Goal: Task Accomplishment & Management: Use online tool/utility

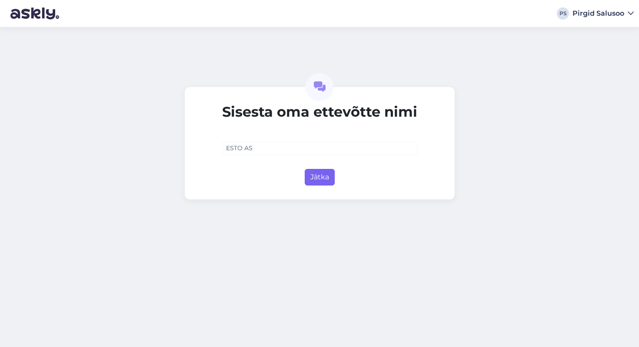
type input "ESTO AS"
click at [323, 173] on button "Jätka" at bounding box center [320, 177] width 30 height 17
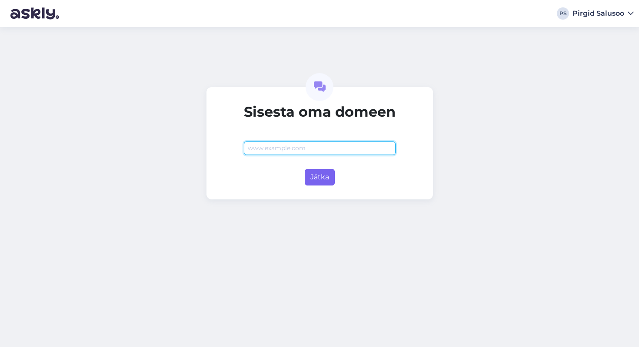
paste input "[URL][DOMAIN_NAME]"
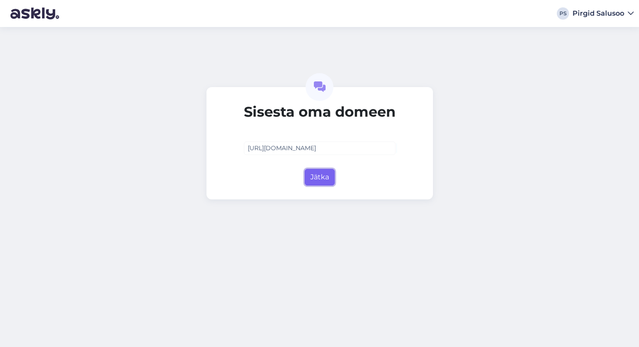
click at [322, 171] on button "Jätka" at bounding box center [320, 177] width 30 height 17
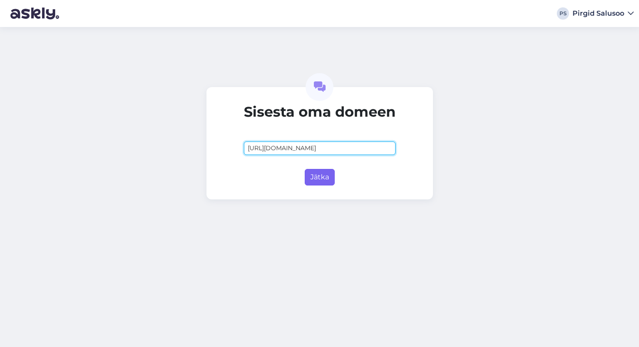
type input "[DOMAIN_NAME]"
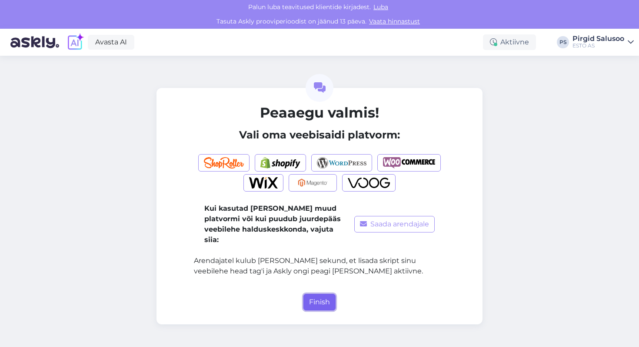
click at [319, 295] on button "Finish" at bounding box center [320, 302] width 32 height 17
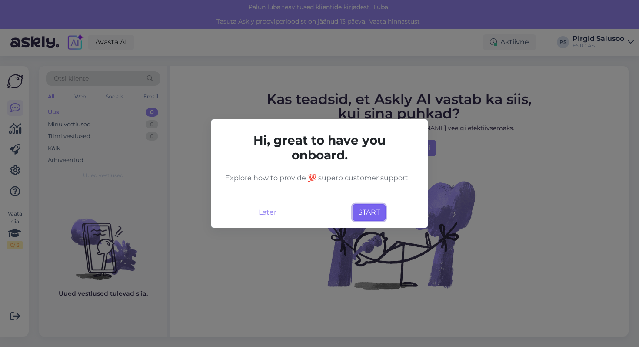
click at [376, 214] on button "START" at bounding box center [369, 212] width 33 height 17
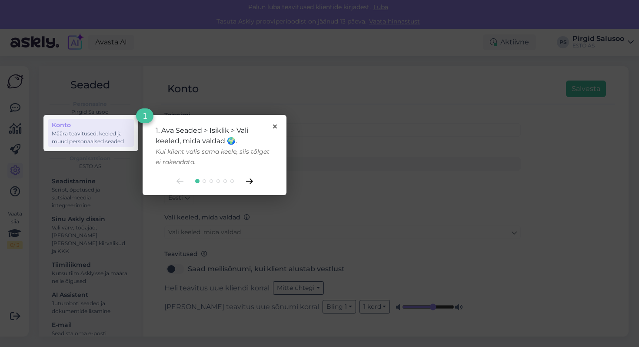
click at [248, 179] on icon at bounding box center [249, 181] width 7 height 6
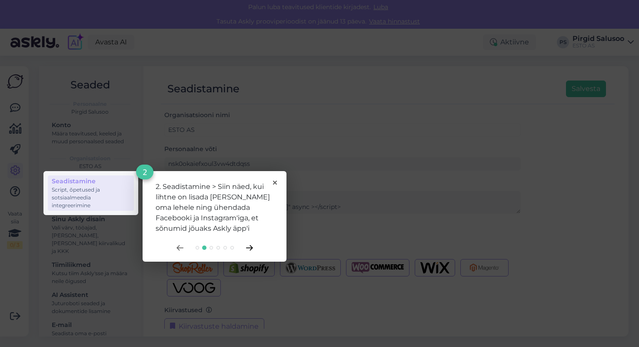
click at [252, 245] on icon at bounding box center [249, 248] width 7 height 6
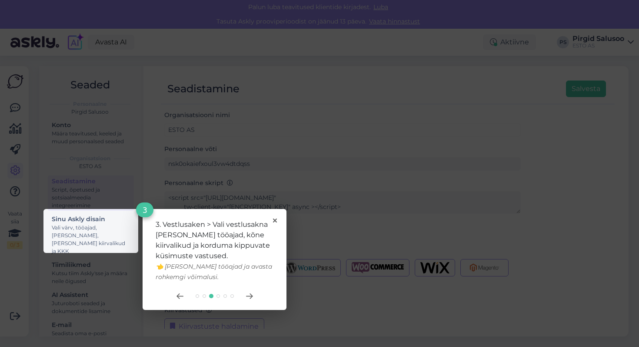
click at [259, 289] on div "3. Vestlusaken > Vali vestlusakna [PERSON_NAME] tööajad, kõne kiirvalikud ja ko…" at bounding box center [215, 259] width 144 height 101
click at [252, 294] on icon at bounding box center [249, 296] width 7 height 6
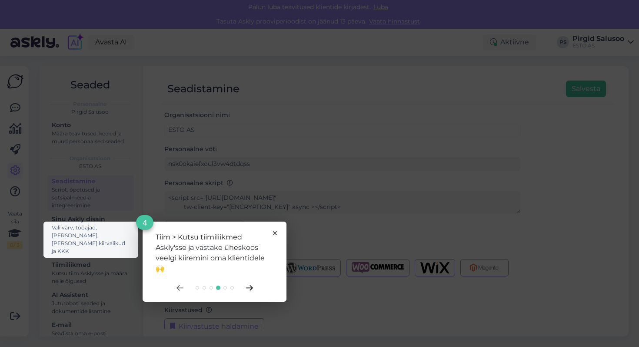
scroll to position [25, 0]
click at [272, 234] on div "Tiim > Kutsu tiimiliikmed Askly'sse ja vastake üheskoos veelgi kiiremini oma kl…" at bounding box center [215, 253] width 118 height 42
click at [275, 233] on icon at bounding box center [275, 233] width 4 height 4
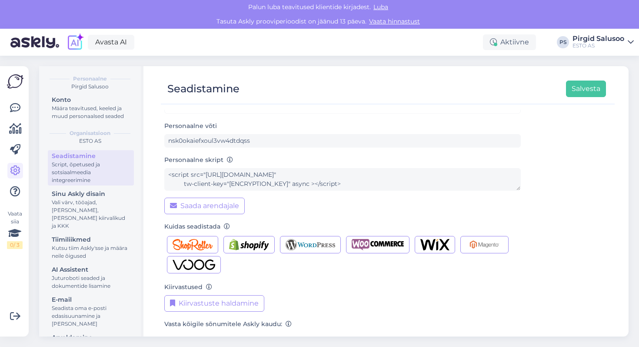
scroll to position [23, 0]
click at [90, 113] on div "Määra teavitused, keeled ja muud personaalsed seaded" at bounding box center [91, 112] width 78 height 16
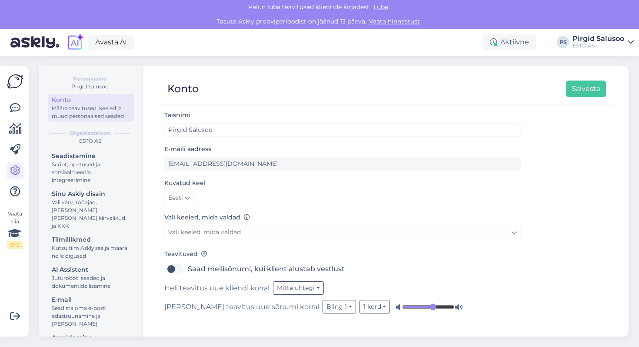
click at [23, 168] on link at bounding box center [15, 171] width 16 height 16
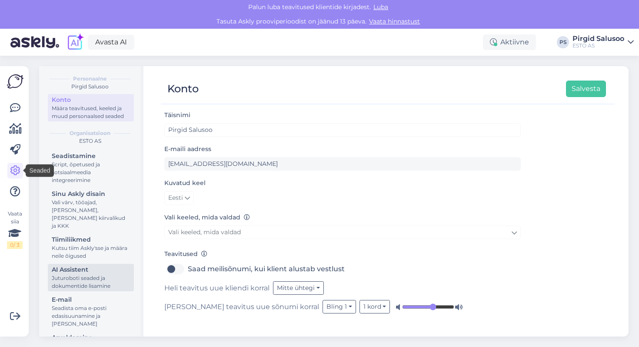
click at [104, 274] on div "Juturoboti seaded ja dokumentide lisamine" at bounding box center [91, 282] width 78 height 16
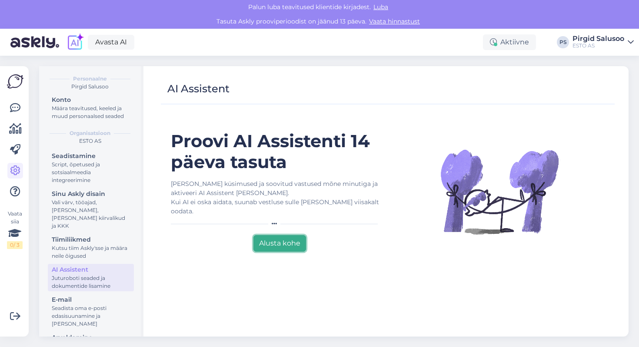
click at [284, 235] on button "Alusta kohe" at bounding box center [280, 243] width 53 height 17
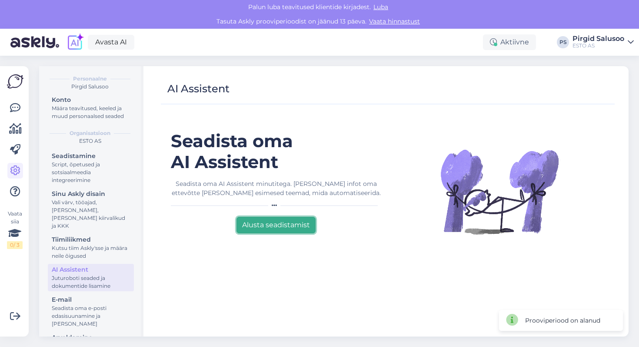
click at [283, 229] on button "Alusta seadistamist" at bounding box center [276, 225] width 79 height 17
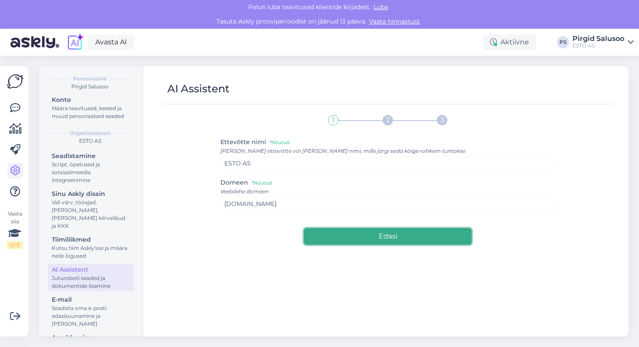
click at [351, 238] on button "Edasi" at bounding box center [388, 236] width 168 height 17
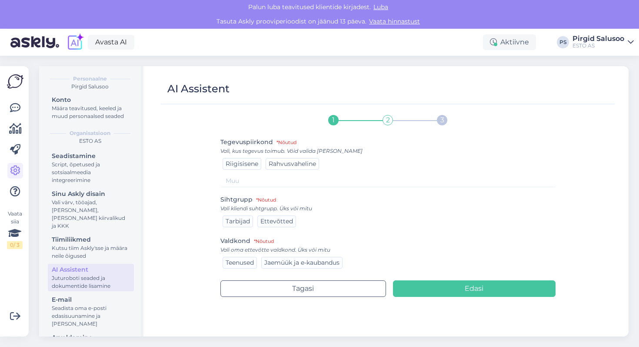
click at [278, 167] on span "Rahvusvaheline" at bounding box center [292, 164] width 47 height 8
click at [232, 221] on span "Tarbijad" at bounding box center [238, 221] width 24 height 8
click at [238, 261] on span "Teenused" at bounding box center [240, 262] width 28 height 8
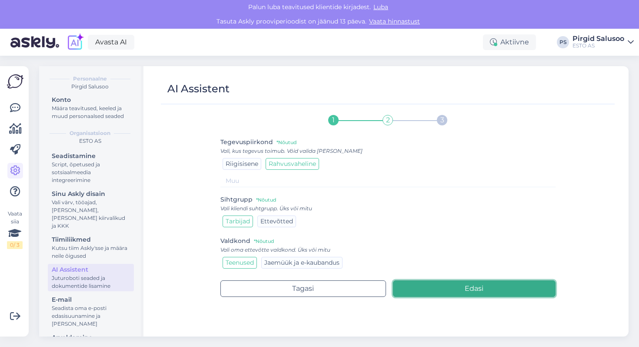
click at [497, 287] on button "Edasi" at bounding box center [474, 288] width 163 height 17
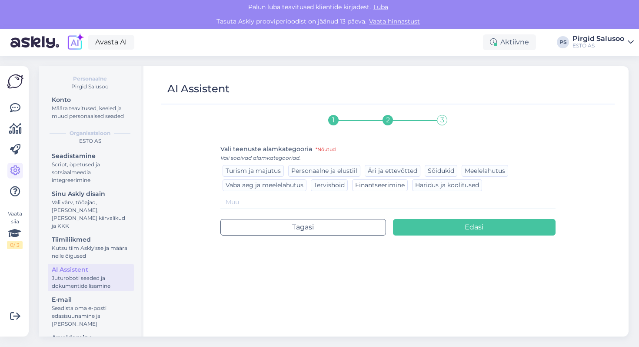
click at [386, 182] on span "Finantseerimine" at bounding box center [380, 185] width 50 height 8
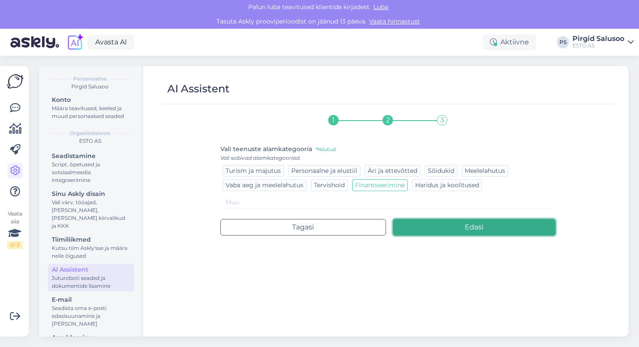
click at [450, 229] on button "Edasi" at bounding box center [474, 227] width 163 height 17
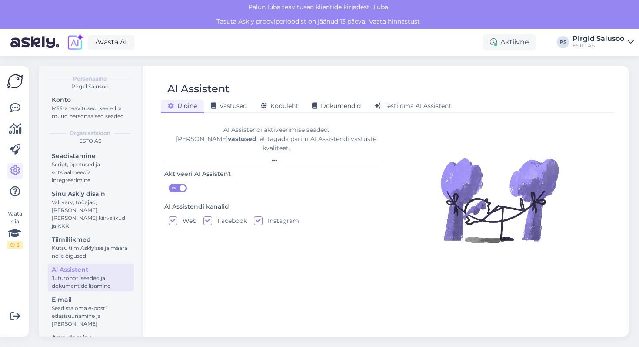
click at [210, 216] on input "Facebook" at bounding box center [208, 220] width 9 height 9
checkbox input "false"
click at [248, 216] on div "Web Facebook Instagram" at bounding box center [276, 220] width 215 height 9
click at [253, 216] on div "Web Facebook Instagram" at bounding box center [276, 220] width 215 height 9
click at [267, 216] on label "Instagram" at bounding box center [281, 220] width 37 height 9
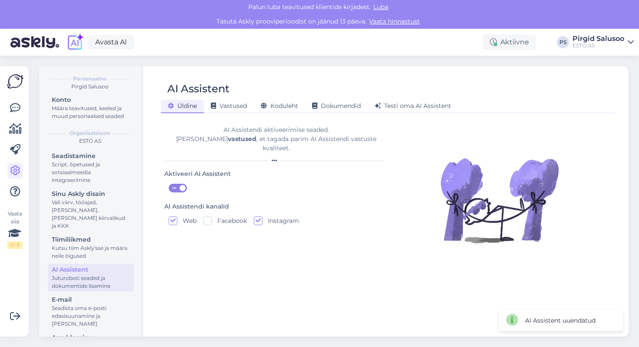
click at [263, 216] on input "Instagram" at bounding box center [258, 220] width 9 height 9
checkbox input "false"
click at [237, 109] on div "Vastused" at bounding box center [229, 106] width 50 height 13
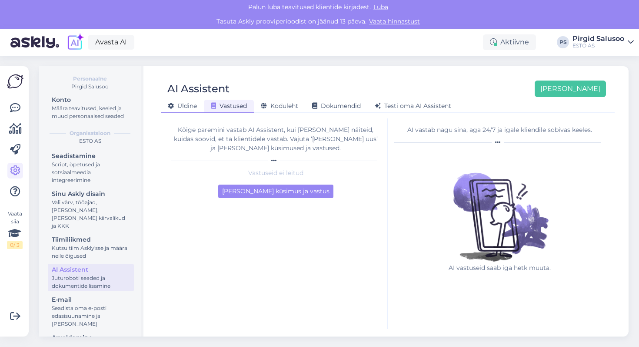
click at [192, 108] on span "Üldine" at bounding box center [182, 106] width 29 height 8
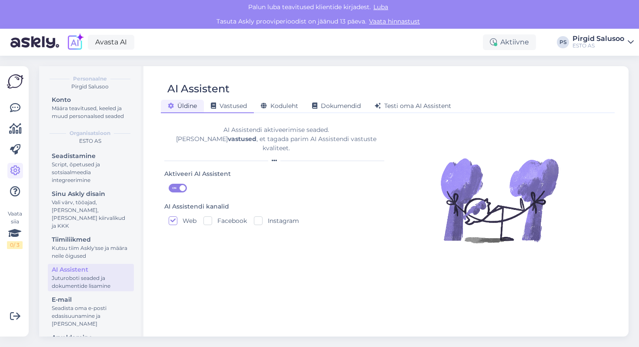
click at [235, 110] on div "Vastused" at bounding box center [229, 106] width 50 height 13
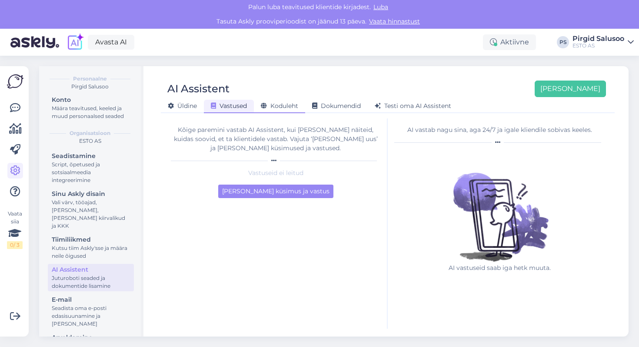
click at [273, 102] on div "Koduleht" at bounding box center [279, 106] width 51 height 13
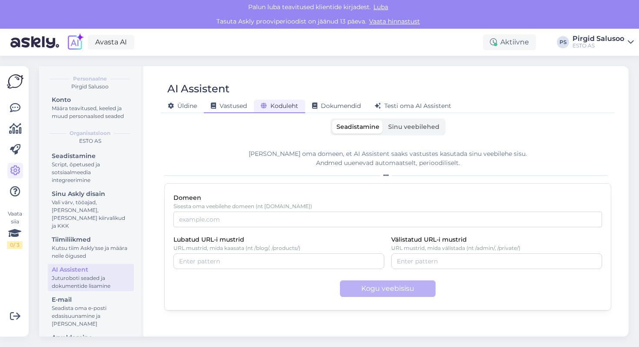
click at [229, 104] on span "Vastused" at bounding box center [229, 106] width 36 height 8
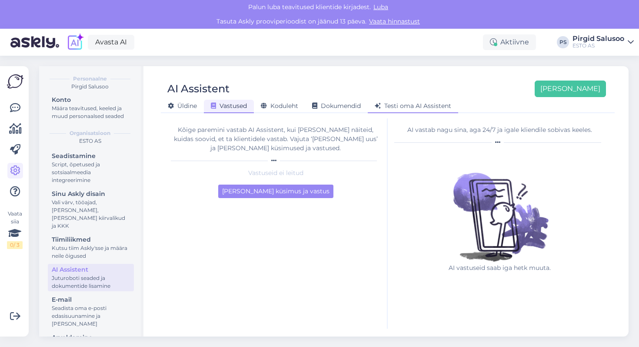
click at [419, 107] on span "Testi oma AI Assistent" at bounding box center [413, 106] width 77 height 8
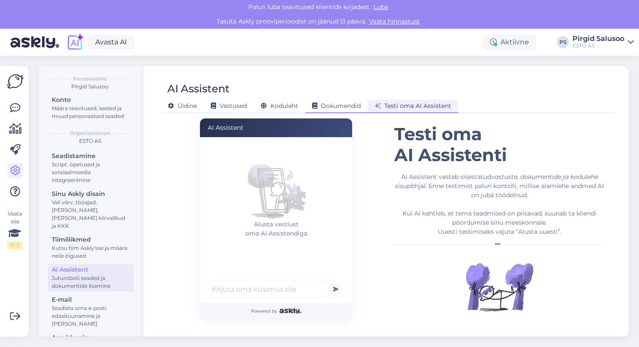
click at [320, 105] on span "Dokumendid" at bounding box center [336, 106] width 49 height 8
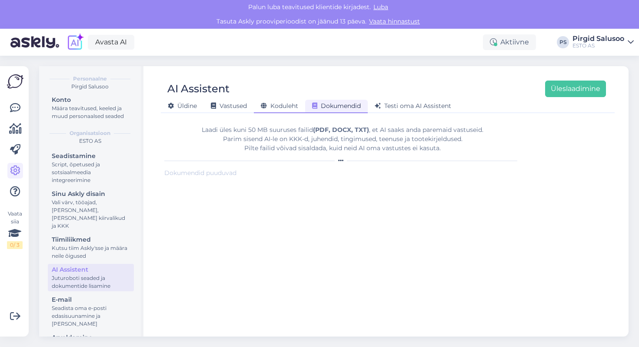
click at [279, 110] on div "Koduleht" at bounding box center [279, 106] width 51 height 13
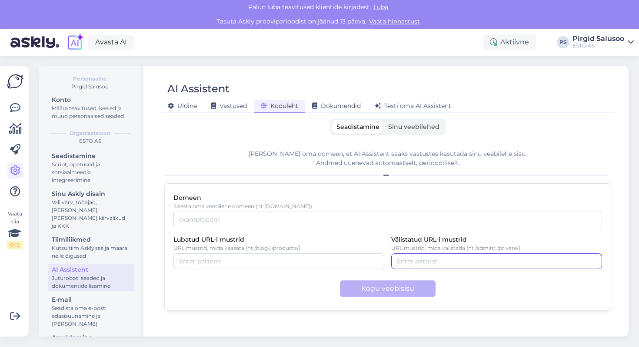
click at [479, 260] on input "Välistatud URL-i mustrid" at bounding box center [497, 261] width 200 height 10
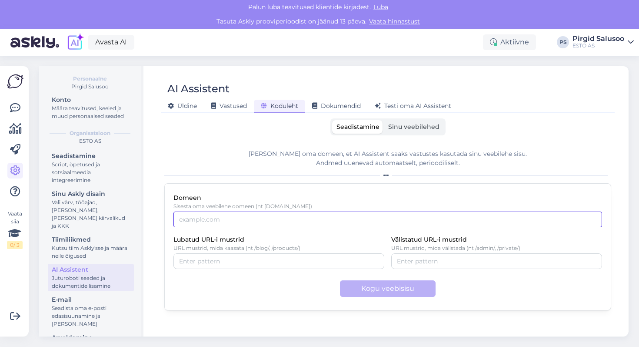
click at [277, 226] on input "Domeen" at bounding box center [388, 219] width 429 height 16
paste input "[URL][DOMAIN_NAME]"
type input "[URL][DOMAIN_NAME]"
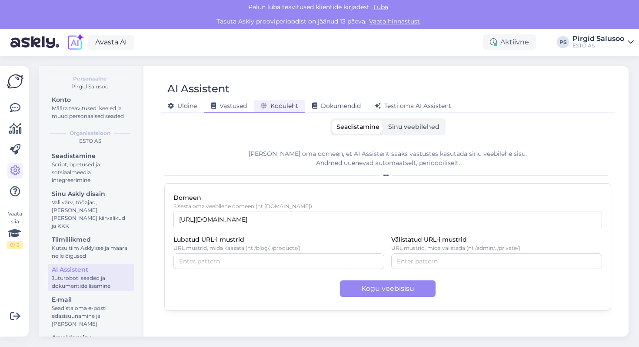
click at [242, 100] on div "Vastused" at bounding box center [229, 106] width 50 height 13
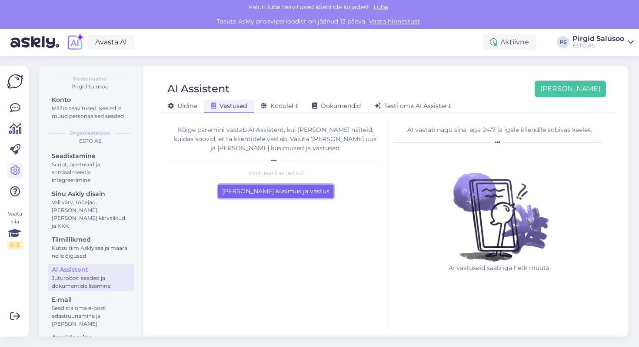
click at [308, 191] on button "[PERSON_NAME] küsimus ja vastus" at bounding box center [275, 190] width 115 height 13
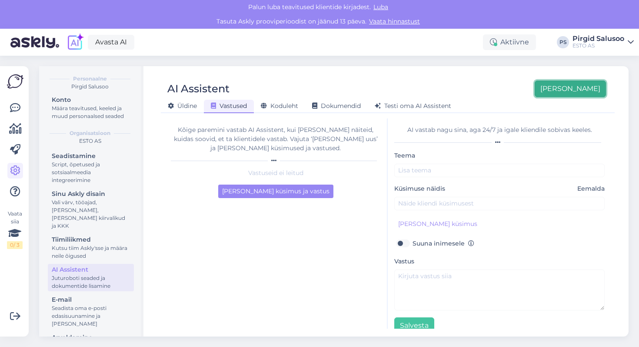
click at [595, 89] on button "[PERSON_NAME]" at bounding box center [570, 88] width 71 height 17
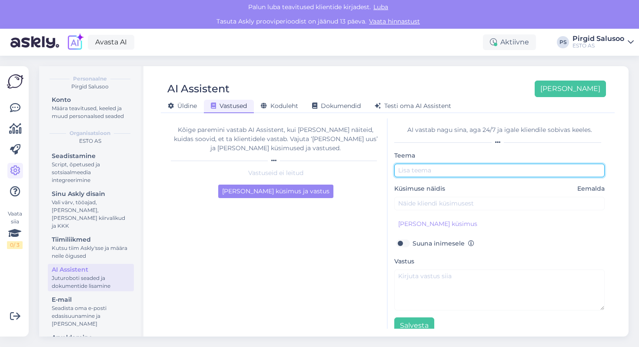
click at [449, 167] on input "text" at bounding box center [499, 170] width 210 height 13
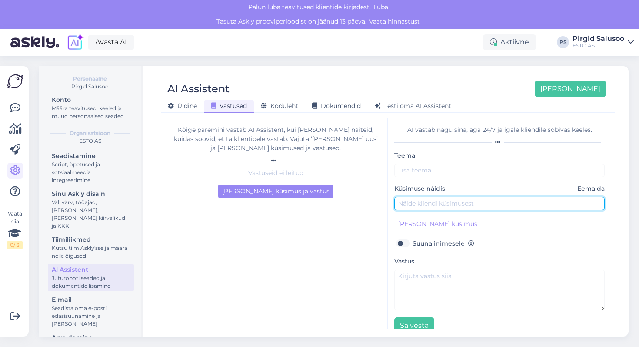
click at [455, 207] on input "text" at bounding box center [499, 203] width 210 height 13
click at [332, 107] on span "Dokumendid" at bounding box center [336, 106] width 49 height 8
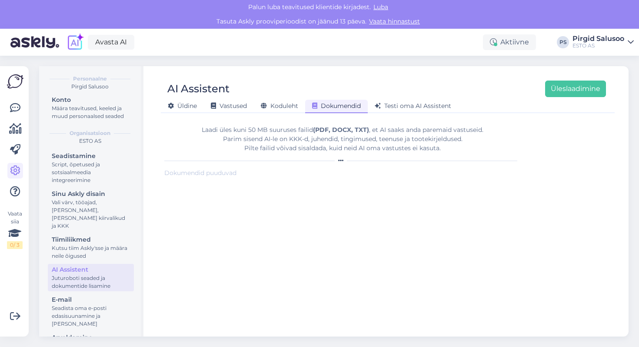
click at [201, 174] on div "Dokumendid puuduvad" at bounding box center [342, 172] width 357 height 9
click at [551, 92] on button "Üleslaadimine" at bounding box center [575, 88] width 61 height 17
click at [509, 183] on button "button" at bounding box center [506, 185] width 10 height 17
click at [561, 175] on div "Laadi [PERSON_NAME] 50 MB suuruses failid (PDF, DOCX, TXT) , et AI saaks anda p…" at bounding box center [387, 223] width 447 height 210
click at [281, 101] on div "Koduleht" at bounding box center [279, 106] width 51 height 13
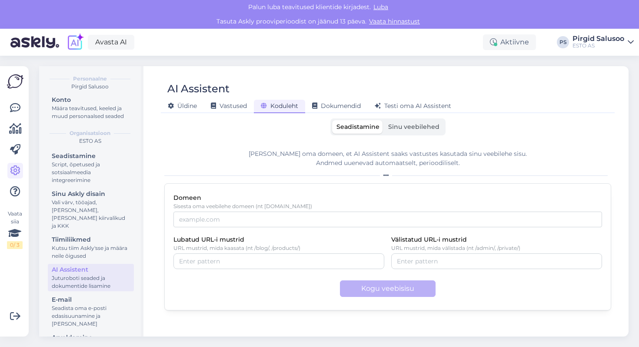
click at [404, 130] on span "Sinu veebilehed" at bounding box center [413, 127] width 51 height 8
click at [384, 120] on input "Sinu veebilehed" at bounding box center [384, 120] width 0 height 0
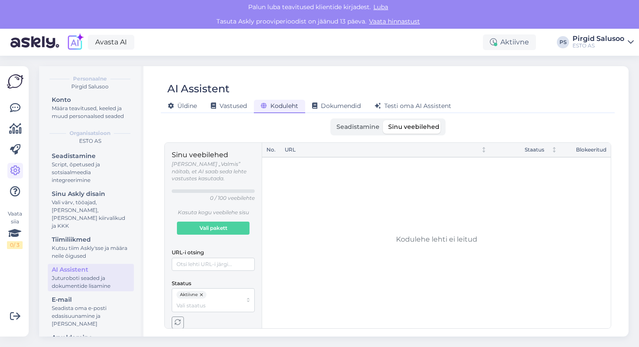
click at [364, 125] on span "Seadistamine" at bounding box center [358, 127] width 43 height 8
click at [332, 120] on input "Seadistamine" at bounding box center [332, 120] width 0 height 0
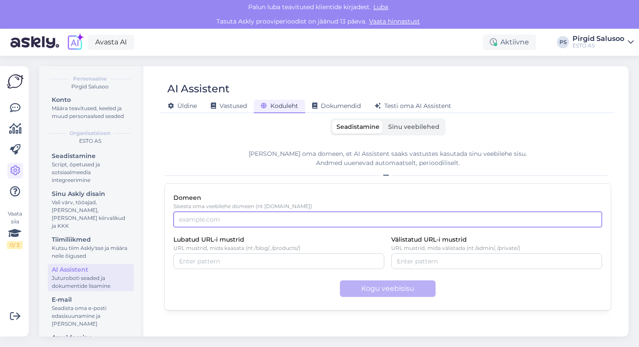
click at [315, 217] on input "Domeen" at bounding box center [388, 219] width 429 height 16
paste input "[URL][DOMAIN_NAME]"
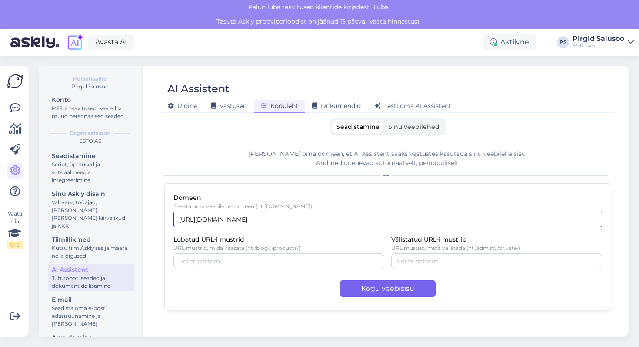
type input "[URL][DOMAIN_NAME]"
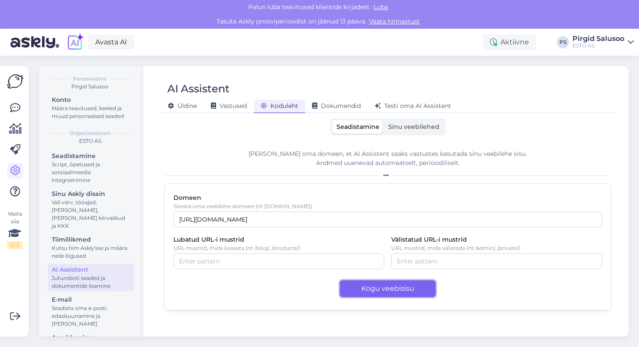
click at [363, 291] on button "Kogu veebisisu" at bounding box center [388, 288] width 96 height 17
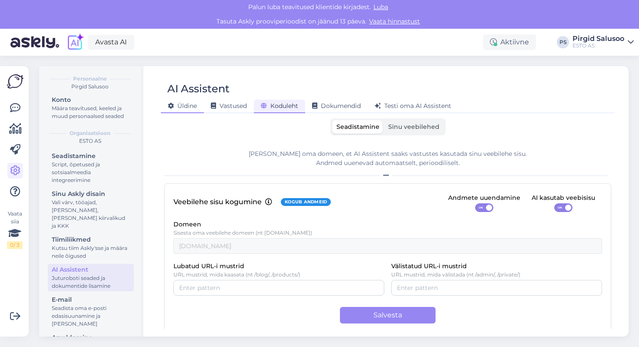
click at [170, 110] on div "Üldine" at bounding box center [182, 106] width 43 height 13
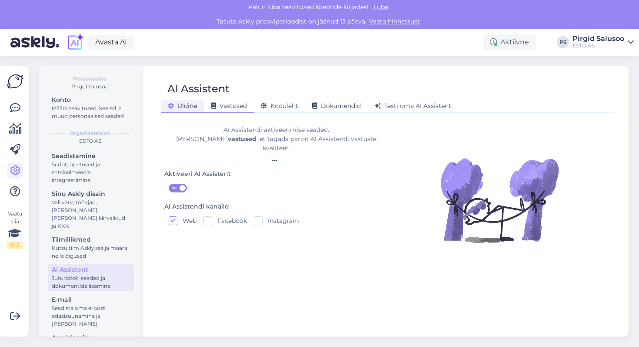
click at [230, 101] on div "Vastused" at bounding box center [229, 106] width 50 height 13
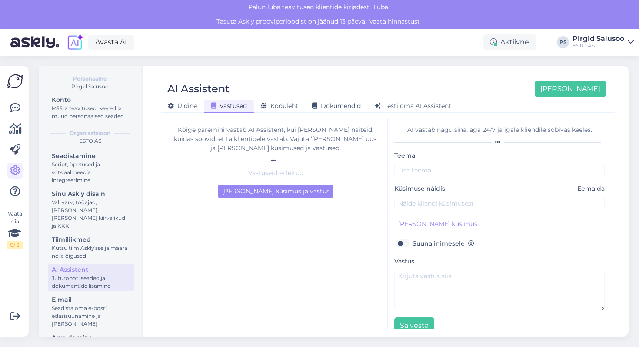
click at [413, 242] on label "Suuna inimesele" at bounding box center [444, 242] width 62 height 11
click at [405, 242] on input "Suuna inimesele" at bounding box center [402, 242] width 17 height 11
checkbox input "true"
click at [416, 102] on span "Testi oma AI Assistent" at bounding box center [413, 106] width 77 height 8
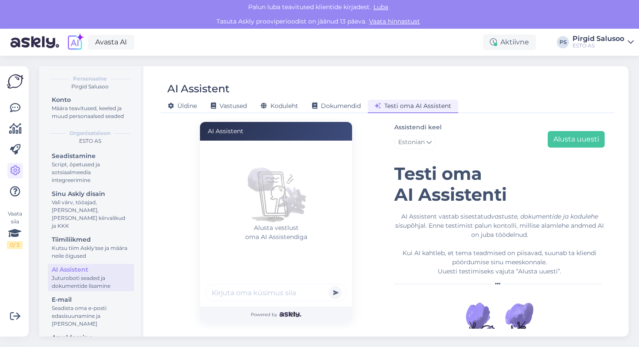
scroll to position [40, 0]
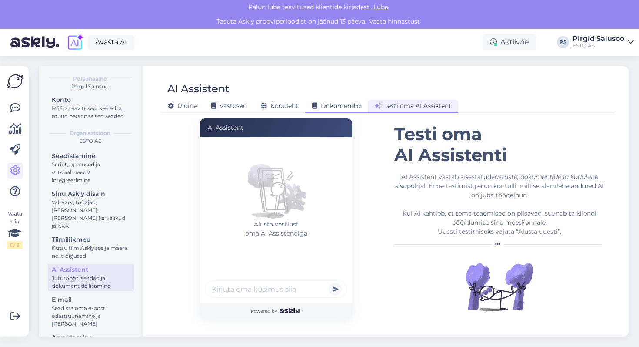
click at [354, 104] on span "Dokumendid" at bounding box center [336, 106] width 49 height 8
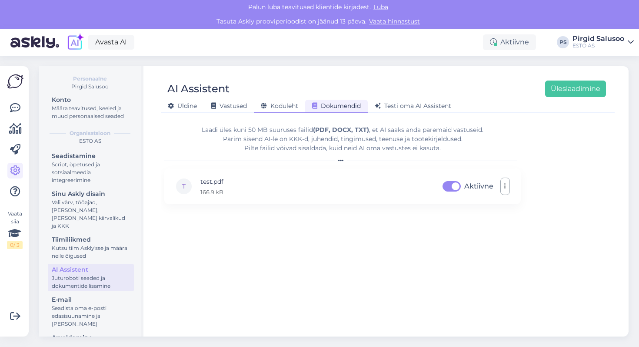
click at [281, 101] on div "Koduleht" at bounding box center [279, 106] width 51 height 13
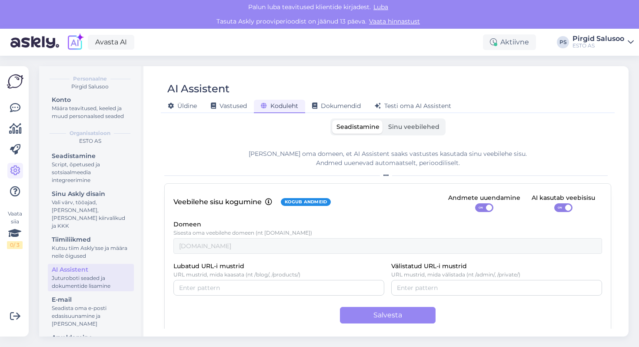
scroll to position [8, 0]
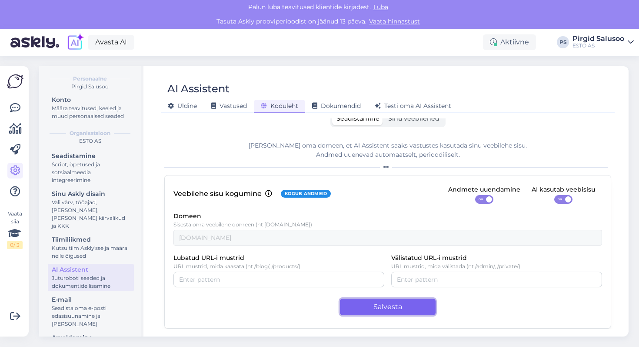
click at [351, 307] on button "Salvesta" at bounding box center [388, 306] width 96 height 17
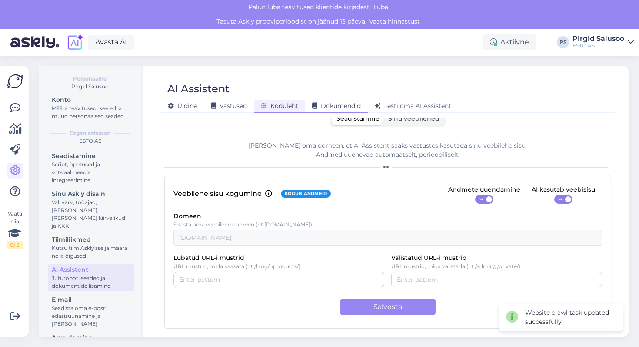
click at [360, 106] on span "Dokumendid" at bounding box center [336, 106] width 49 height 8
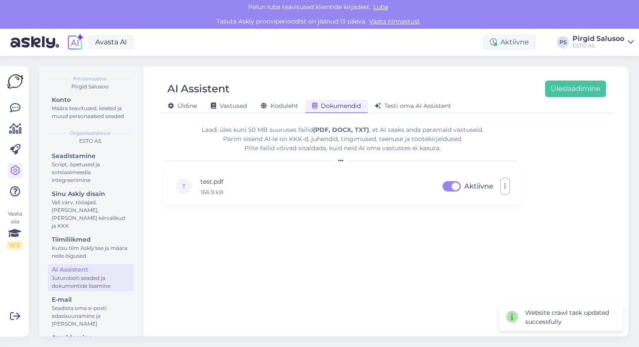
scroll to position [0, 0]
click at [412, 109] on span "Testi oma AI Assistent" at bounding box center [413, 106] width 77 height 8
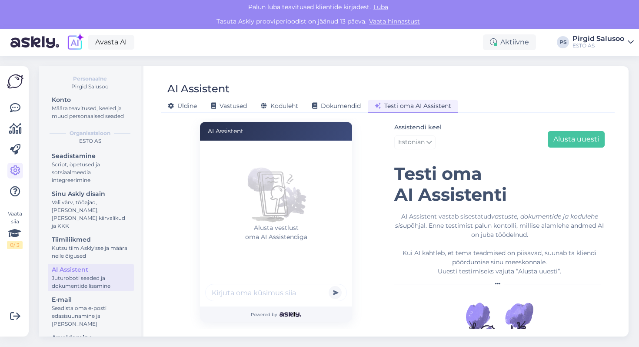
scroll to position [40, 0]
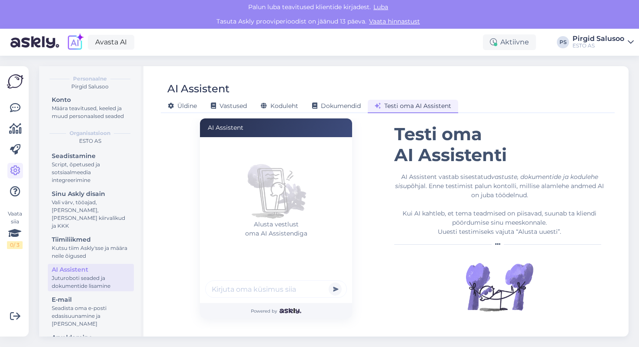
click at [275, 295] on input "text" at bounding box center [276, 288] width 142 height 17
drag, startPoint x: 286, startPoint y: 293, endPoint x: 140, endPoint y: 277, distance: 146.6
click at [140, 277] on div "Seaded Personaalne [PERSON_NAME] Konto Määra teavitused, keeled ja muud persona…" at bounding box center [334, 201] width 590 height 270
type input "ei saa maksta"
click at [339, 288] on button "submit" at bounding box center [335, 288] width 13 height 13
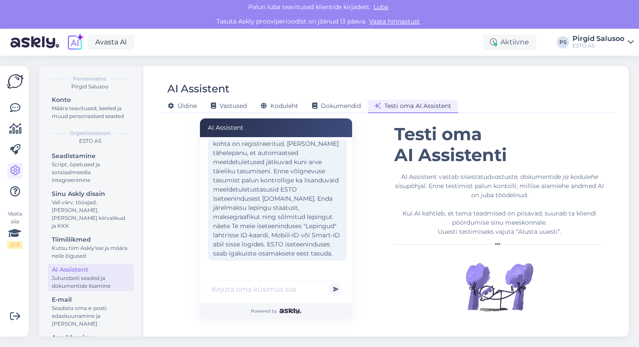
scroll to position [56, 0]
click at [304, 294] on input "text" at bounding box center [276, 288] width 142 height 17
type input "k"
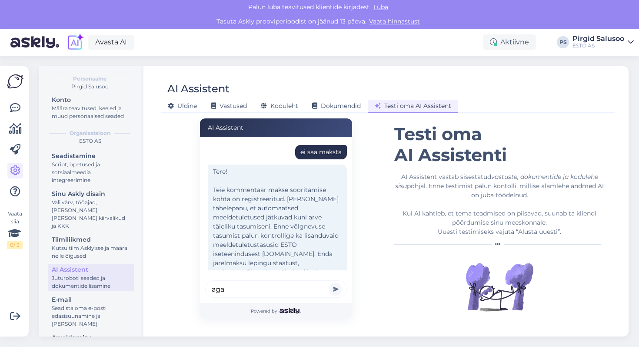
type input "aga"
drag, startPoint x: 210, startPoint y: 186, endPoint x: 285, endPoint y: 197, distance: 76.1
click at [285, 197] on div "Tere! Teie kommentaar makse sooritamise kohta on registreeritud. [PERSON_NAME] …" at bounding box center [277, 239] width 139 height 151
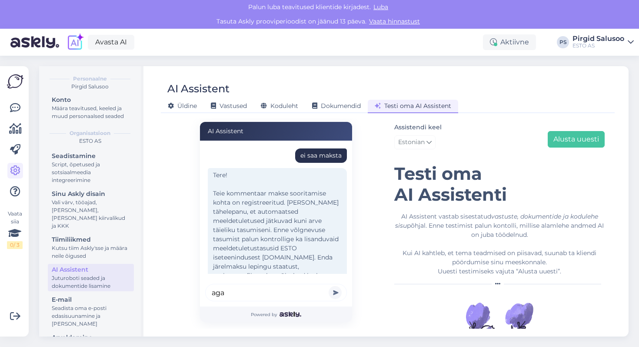
drag, startPoint x: 241, startPoint y: 295, endPoint x: 127, endPoint y: 277, distance: 115.3
click at [127, 277] on div "Seaded Personaalne [PERSON_NAME] Konto Määra teavitused, keeled ja muud persona…" at bounding box center [334, 201] width 590 height 270
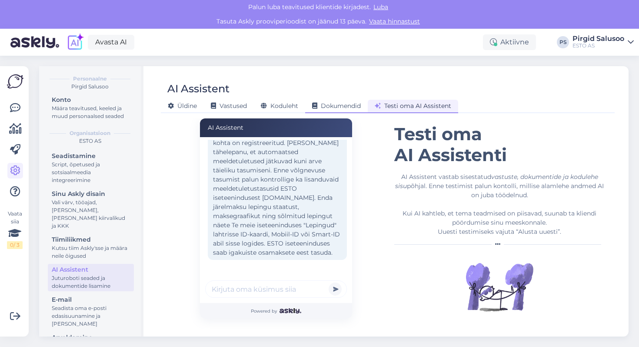
click at [328, 104] on span "Dokumendid" at bounding box center [336, 106] width 49 height 8
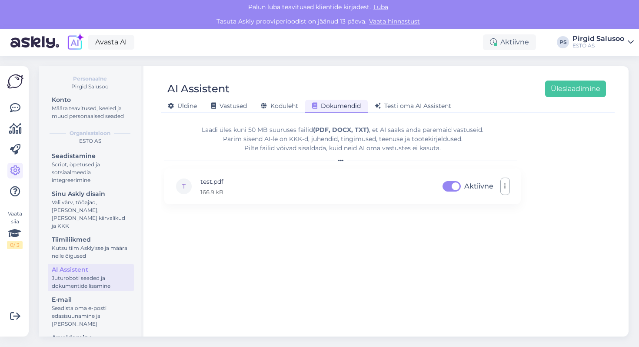
scroll to position [0, 0]
click at [506, 189] on button "button" at bounding box center [506, 185] width 10 height 17
click at [506, 189] on icon "button" at bounding box center [505, 186] width 2 height 7
click at [279, 100] on div "Koduleht" at bounding box center [279, 106] width 51 height 13
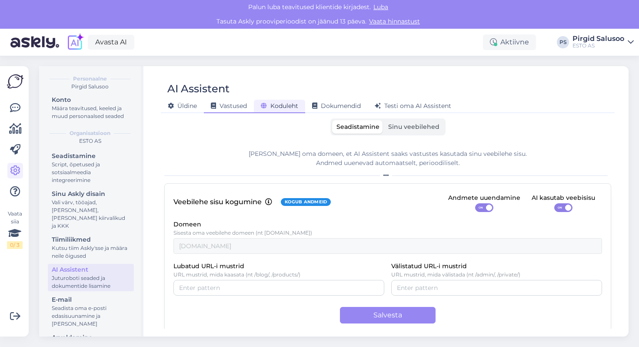
click at [225, 105] on span "Vastused" at bounding box center [229, 106] width 36 height 8
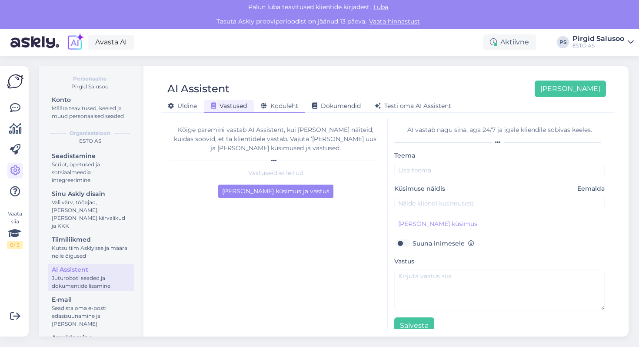
click at [270, 100] on div "Koduleht" at bounding box center [279, 106] width 51 height 13
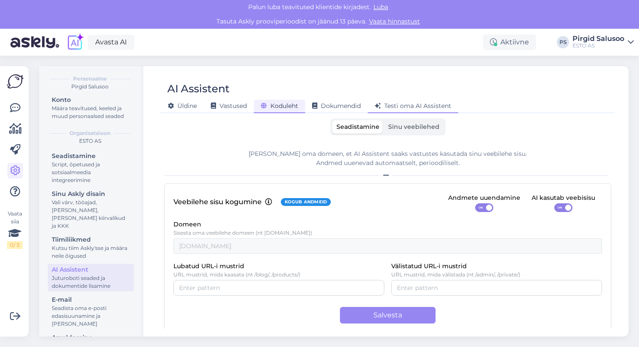
click at [406, 100] on div "Testi oma AI Assistent" at bounding box center [413, 106] width 90 height 13
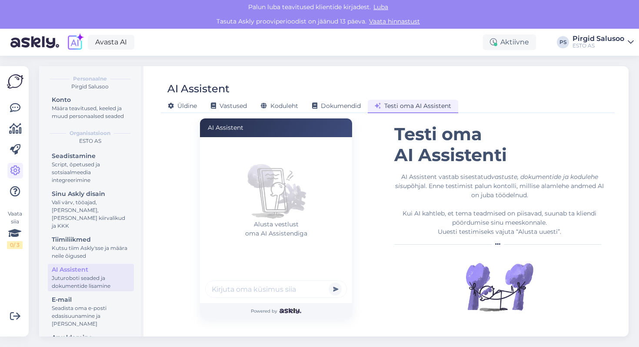
click at [237, 284] on input "text" at bounding box center [276, 288] width 142 height 17
type input "ma ei saa aru"
click at [329, 282] on button "submit" at bounding box center [335, 288] width 13 height 13
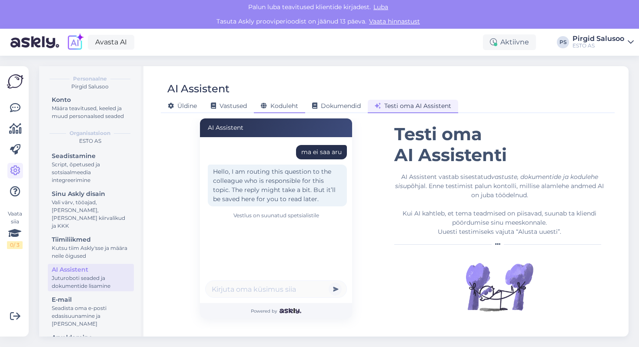
click at [274, 107] on span "Koduleht" at bounding box center [279, 106] width 37 height 8
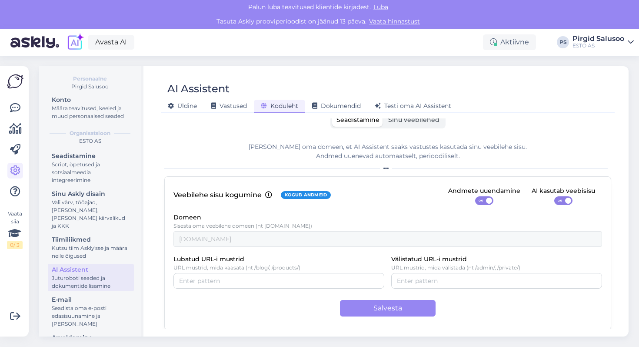
scroll to position [8, 0]
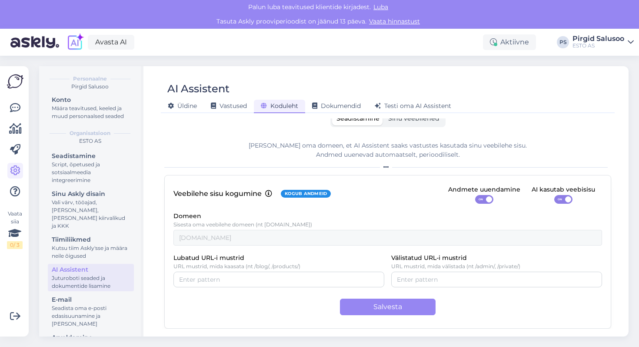
click at [264, 270] on div "Lubatud URL-i mustrid URL mustrid, mida kaasata (nt /blog/, /products/)" at bounding box center [279, 269] width 211 height 35
click at [264, 277] on input "Lubatud URL-i mustrid" at bounding box center [279, 279] width 200 height 10
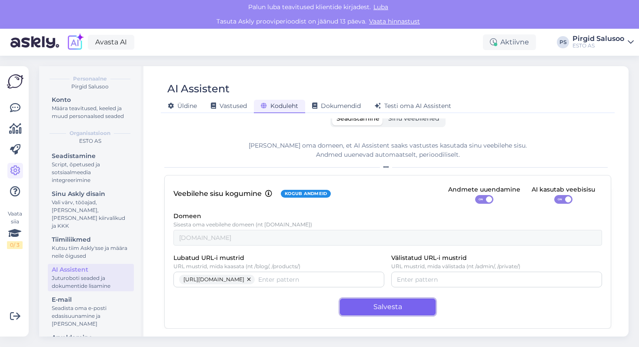
click at [378, 308] on button "Salvesta" at bounding box center [388, 306] width 96 height 17
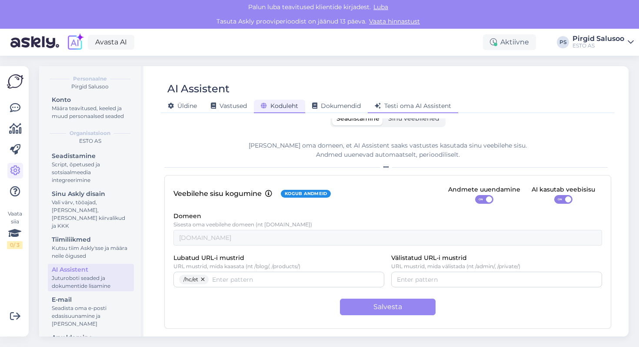
click at [397, 103] on span "Testi oma AI Assistent" at bounding box center [413, 106] width 77 height 8
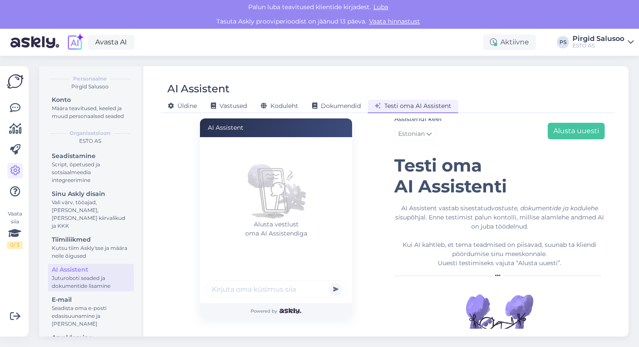
scroll to position [0, 0]
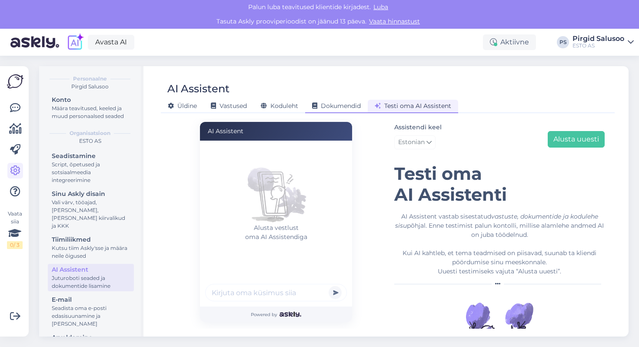
click at [342, 102] on div "Dokumendid" at bounding box center [336, 106] width 63 height 13
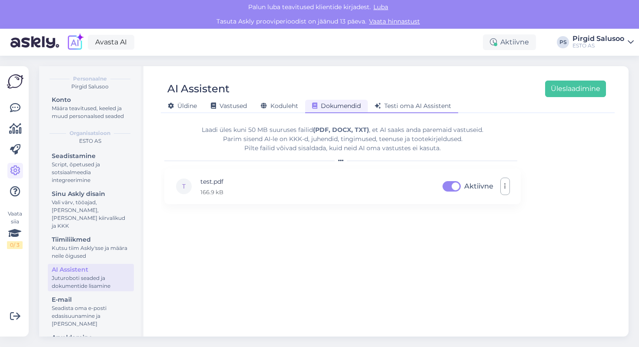
click at [417, 106] on span "Testi oma AI Assistent" at bounding box center [413, 106] width 77 height 8
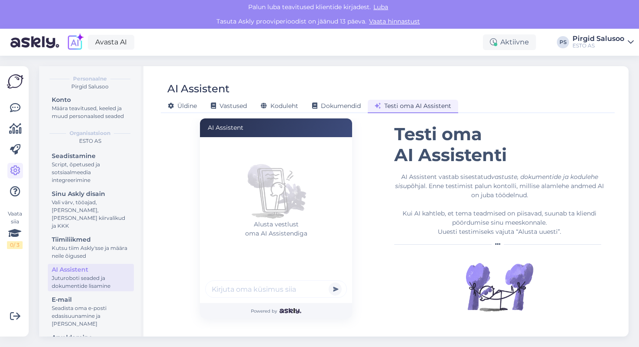
click at [293, 296] on input "text" at bounding box center [276, 288] width 142 height 17
type input "ma ei saa maksta"
click at [329, 282] on button "submit" at bounding box center [335, 288] width 13 height 13
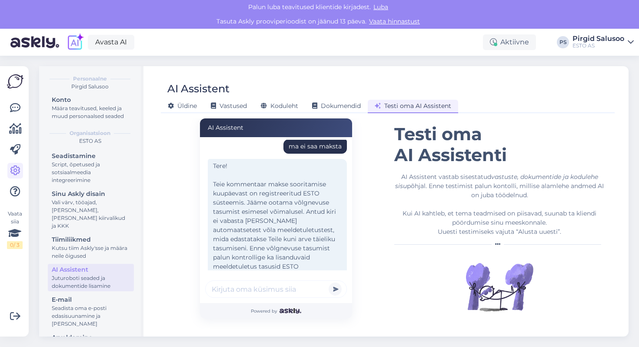
scroll to position [38, 0]
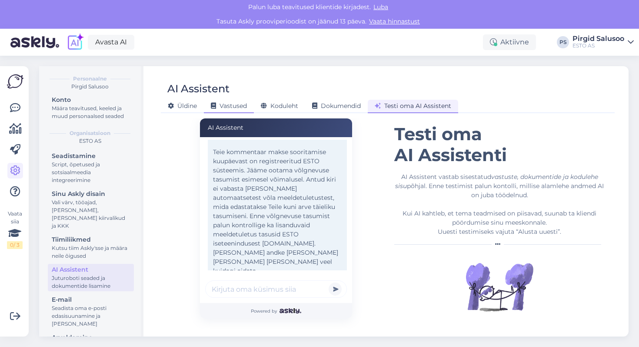
click at [245, 106] on span "Vastused" at bounding box center [229, 106] width 36 height 8
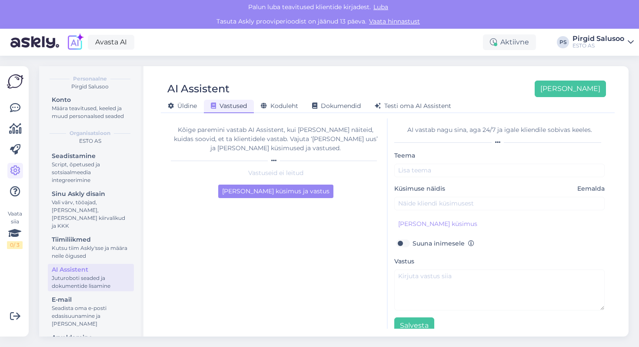
click at [413, 244] on label "Suuna inimesele" at bounding box center [444, 242] width 62 height 11
click at [408, 244] on input "Suuna inimesele" at bounding box center [402, 242] width 17 height 11
checkbox input "true"
click at [427, 324] on button "Salvesta" at bounding box center [414, 325] width 40 height 17
click at [194, 102] on span "Üldine" at bounding box center [182, 106] width 29 height 8
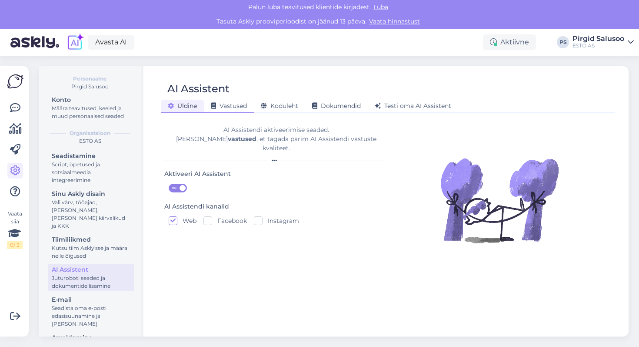
click at [229, 104] on span "Vastused" at bounding box center [229, 106] width 36 height 8
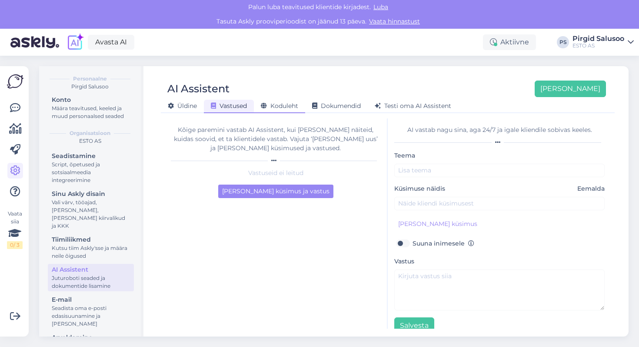
click at [280, 108] on span "Koduleht" at bounding box center [279, 106] width 37 height 8
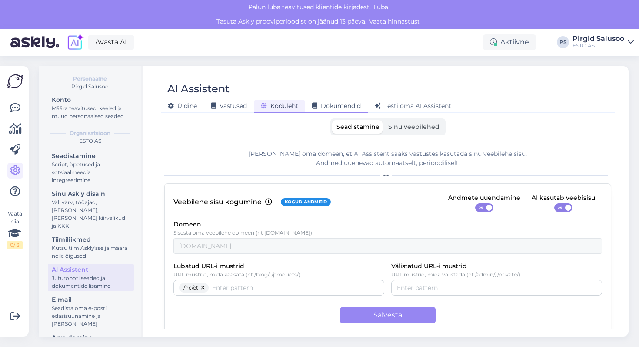
click at [335, 110] on div "Dokumendid" at bounding box center [336, 106] width 63 height 13
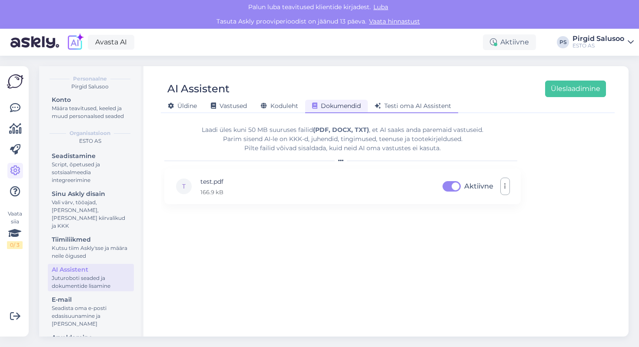
click at [392, 108] on span "Testi oma AI Assistent" at bounding box center [413, 106] width 77 height 8
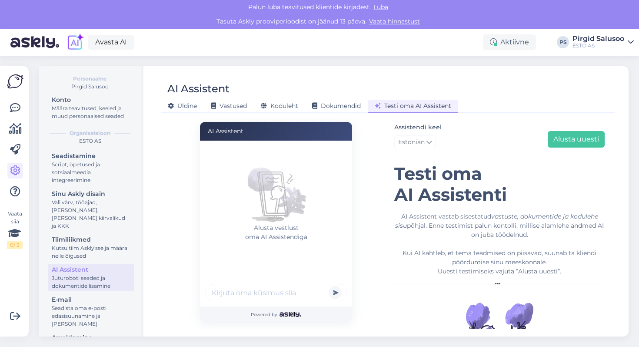
click at [267, 288] on input "text" at bounding box center [276, 292] width 142 height 17
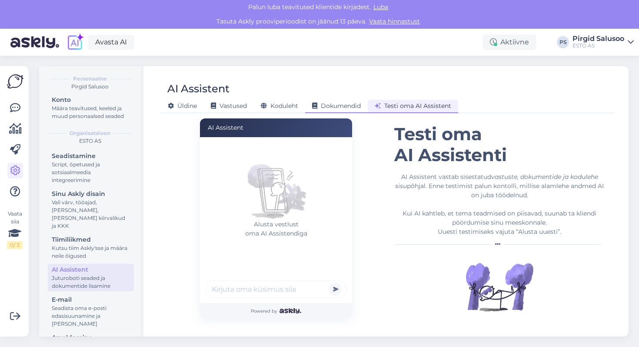
click at [335, 104] on span "Dokumendid" at bounding box center [336, 106] width 49 height 8
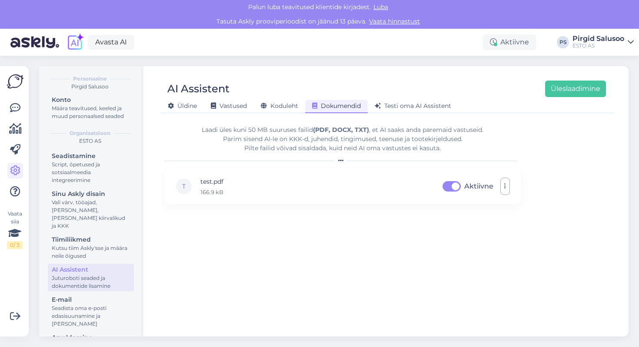
scroll to position [0, 0]
click at [223, 101] on div "Vastused" at bounding box center [229, 106] width 50 height 13
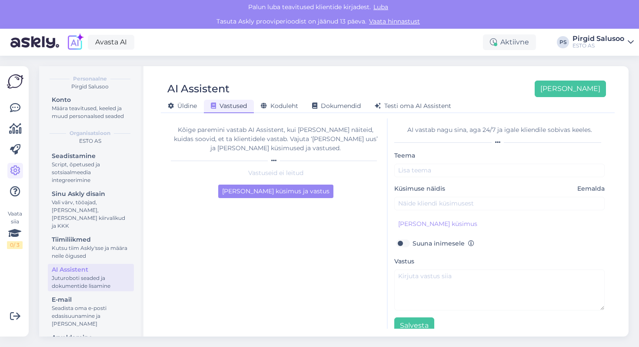
click at [435, 178] on div "Teema Küsimuse näidis Eemalda [PERSON_NAME] kliendi küsimus Suuna inimesele Vas…" at bounding box center [499, 242] width 210 height 184
click at [432, 174] on input "text" at bounding box center [499, 170] width 210 height 13
type input "test teema 1"
click at [477, 200] on input "text" at bounding box center [499, 203] width 210 height 13
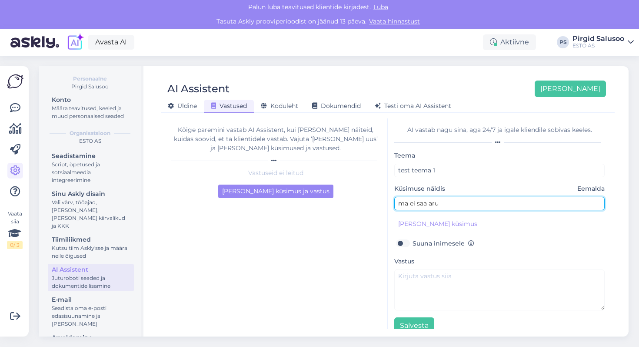
type input "ma ei saa aru"
click at [413, 242] on label "Suuna inimesele" at bounding box center [444, 242] width 62 height 11
click at [401, 242] on input "Suuna inimesele" at bounding box center [402, 242] width 17 height 11
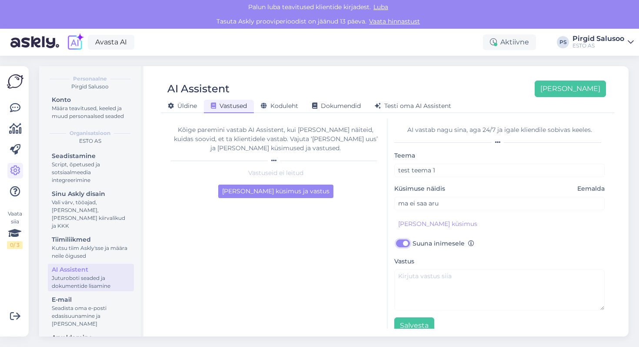
checkbox input "true"
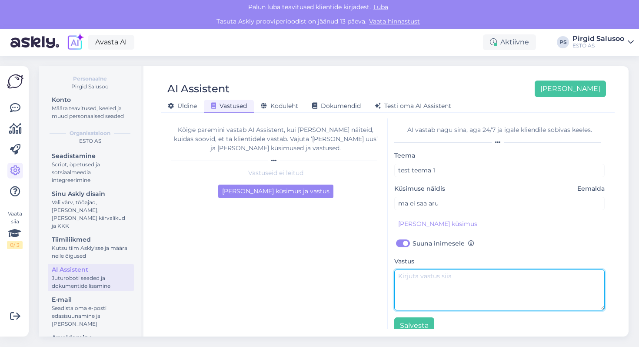
click at [420, 293] on textarea at bounding box center [499, 289] width 210 height 41
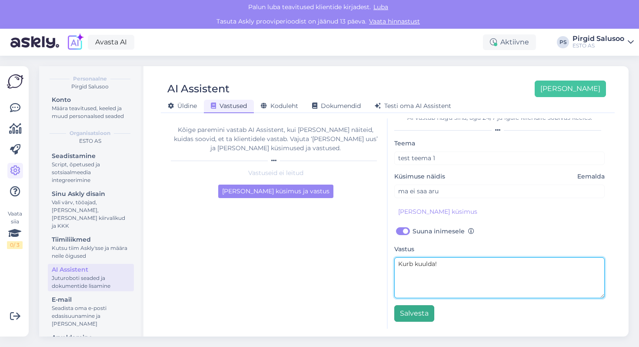
type textarea "Kurb kuulda!"
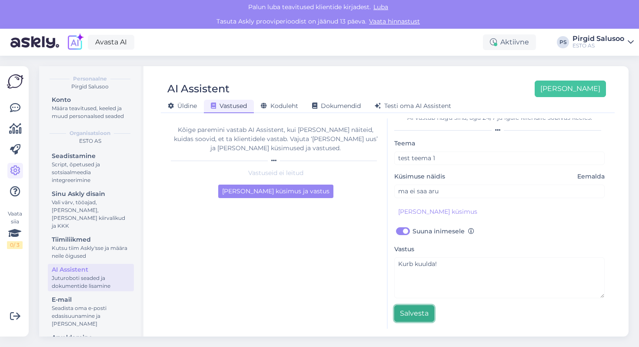
click at [407, 317] on button "Salvesta" at bounding box center [414, 313] width 40 height 17
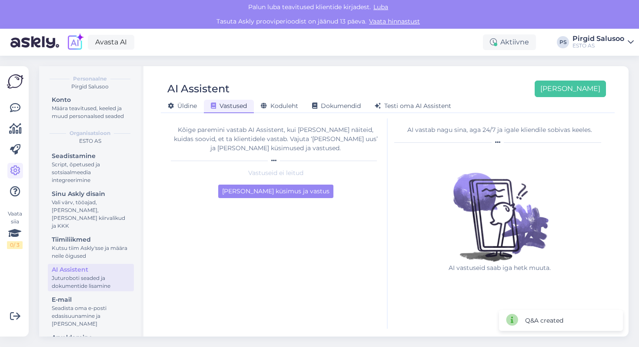
scroll to position [0, 0]
click at [417, 109] on span "Testi oma AI Assistent" at bounding box center [413, 106] width 77 height 8
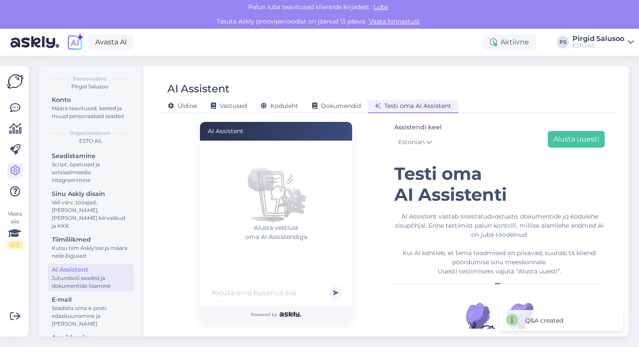
click at [281, 291] on input "text" at bounding box center [276, 292] width 142 height 17
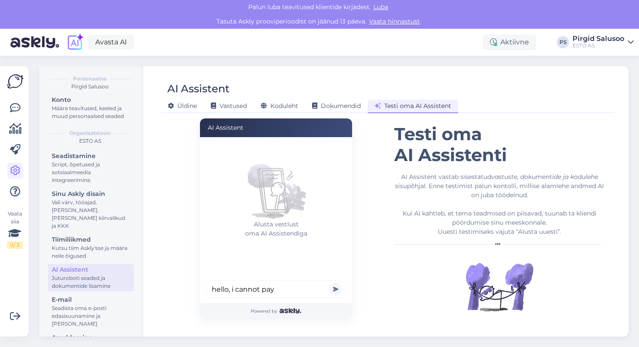
type input "hello, i cannot pay"
click at [329, 282] on button "submit" at bounding box center [335, 288] width 13 height 13
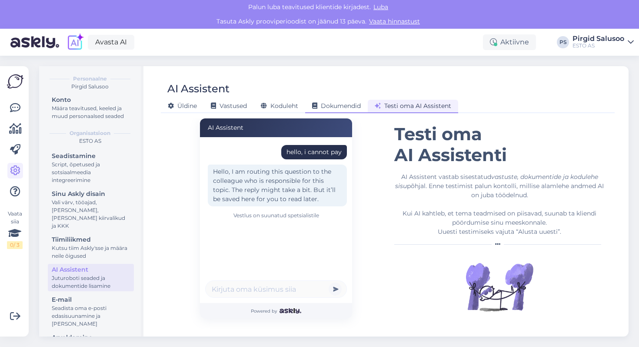
click at [341, 100] on div "Dokumendid" at bounding box center [336, 106] width 63 height 13
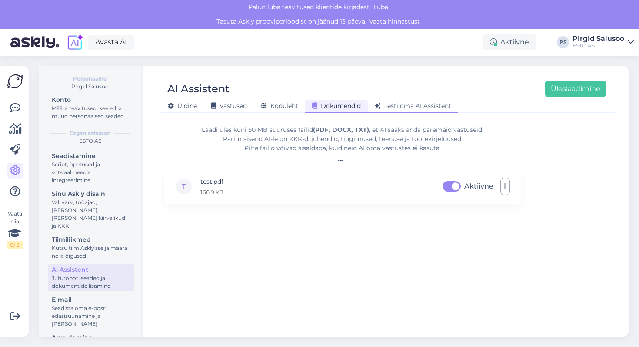
click at [410, 104] on span "Testi oma AI Assistent" at bounding box center [413, 106] width 77 height 8
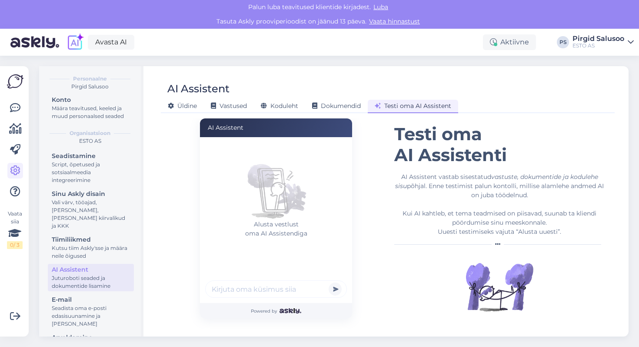
click at [274, 278] on div "Alusta vestlust oma AI Assistendiga" at bounding box center [276, 220] width 152 height 166
click at [273, 290] on input "text" at bounding box center [276, 288] width 142 height 17
type input "ma ei saa aru"
click at [329, 282] on button "submit" at bounding box center [335, 288] width 13 height 13
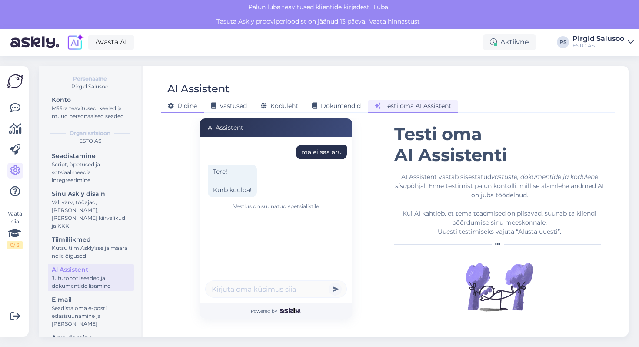
click at [176, 110] on div "Üldine" at bounding box center [182, 106] width 43 height 13
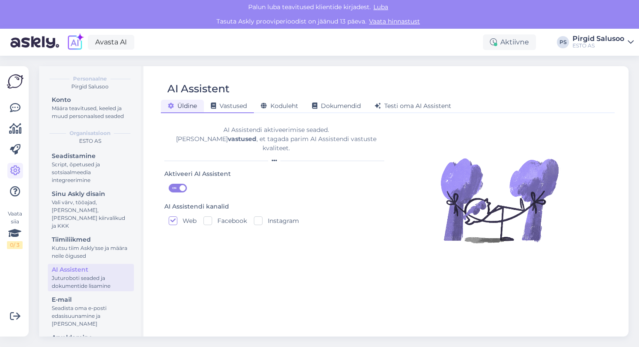
click at [245, 105] on span "Vastused" at bounding box center [229, 106] width 36 height 8
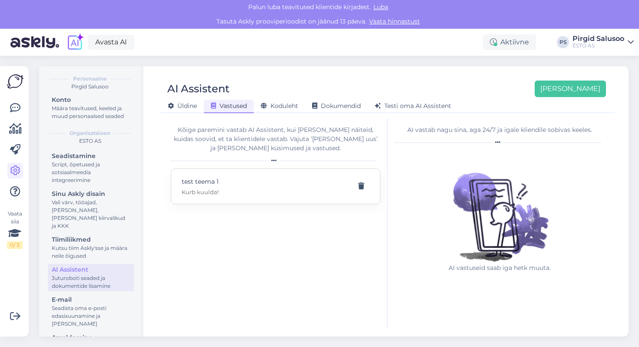
click at [269, 180] on p "test teema 1" at bounding box center [265, 182] width 167 height 10
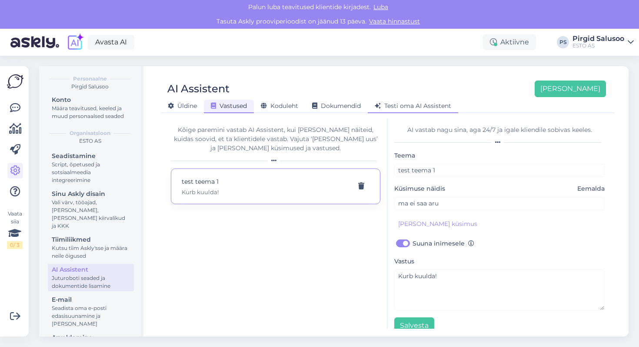
click at [432, 104] on span "Testi oma AI Assistent" at bounding box center [413, 106] width 77 height 8
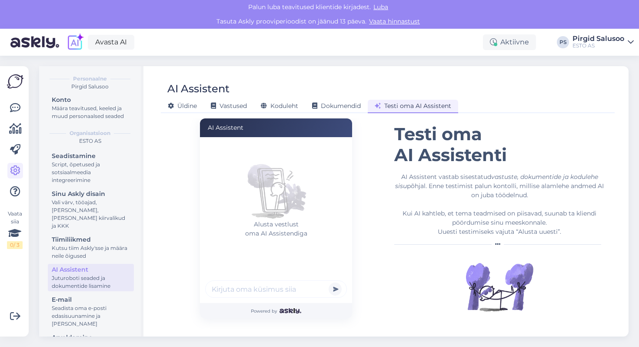
click at [230, 289] on input "text" at bounding box center [276, 288] width 142 height 17
type input "ma ei saa aru"
click at [329, 282] on button "submit" at bounding box center [335, 288] width 13 height 13
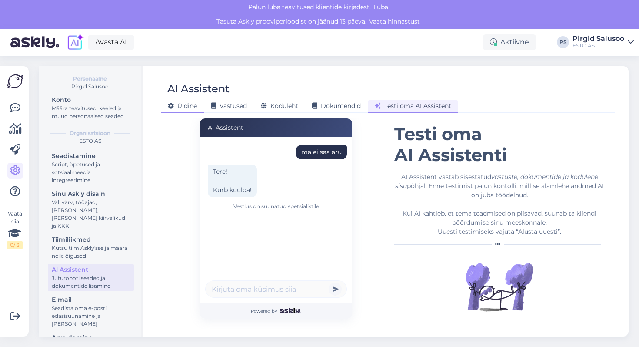
click at [177, 107] on span "Üldine" at bounding box center [182, 106] width 29 height 8
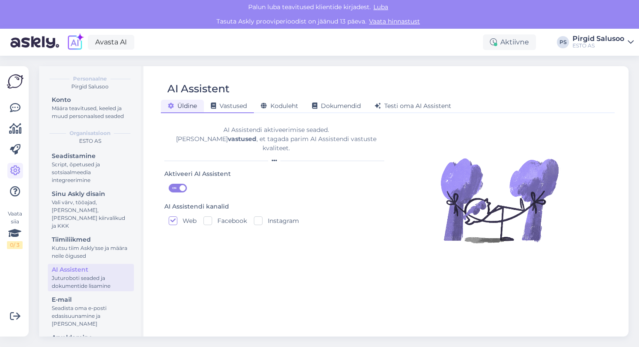
click at [214, 110] on div "Vastused" at bounding box center [229, 106] width 50 height 13
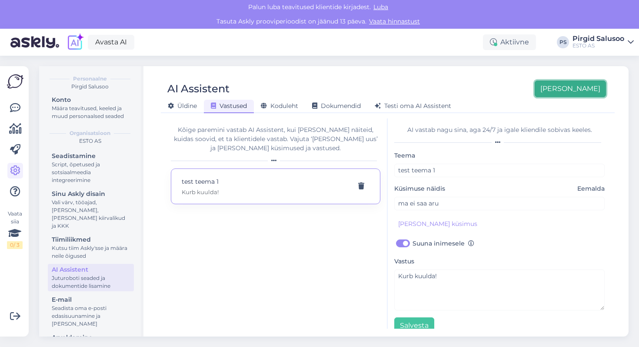
click at [582, 89] on button "[PERSON_NAME]" at bounding box center [570, 88] width 71 height 17
checkbox input "false"
click at [432, 106] on span "Testi oma AI Assistent" at bounding box center [413, 106] width 77 height 8
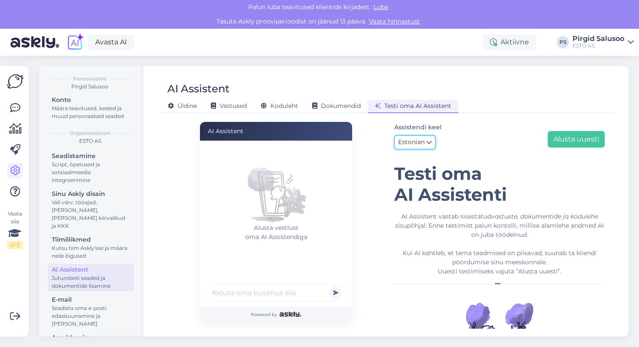
click at [409, 149] on link "Estonian" at bounding box center [414, 142] width 41 height 14
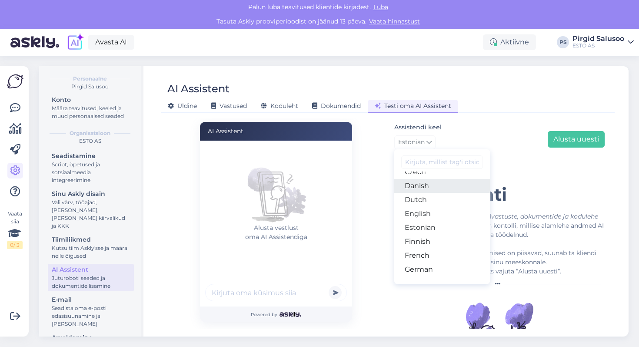
scroll to position [64, 0]
click at [433, 219] on link "English" at bounding box center [442, 215] width 96 height 14
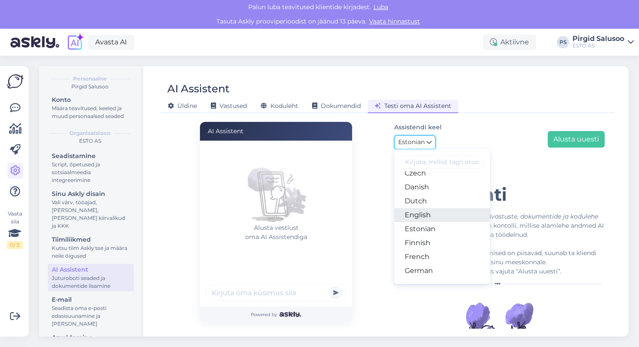
scroll to position [0, 0]
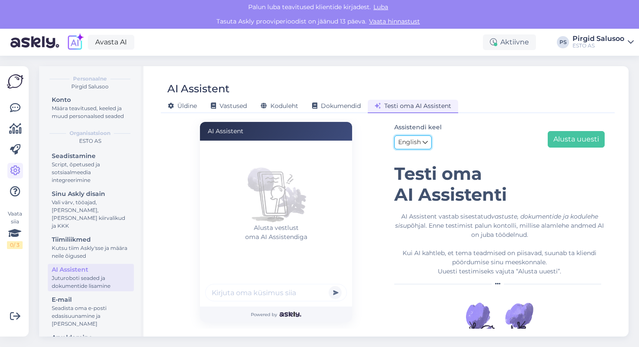
click at [420, 143] on span "English" at bounding box center [409, 142] width 23 height 10
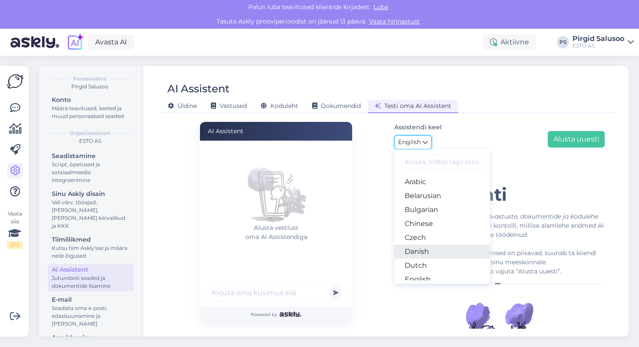
scroll to position [46, 0]
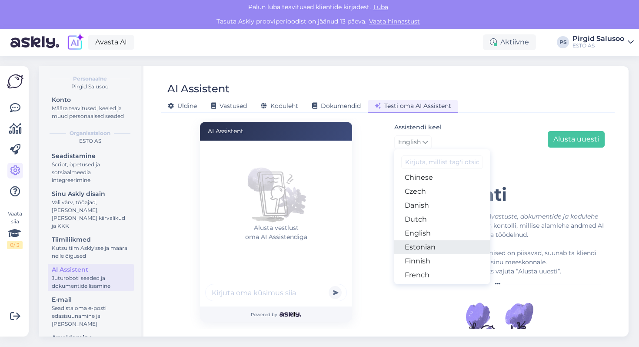
click at [437, 247] on link "Estonian" at bounding box center [442, 247] width 96 height 14
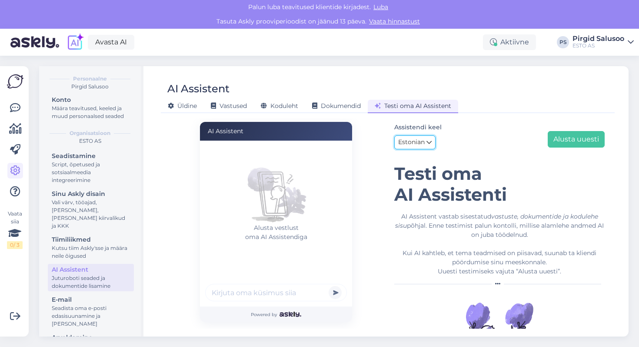
scroll to position [0, 0]
click at [271, 109] on span "Koduleht" at bounding box center [279, 106] width 37 height 8
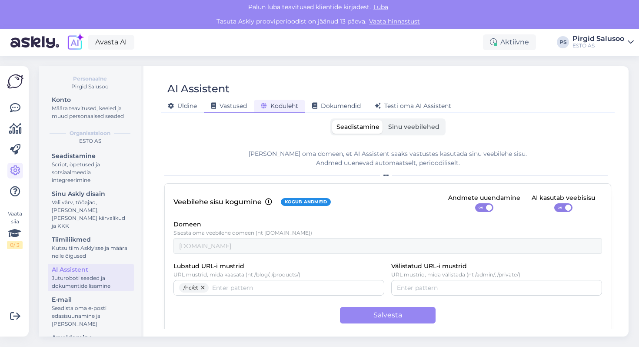
click at [242, 110] on div "Vastused" at bounding box center [229, 106] width 50 height 13
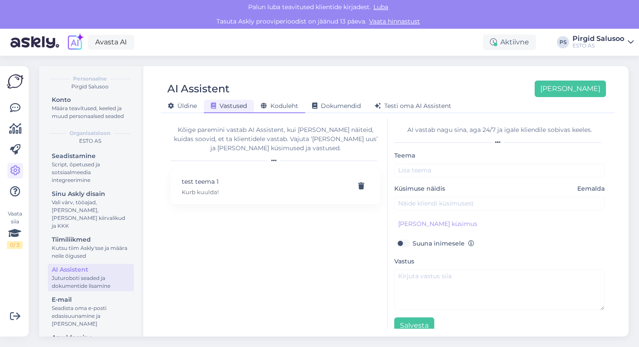
click at [285, 106] on span "Koduleht" at bounding box center [279, 106] width 37 height 8
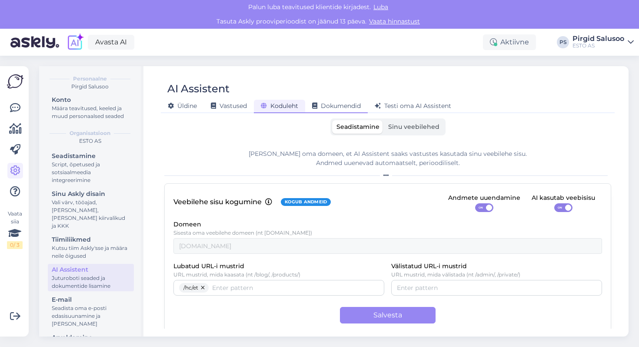
click at [342, 104] on span "Dokumendid" at bounding box center [336, 106] width 49 height 8
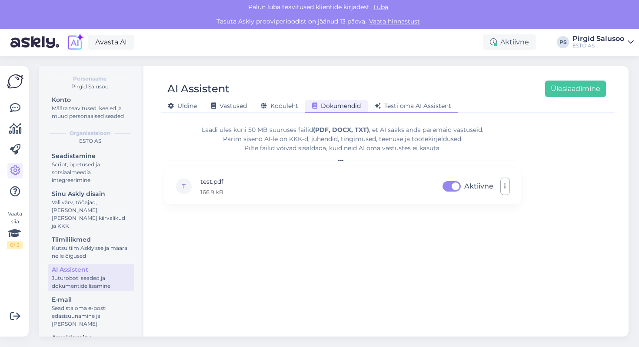
click at [394, 104] on span "Testi oma AI Assistent" at bounding box center [413, 106] width 77 height 8
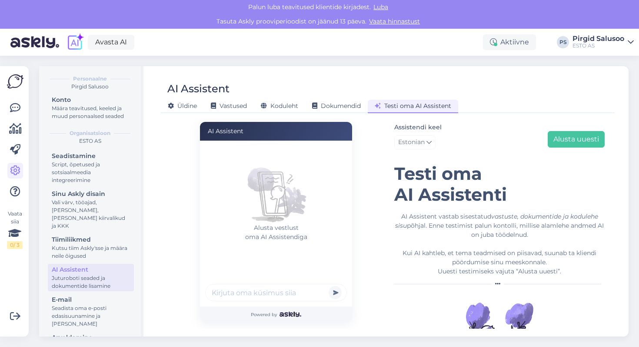
scroll to position [40, 0]
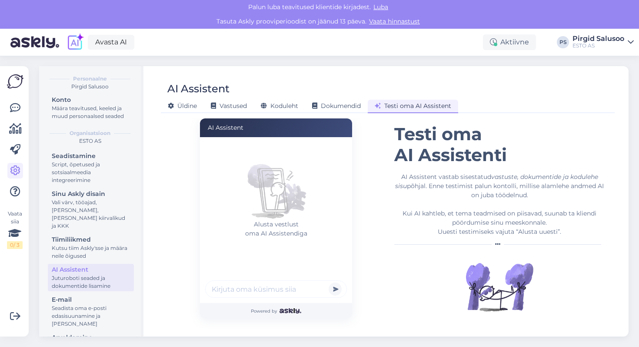
click at [264, 296] on input "text" at bounding box center [276, 288] width 142 height 17
type input "tere tahan raha saada"
click at [329, 282] on button "submit" at bounding box center [335, 288] width 13 height 13
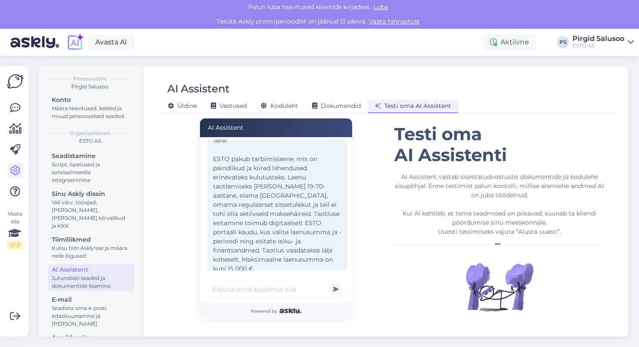
scroll to position [31, 0]
drag, startPoint x: 319, startPoint y: 256, endPoint x: 280, endPoint y: 255, distance: 38.7
click at [280, 255] on div "Tere! ESTO pakub tarbimislaene, mis on paindlikud ja kiired lahendused erinevat…" at bounding box center [277, 204] width 139 height 142
click at [296, 101] on div "Koduleht" at bounding box center [279, 106] width 51 height 13
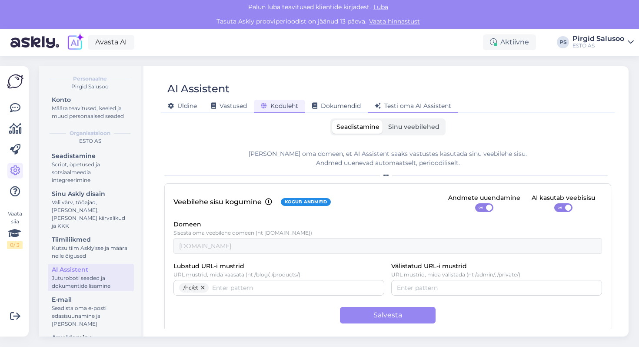
click at [434, 107] on span "Testi oma AI Assistent" at bounding box center [413, 106] width 77 height 8
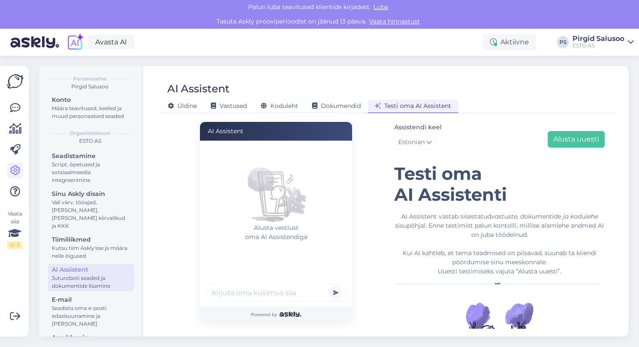
scroll to position [40, 0]
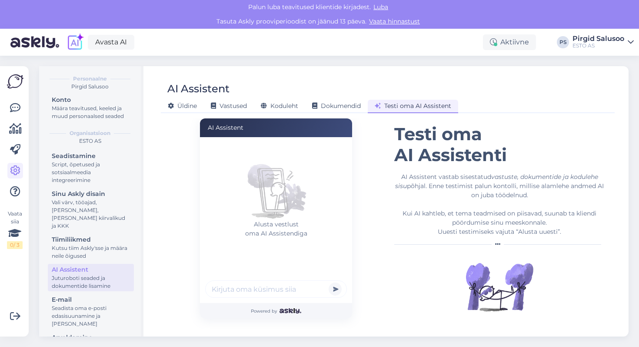
click at [265, 299] on div at bounding box center [276, 290] width 142 height 20
click at [263, 296] on input "text" at bounding box center [276, 288] width 142 height 17
type input "kui palju saan [PERSON_NAME]"
click at [329, 282] on button "submit" at bounding box center [335, 288] width 13 height 13
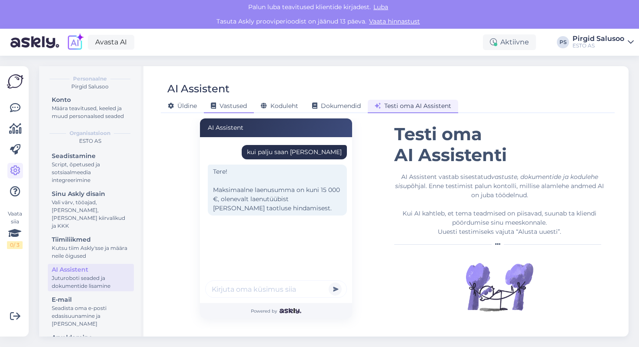
click at [215, 109] on icon at bounding box center [213, 106] width 5 height 6
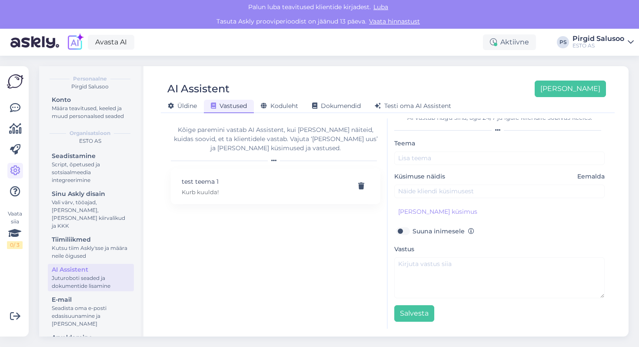
scroll to position [0, 0]
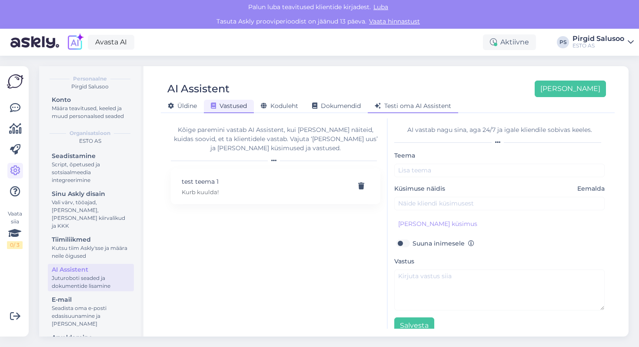
click at [444, 110] on div "Testi oma AI Assistent" at bounding box center [413, 106] width 90 height 13
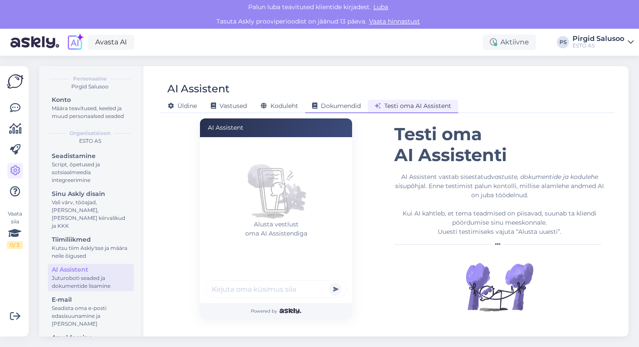
click at [364, 106] on div "Dokumendid" at bounding box center [336, 106] width 63 height 13
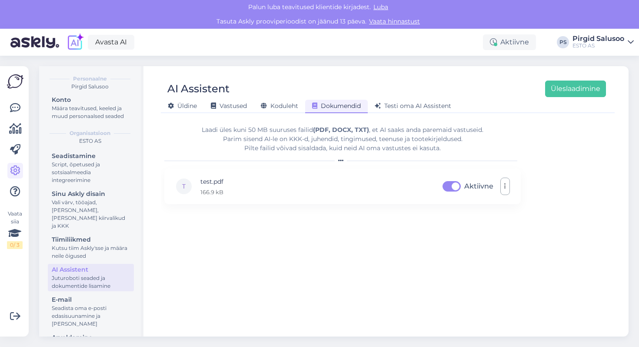
scroll to position [0, 0]
click at [270, 107] on span "Koduleht" at bounding box center [279, 106] width 37 height 8
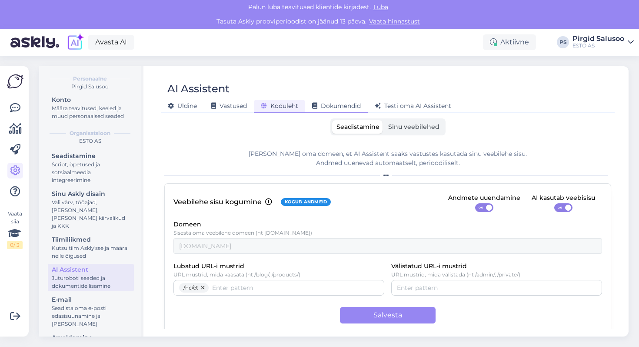
click at [323, 106] on span "Dokumendid" at bounding box center [336, 106] width 49 height 8
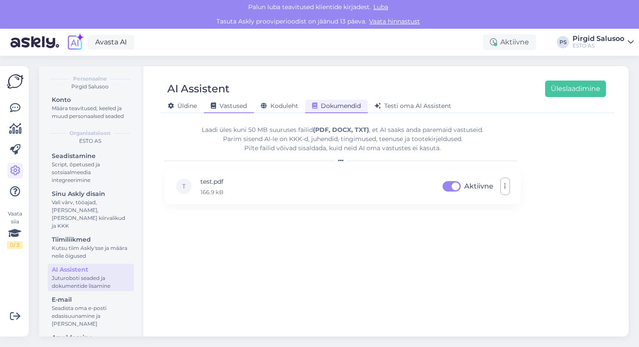
click at [234, 107] on span "Vastused" at bounding box center [229, 106] width 36 height 8
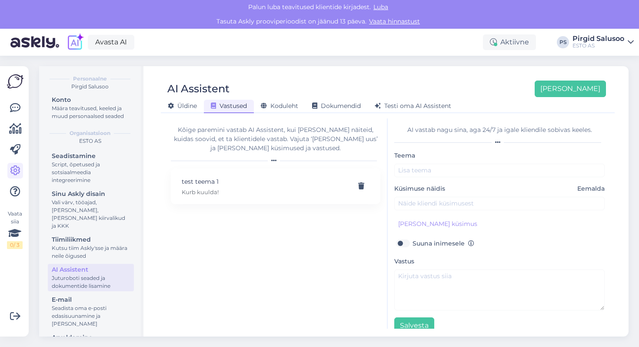
click at [278, 97] on div "AI Assistent [PERSON_NAME]" at bounding box center [383, 88] width 445 height 17
click at [425, 110] on div "Testi oma AI Assistent" at bounding box center [413, 106] width 90 height 13
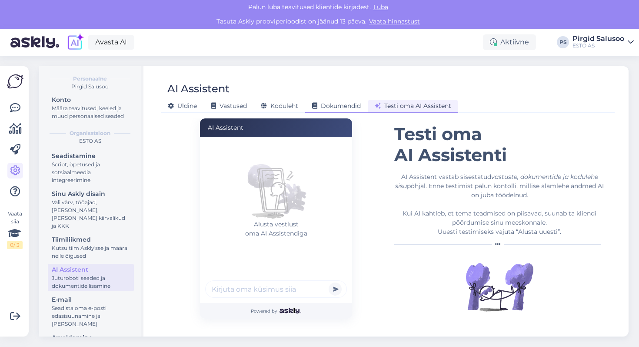
click at [331, 102] on div "Dokumendid" at bounding box center [336, 106] width 63 height 13
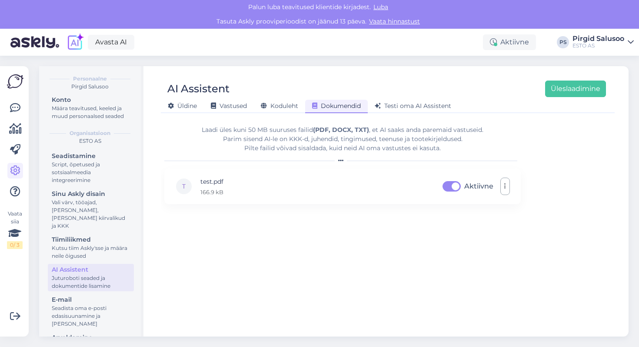
scroll to position [0, 0]
click at [271, 110] on div "Koduleht" at bounding box center [279, 106] width 51 height 13
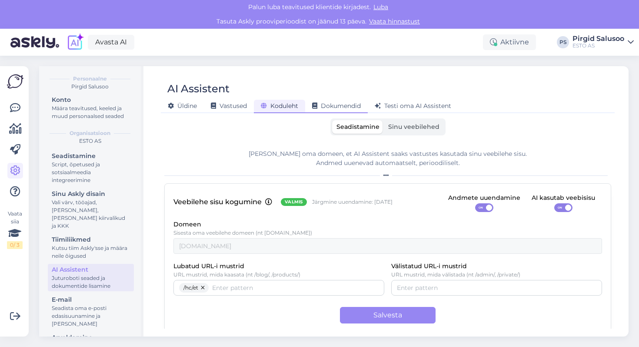
click at [335, 100] on div "Dokumendid" at bounding box center [336, 106] width 63 height 13
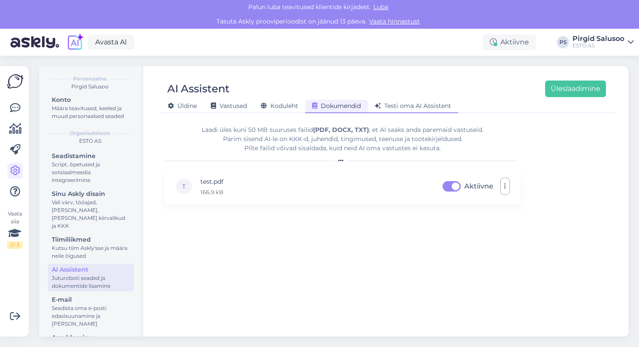
click at [414, 102] on div "Testi oma AI Assistent" at bounding box center [413, 106] width 90 height 13
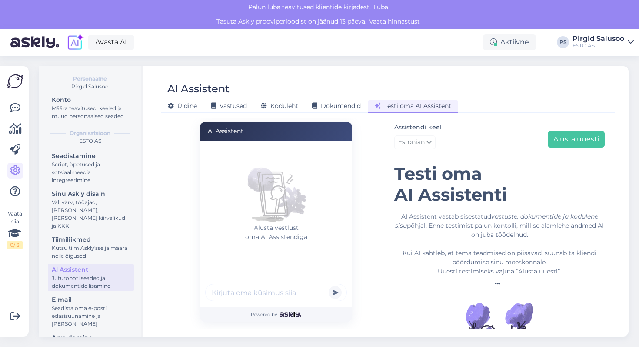
scroll to position [40, 0]
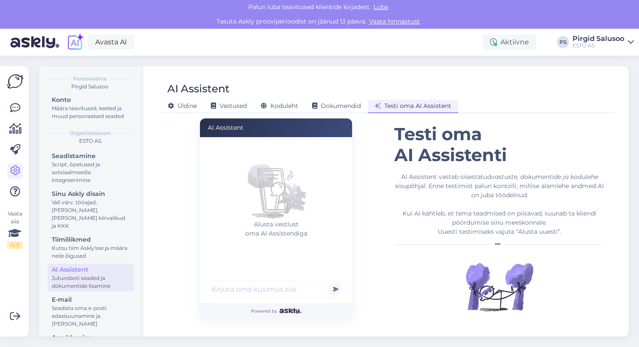
click at [244, 284] on input "text" at bounding box center [276, 288] width 142 height 17
type input "premium arve? mis see on??"
click at [329, 282] on button "submit" at bounding box center [335, 288] width 13 height 13
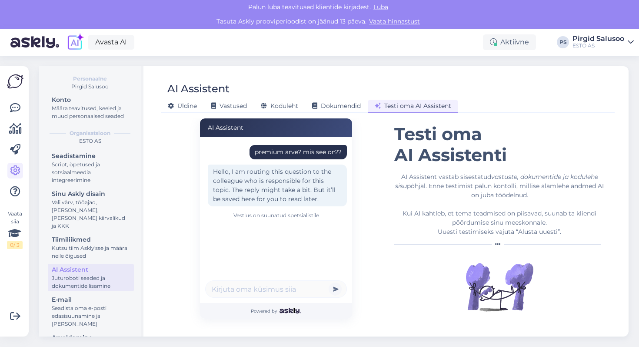
scroll to position [0, 0]
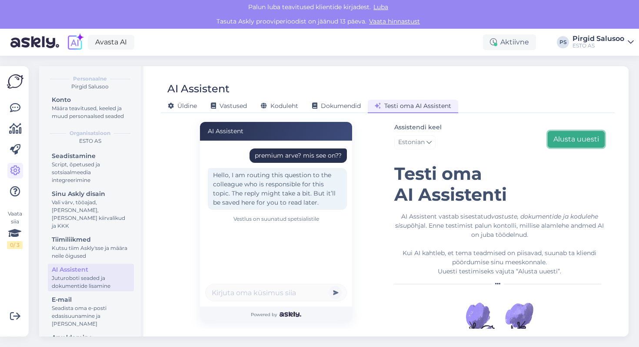
click at [578, 142] on button "Alusta uuesti" at bounding box center [576, 139] width 57 height 17
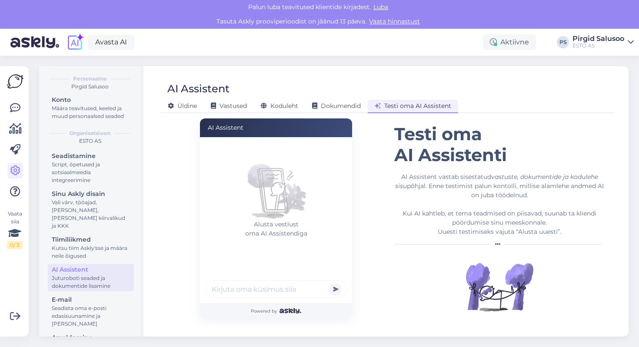
click at [234, 295] on input "text" at bounding box center [276, 288] width 142 height 17
type input "premium"
click at [329, 282] on button "submit" at bounding box center [335, 288] width 13 height 13
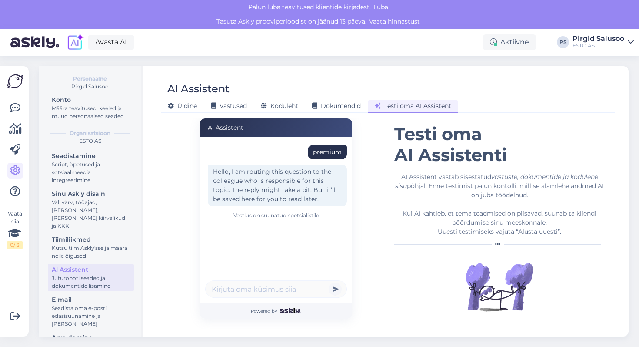
scroll to position [34, 0]
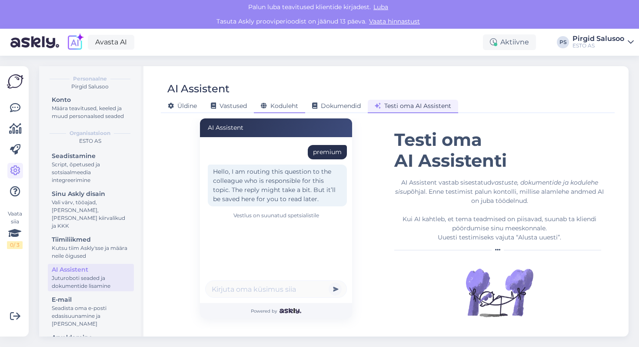
click at [282, 107] on span "Koduleht" at bounding box center [279, 106] width 37 height 8
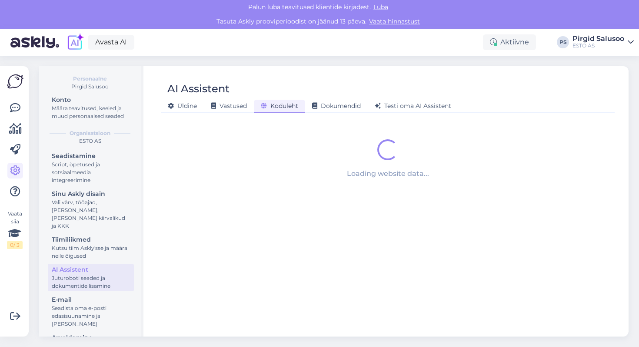
scroll to position [0, 0]
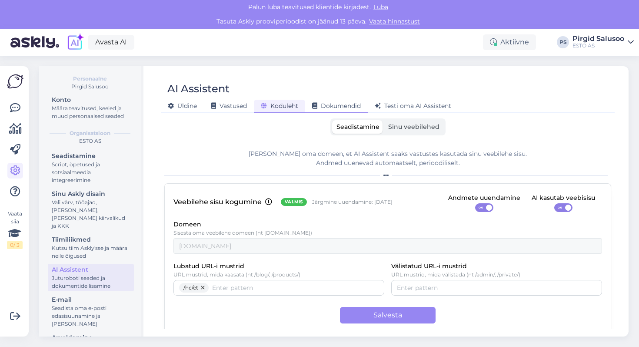
click at [347, 100] on div "Dokumendid" at bounding box center [336, 106] width 63 height 13
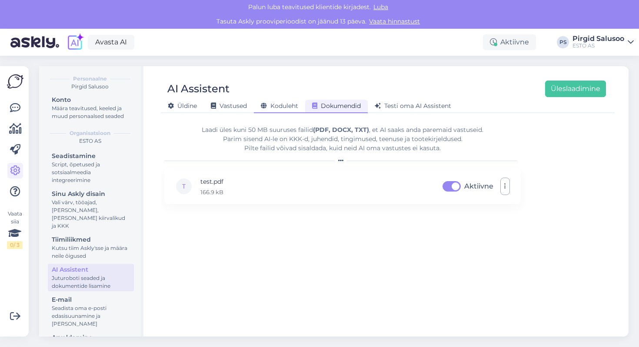
click at [288, 112] on div "Koduleht" at bounding box center [279, 106] width 51 height 13
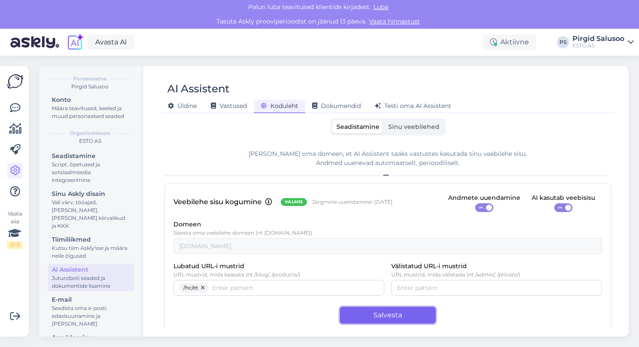
click at [415, 316] on button "Salvesta" at bounding box center [388, 315] width 96 height 17
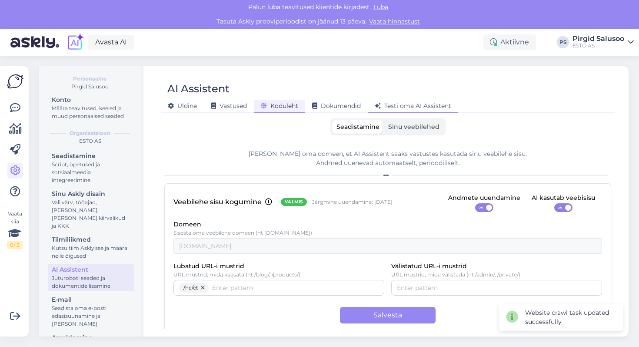
click at [388, 105] on span "Testi oma AI Assistent" at bounding box center [413, 106] width 77 height 8
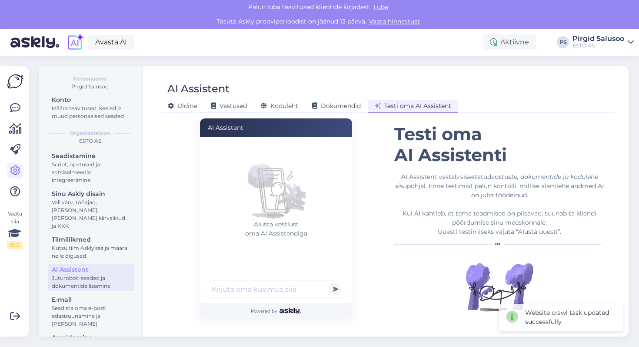
click at [250, 285] on input "text" at bounding box center [276, 288] width 142 height 17
type input "[PERSON_NAME]"
click at [329, 282] on button "submit" at bounding box center [335, 288] width 13 height 13
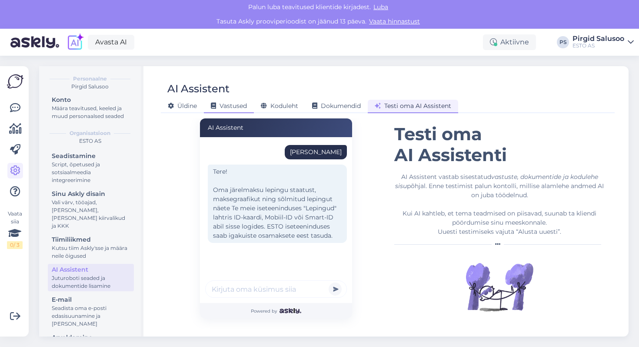
click at [239, 103] on span "Vastused" at bounding box center [229, 106] width 36 height 8
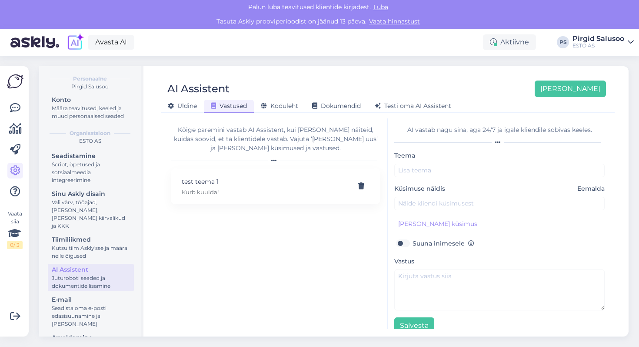
click at [333, 114] on div "AI Assistent [PERSON_NAME] uus [PERSON_NAME] Vastused Koduleht Dokumendid [PERS…" at bounding box center [388, 201] width 482 height 270
click at [291, 104] on span "Koduleht" at bounding box center [279, 106] width 37 height 8
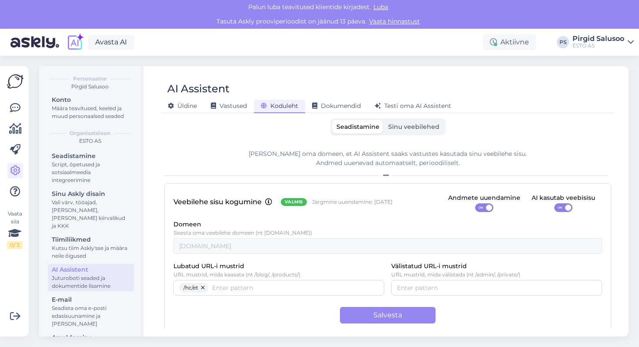
click at [437, 124] on span "Sinu veebilehed" at bounding box center [413, 127] width 51 height 8
click at [384, 120] on input "Sinu veebilehed" at bounding box center [384, 120] width 0 height 0
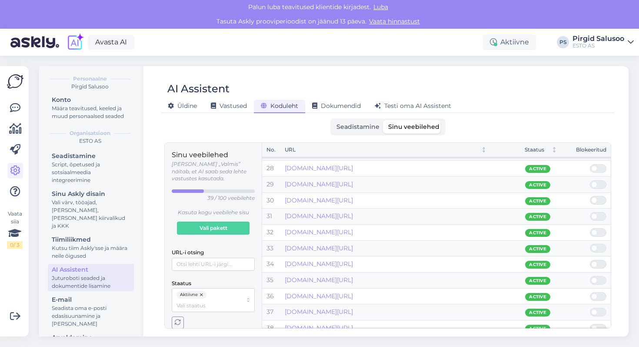
scroll to position [451, 0]
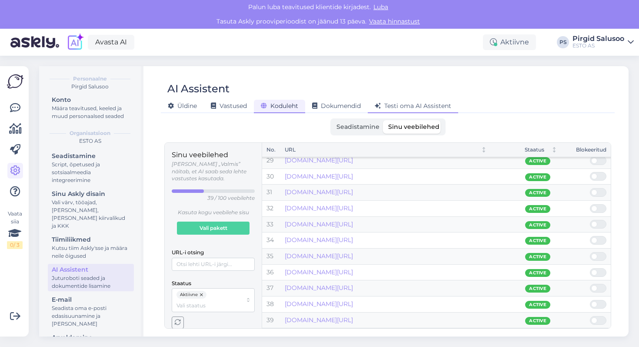
click at [426, 101] on div "Testi oma AI Assistent" at bounding box center [413, 106] width 90 height 13
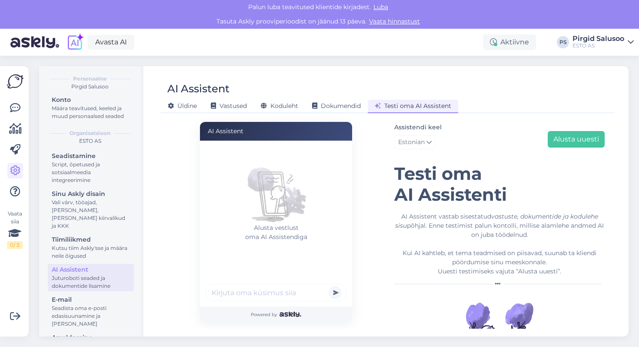
click at [279, 291] on input "text" at bounding box center [276, 292] width 142 height 17
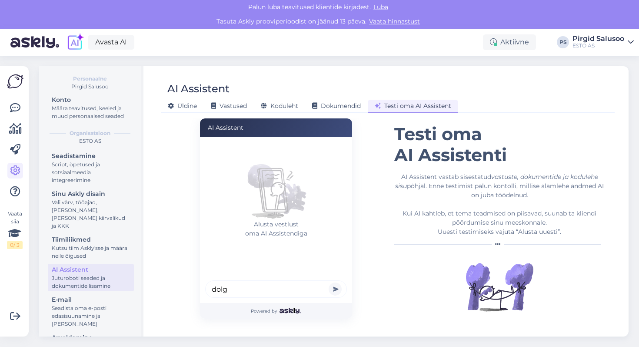
type input "dolg"
click at [329, 282] on button "submit" at bounding box center [335, 288] width 13 height 13
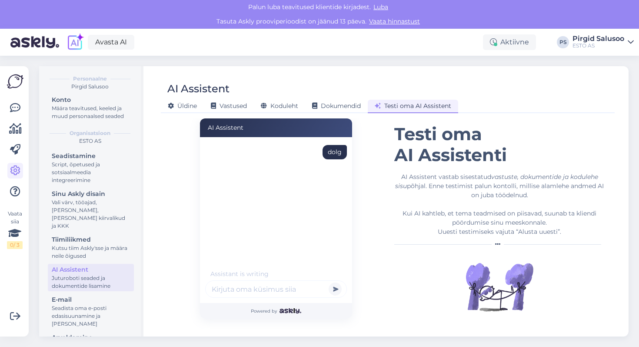
scroll to position [0, 0]
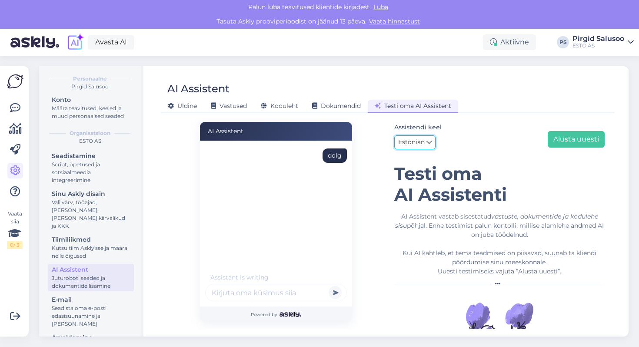
click at [425, 139] on link "Estonian" at bounding box center [414, 142] width 41 height 14
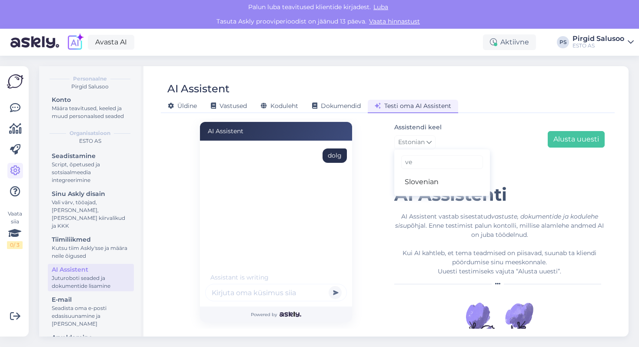
type input "v"
type input "russ"
click at [454, 195] on div "Assistendi keel Estonian [PERSON_NAME] Russian Alusta uuesti [PERSON_NAME] oma …" at bounding box center [499, 241] width 210 height 239
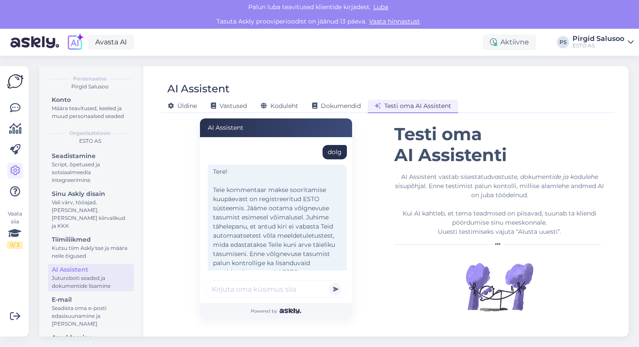
click at [256, 295] on input "text" at bounding box center [276, 288] width 142 height 17
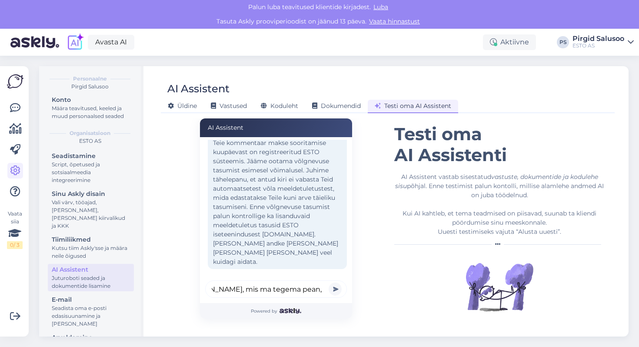
scroll to position [0, 290]
type input "Tere, [PERSON_NAME] nimi on [PERSON_NAME] ma [PERSON_NAME], ma [PERSON_NAME], m…"
click at [329, 282] on button "submit" at bounding box center [335, 288] width 13 height 13
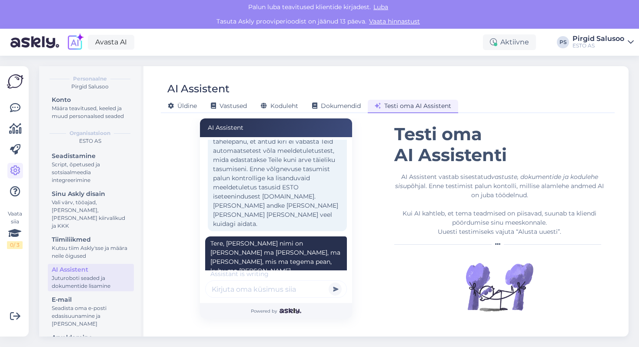
scroll to position [150, 0]
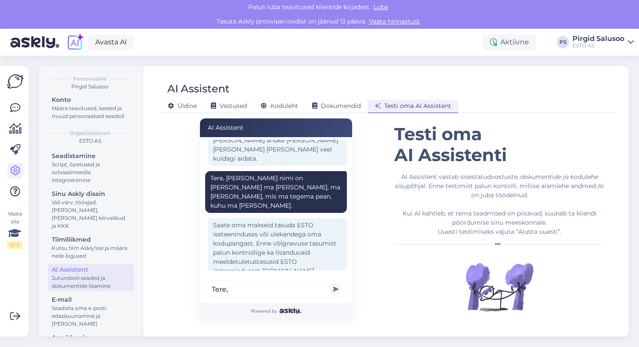
type input "Tere,"
click at [329, 282] on button "submit" at bounding box center [335, 288] width 13 height 13
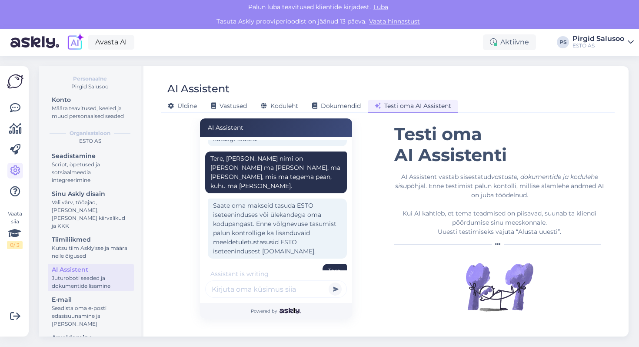
scroll to position [189, 0]
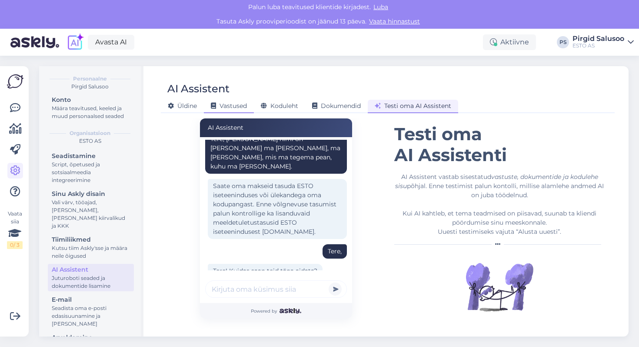
click at [224, 110] on div "Vastused" at bounding box center [229, 106] width 50 height 13
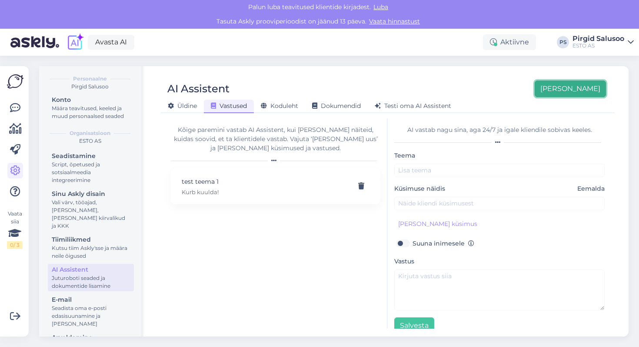
click at [592, 95] on button "[PERSON_NAME]" at bounding box center [570, 88] width 71 height 17
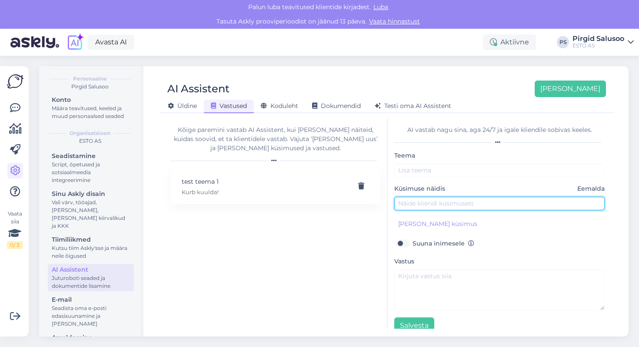
click at [434, 204] on input "text" at bounding box center [499, 203] width 210 height 13
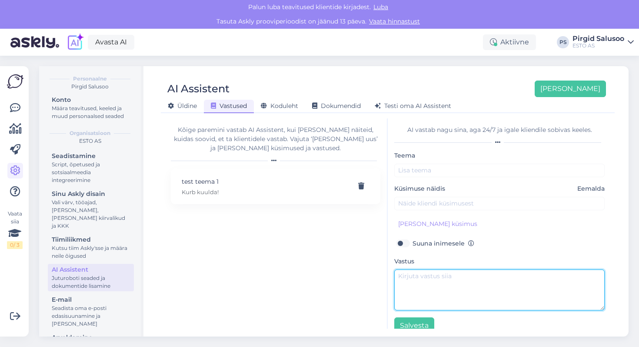
click at [442, 288] on textarea at bounding box center [499, 289] width 210 height 41
type textarea "T"
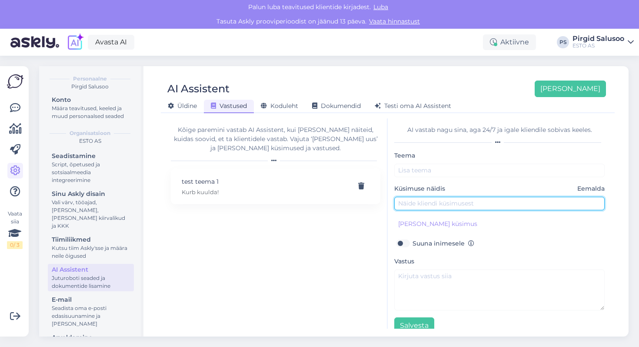
click at [453, 207] on input "text" at bounding box center [499, 203] width 210 height 13
type input "Tere"
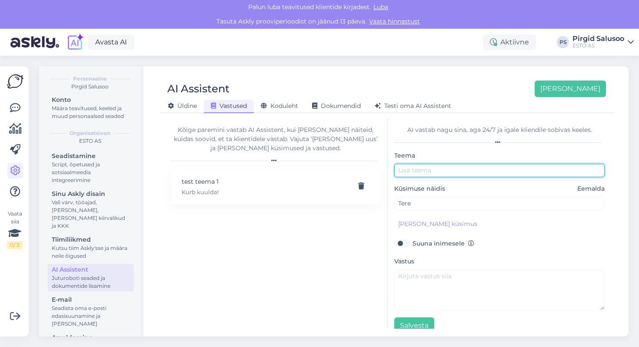
click at [431, 169] on input "text" at bounding box center [499, 170] width 210 height 13
type input "Test 2"
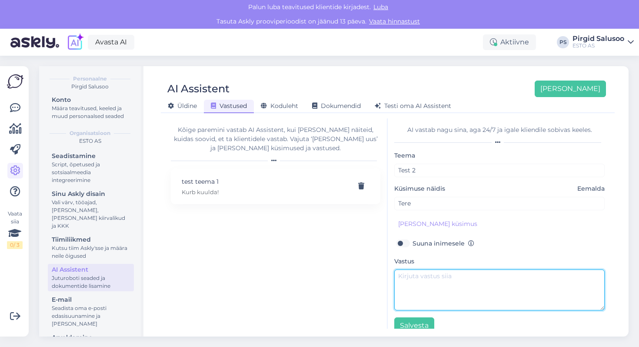
click at [438, 291] on textarea at bounding box center [499, 289] width 210 height 41
type textarea "T"
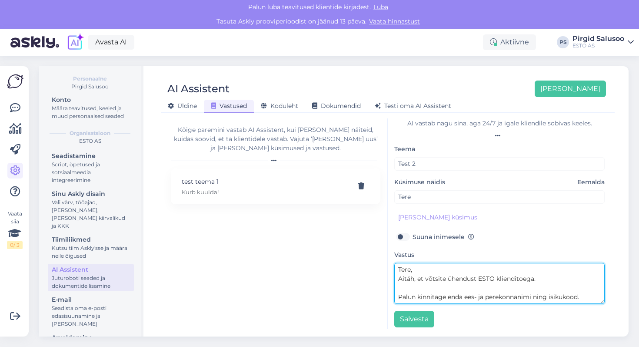
scroll to position [12, 0]
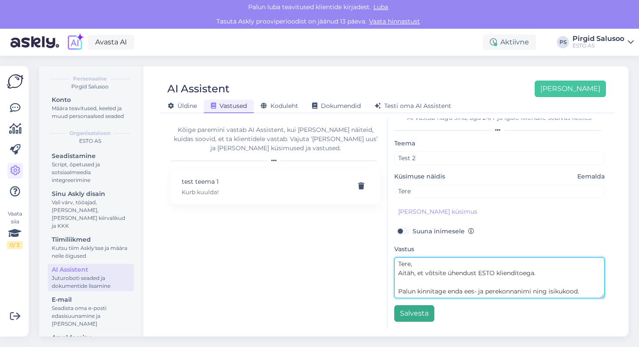
type textarea "Tere, Aitäh, et võtsite ühendust ESTO klienditoega. Palun kinnitage enda ees- j…"
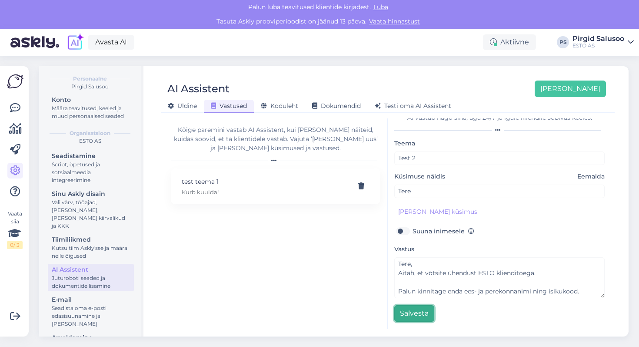
click at [419, 312] on button "Salvesta" at bounding box center [414, 313] width 40 height 17
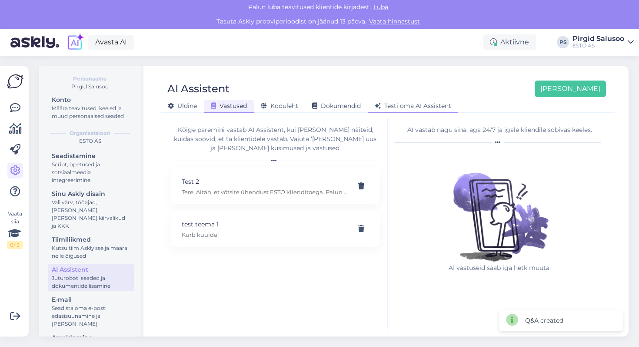
click at [411, 111] on div "Testi oma AI Assistent" at bounding box center [413, 106] width 90 height 13
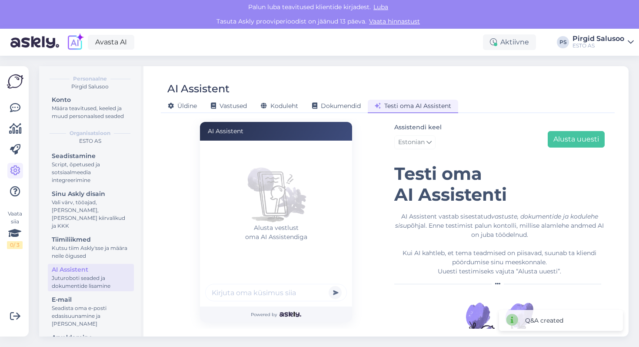
click at [237, 281] on div "Alusta vestlust oma AI Assistendiga" at bounding box center [276, 223] width 152 height 166
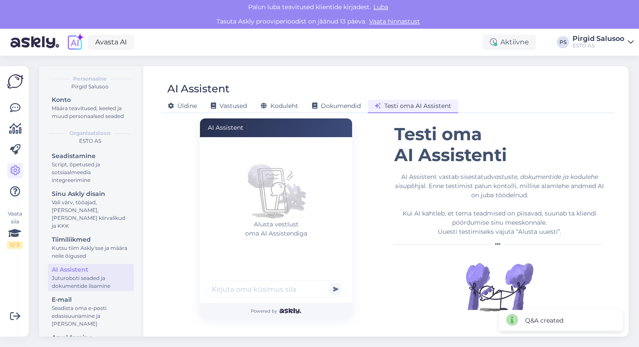
click at [244, 296] on input "text" at bounding box center [276, 288] width 142 height 17
type input "Tere"
click at [329, 282] on button "submit" at bounding box center [335, 288] width 13 height 13
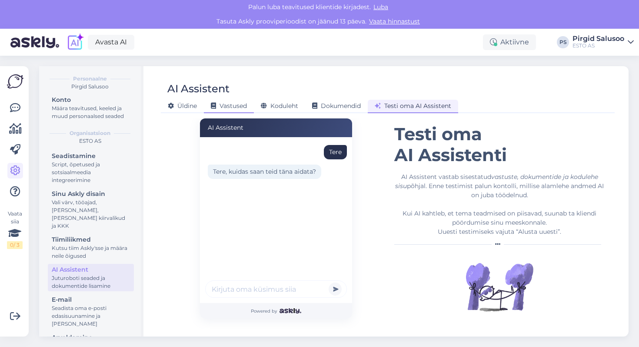
click at [237, 110] on div "Vastused" at bounding box center [229, 106] width 50 height 13
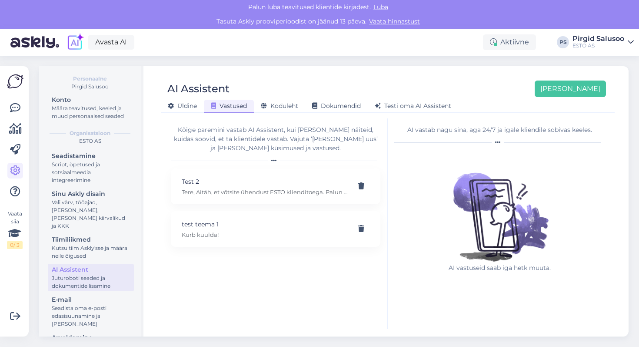
scroll to position [0, 0]
click at [245, 191] on p "Tere, Aitäh, et võtsite ühendust ESTO klienditoega. Palun kinnitage enda ees- j…" at bounding box center [265, 192] width 167 height 8
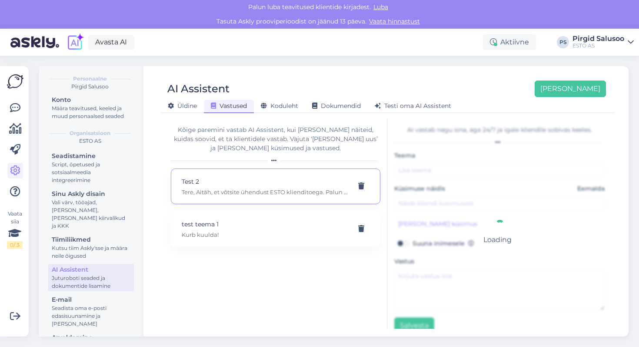
type input "Test 2"
type input "Tere"
type textarea "Tere, Aitäh, et võtsite ühendust ESTO klienditoega. Palun kinnitage enda ees- j…"
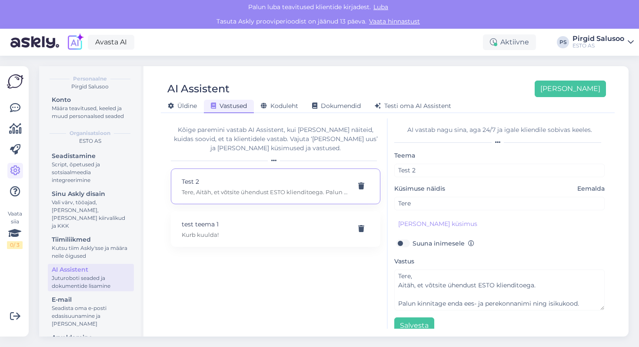
click at [442, 162] on div "Teema Test 2" at bounding box center [499, 163] width 210 height 27
drag, startPoint x: 442, startPoint y: 166, endPoint x: 319, endPoint y: 157, distance: 123.8
click at [319, 157] on div "Kõige paremini vastab AI Assistent, kui [PERSON_NAME] näiteid, kuidas soovid, e…" at bounding box center [387, 223] width 447 height 210
drag, startPoint x: 501, startPoint y: 174, endPoint x: 378, endPoint y: 151, distance: 125.1
click at [378, 152] on div "Kõige paremini vastab AI Assistent, kui [PERSON_NAME] näiteid, kuidas soovid, e…" at bounding box center [387, 223] width 447 height 210
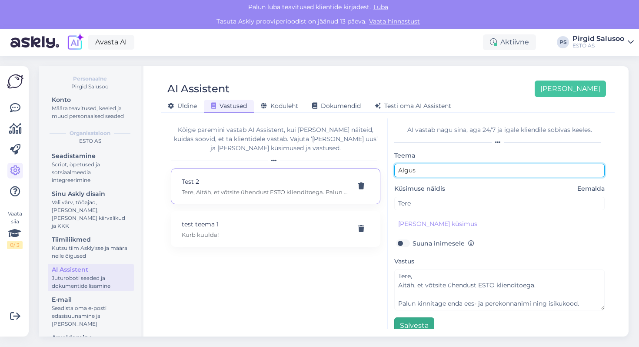
type input "Algus"
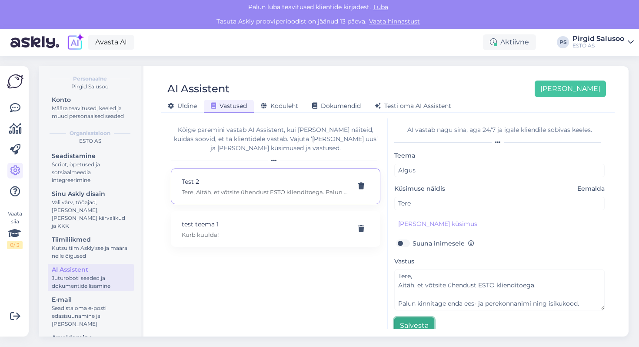
click at [411, 322] on button "Salvesta" at bounding box center [414, 325] width 40 height 17
click at [413, 106] on span "Testi oma AI Assistent" at bounding box center [413, 106] width 77 height 8
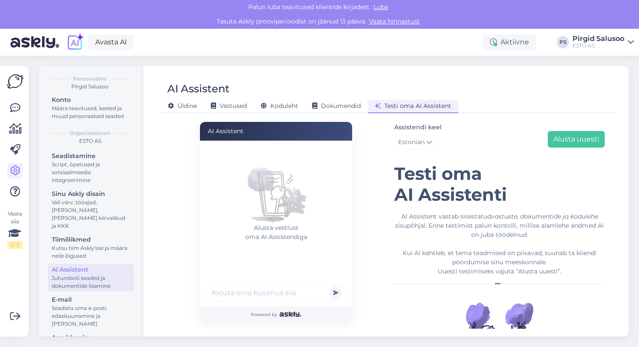
click at [272, 301] on div at bounding box center [276, 294] width 142 height 20
click at [264, 294] on input "text" at bounding box center [276, 292] width 142 height 17
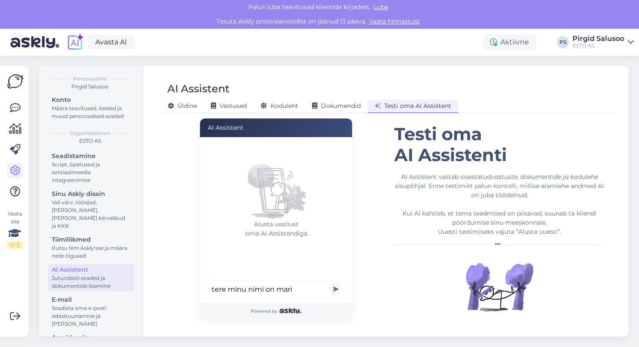
type input "tere minu nimi on mari"
click at [329, 282] on button "submit" at bounding box center [335, 288] width 13 height 13
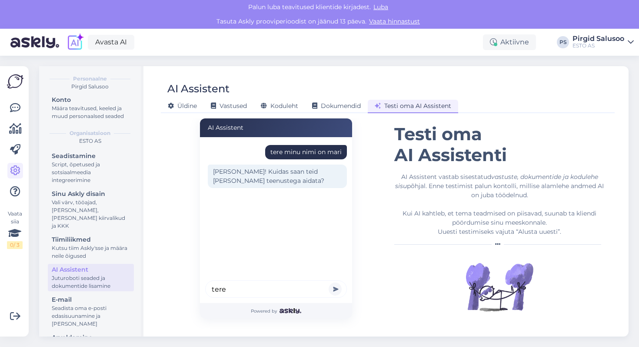
type input "tere"
click at [329, 282] on button "submit" at bounding box center [335, 288] width 13 height 13
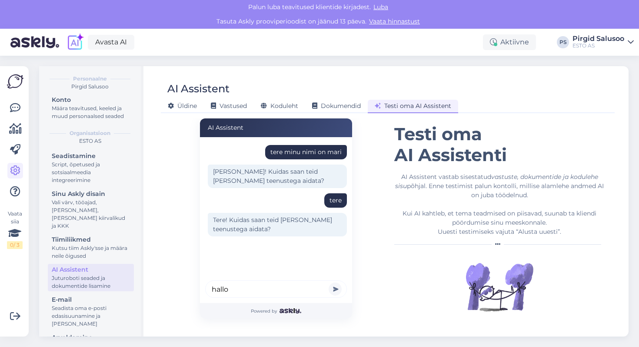
type input "hallo"
click at [329, 282] on button "submit" at bounding box center [335, 288] width 13 height 13
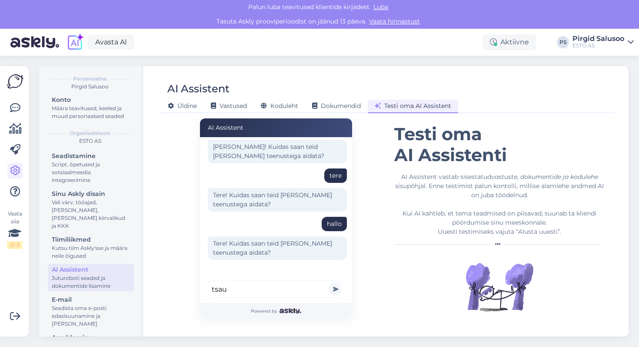
type input "tsau"
click at [329, 282] on button "submit" at bounding box center [335, 288] width 13 height 13
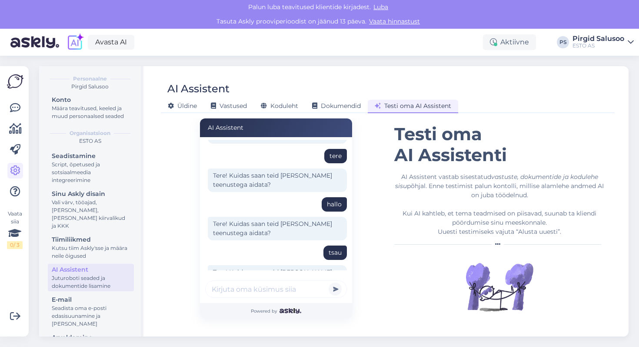
scroll to position [73, 0]
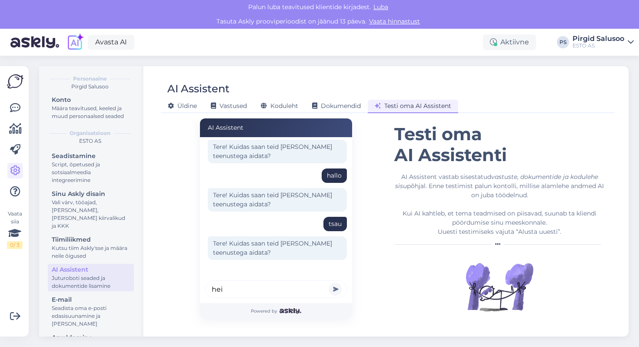
type input "hei"
click at [329, 282] on button "submit" at bounding box center [335, 288] width 13 height 13
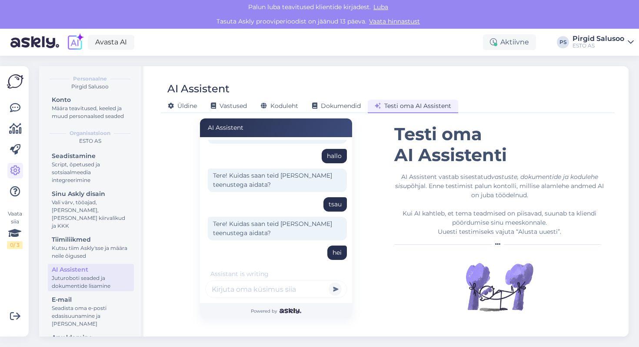
scroll to position [121, 0]
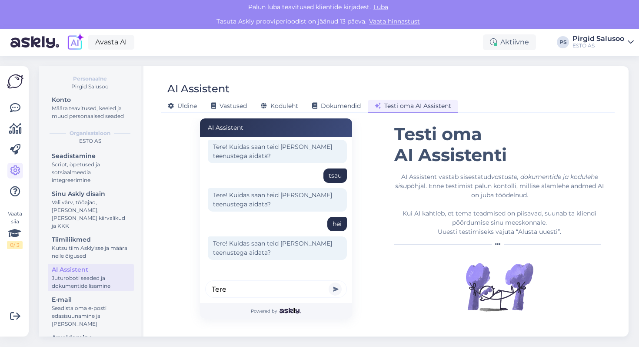
type input "Tere"
click at [329, 282] on button "submit" at bounding box center [335, 288] width 13 height 13
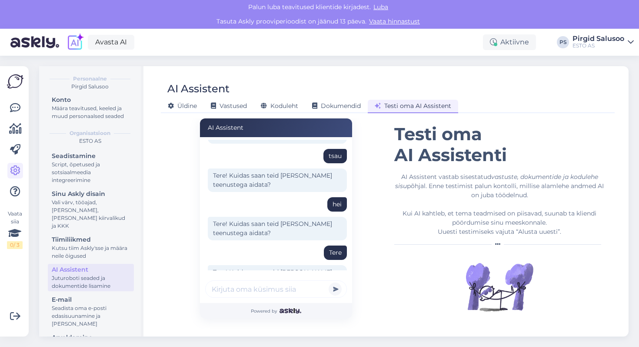
scroll to position [170, 0]
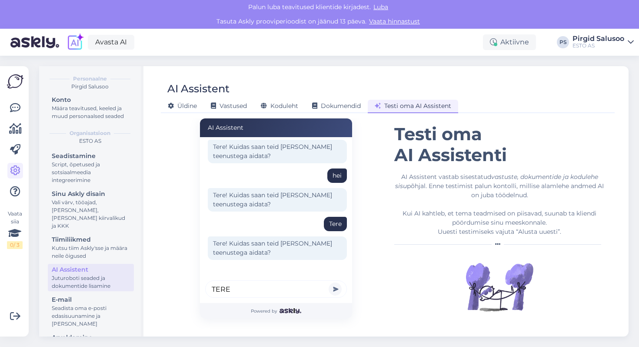
type input "TERE"
click at [329, 282] on button "submit" at bounding box center [335, 288] width 13 height 13
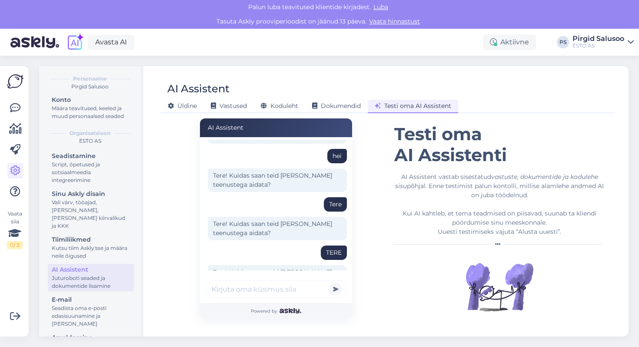
scroll to position [218, 0]
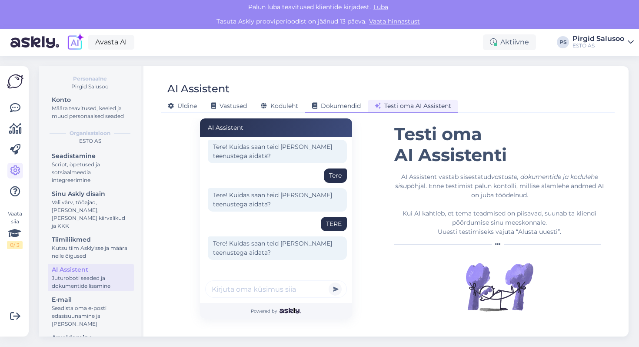
click at [333, 109] on span "Dokumendid" at bounding box center [336, 106] width 49 height 8
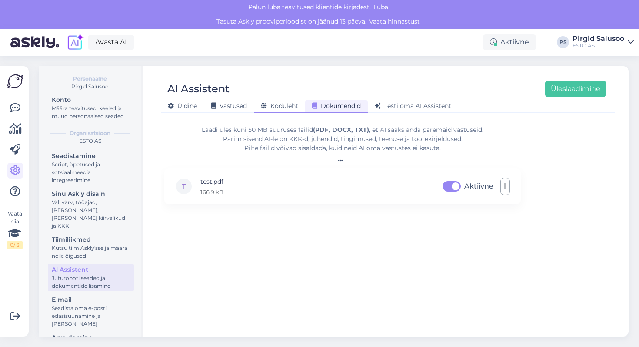
click at [279, 100] on div "Koduleht" at bounding box center [279, 106] width 51 height 13
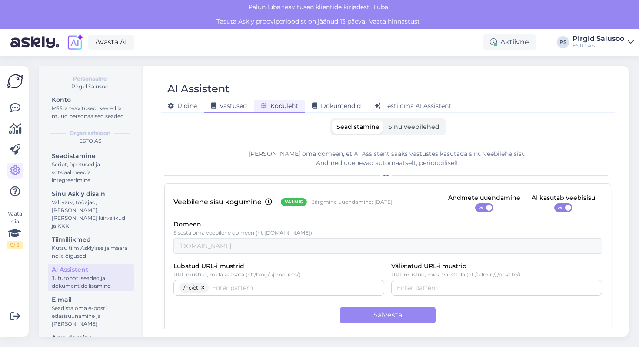
click at [227, 102] on span "Vastused" at bounding box center [229, 106] width 36 height 8
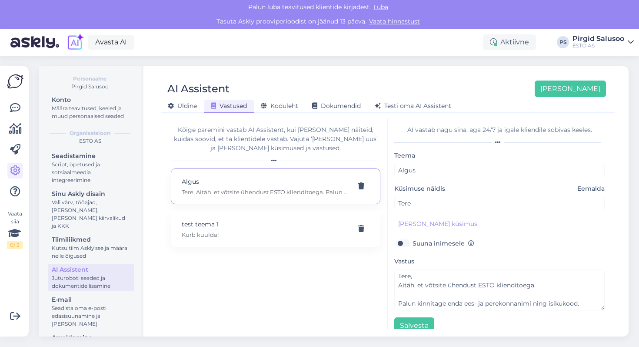
click at [413, 243] on label "Suuna inimesele" at bounding box center [444, 242] width 62 height 11
click at [402, 243] on input "Suuna inimesele" at bounding box center [402, 242] width 17 height 11
checkbox input "true"
click at [419, 322] on button "Salvesta" at bounding box center [414, 325] width 40 height 17
click at [418, 107] on span "Testi oma AI Assistent" at bounding box center [413, 106] width 77 height 8
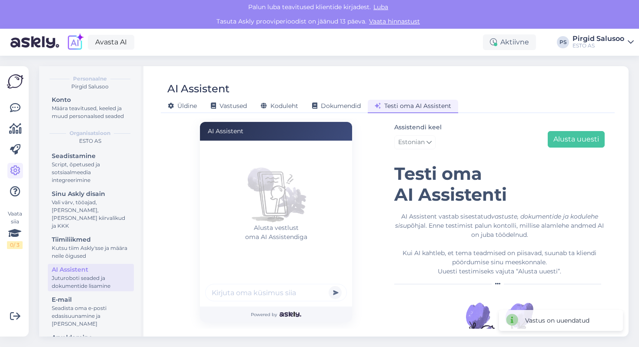
scroll to position [40, 0]
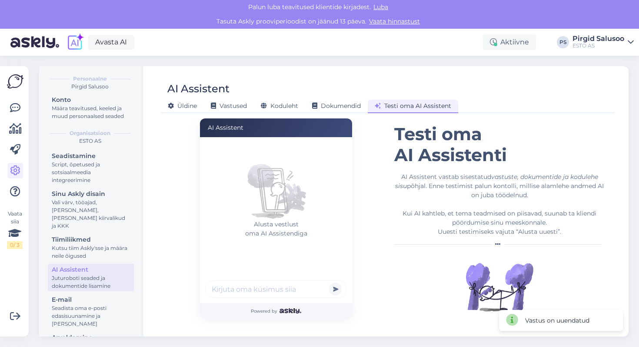
click at [259, 289] on input "text" at bounding box center [276, 288] width 142 height 17
type input "tere"
click at [329, 282] on button "submit" at bounding box center [335, 288] width 13 height 13
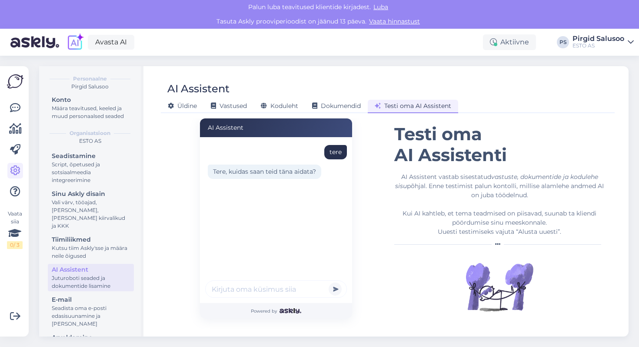
click at [244, 98] on div "[PERSON_NAME] Vastused Koduleht Dokumendid [PERSON_NAME] oma AI Assistent" at bounding box center [383, 104] width 445 height 15
click at [245, 110] on div "Vastused" at bounding box center [229, 106] width 50 height 13
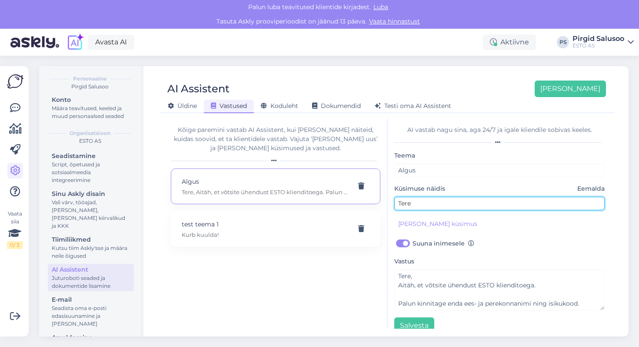
click at [445, 208] on input "Tere" at bounding box center [499, 203] width 210 height 13
type input "Tere."
click at [397, 329] on div "AI Assistent [PERSON_NAME] uus [PERSON_NAME] Vastused Koduleht Dokumendid [PERS…" at bounding box center [388, 201] width 482 height 270
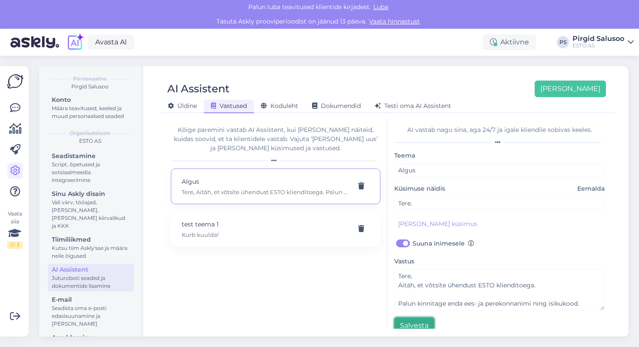
click at [401, 327] on button "Salvesta" at bounding box center [414, 325] width 40 height 17
click at [336, 106] on span "Dokumendid" at bounding box center [336, 106] width 49 height 8
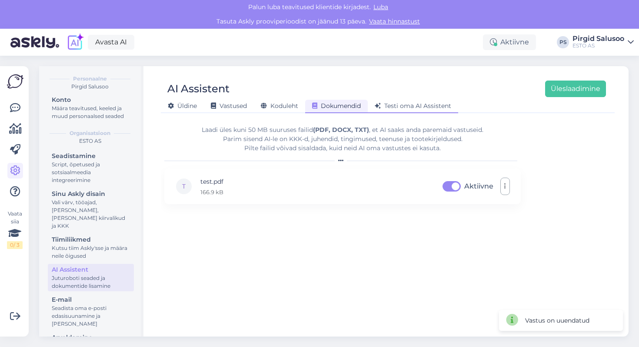
click at [390, 111] on div "Testi oma AI Assistent" at bounding box center [413, 106] width 90 height 13
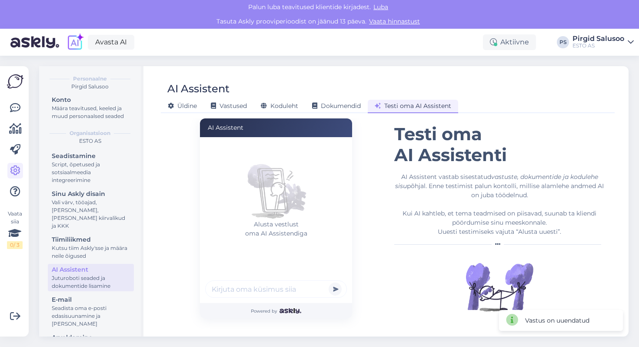
click at [286, 283] on input "text" at bounding box center [276, 288] width 142 height 17
type input "tere"
click at [329, 282] on button "submit" at bounding box center [335, 288] width 13 height 13
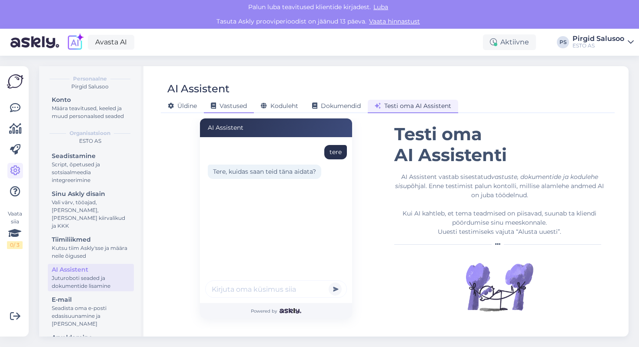
click at [220, 105] on span "Vastused" at bounding box center [229, 106] width 36 height 8
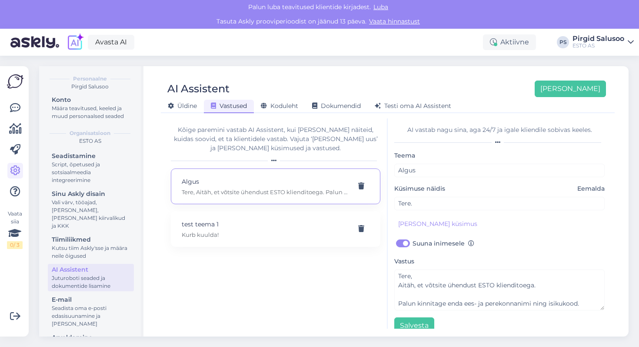
scroll to position [12, 0]
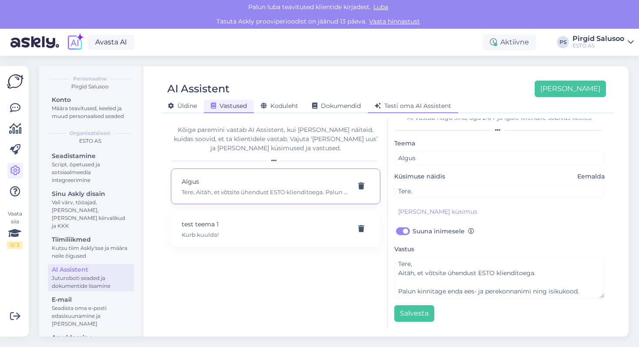
click at [410, 107] on span "Testi oma AI Assistent" at bounding box center [413, 106] width 77 height 8
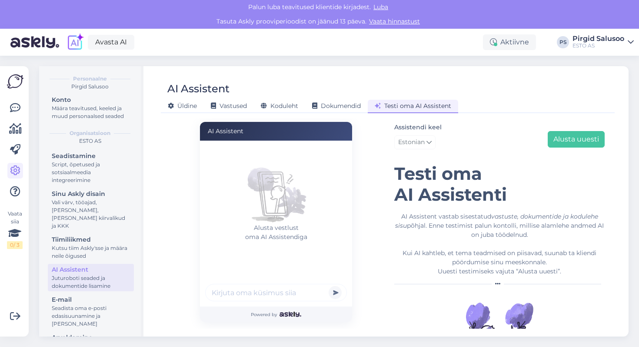
scroll to position [40, 0]
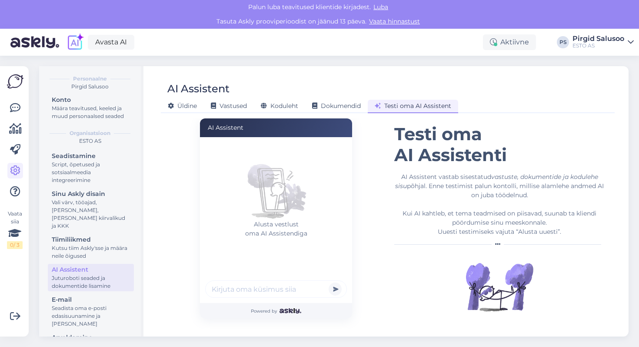
click at [281, 299] on div at bounding box center [276, 290] width 142 height 20
click at [276, 292] on input "text" at bounding box center [276, 288] width 142 height 17
type input "t"
type input "tere, aidake mind"
click at [329, 282] on button "submit" at bounding box center [335, 288] width 13 height 13
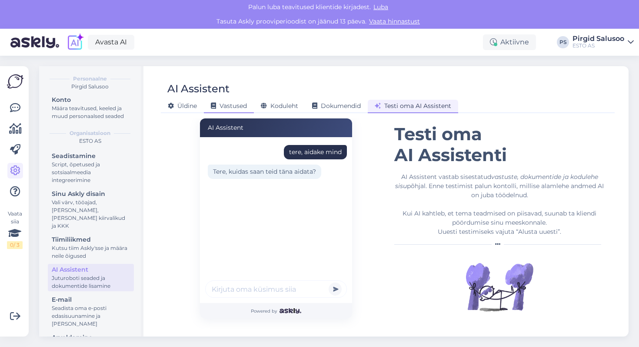
click at [234, 107] on span "Vastused" at bounding box center [229, 106] width 36 height 8
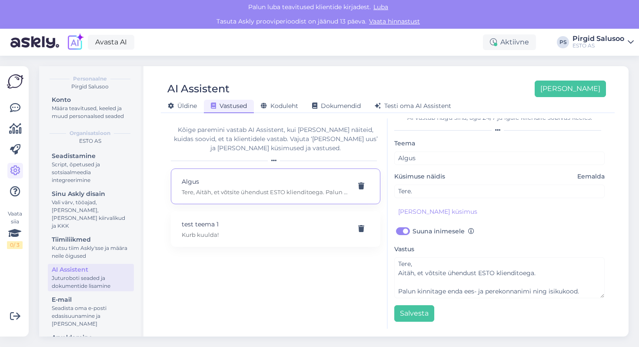
scroll to position [0, 0]
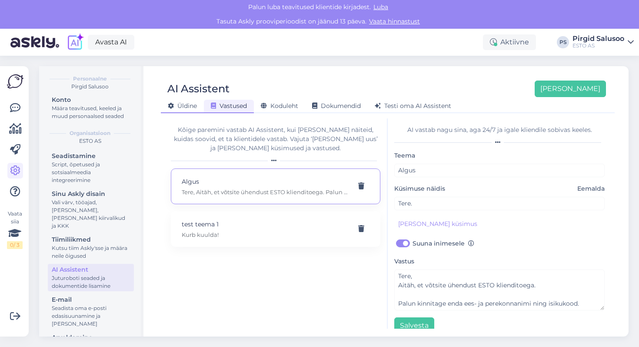
click at [164, 110] on div "Üldine" at bounding box center [182, 106] width 43 height 13
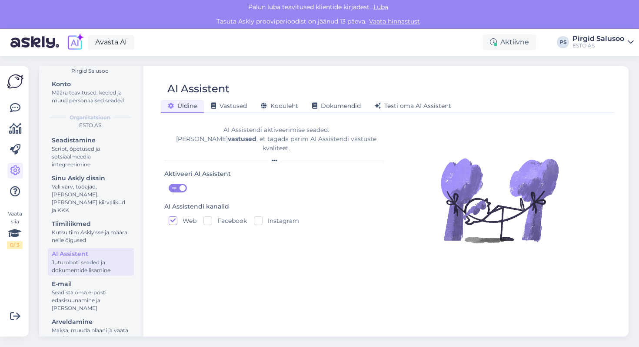
scroll to position [48, 0]
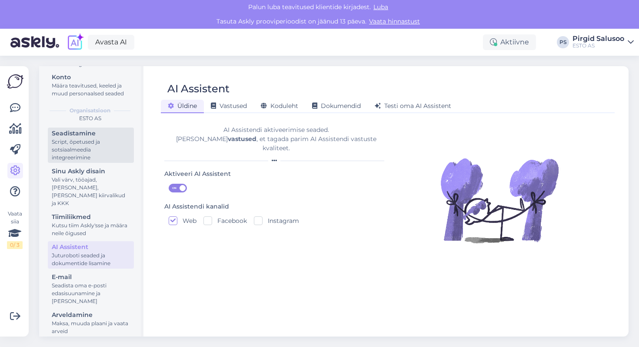
click at [95, 150] on div "Script, õpetused ja sotsiaalmeedia integreerimine" at bounding box center [91, 149] width 78 height 23
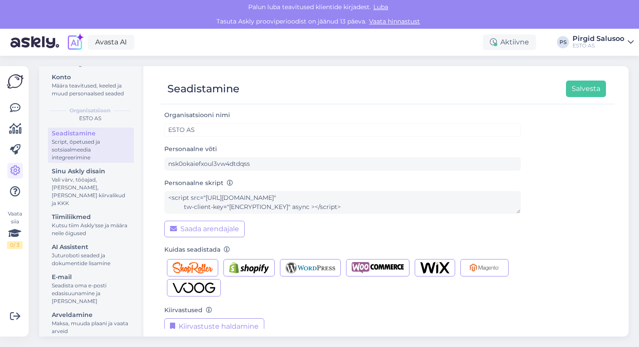
scroll to position [87, 0]
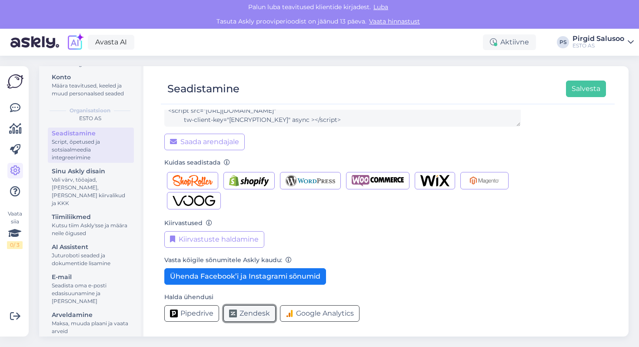
click at [255, 314] on span "Zendesk" at bounding box center [255, 313] width 30 height 10
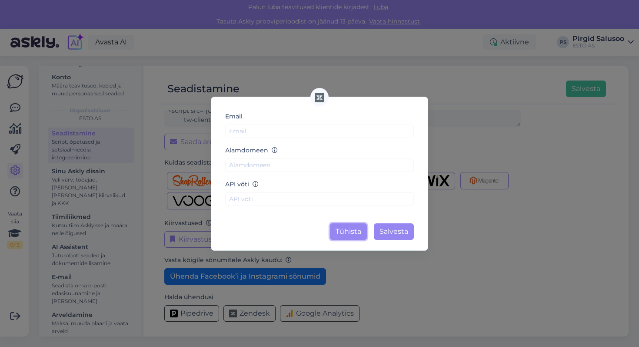
click at [338, 232] on button "Tühista" at bounding box center [348, 231] width 37 height 17
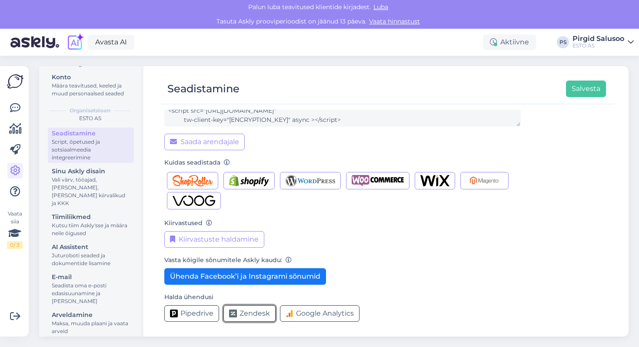
scroll to position [0, 0]
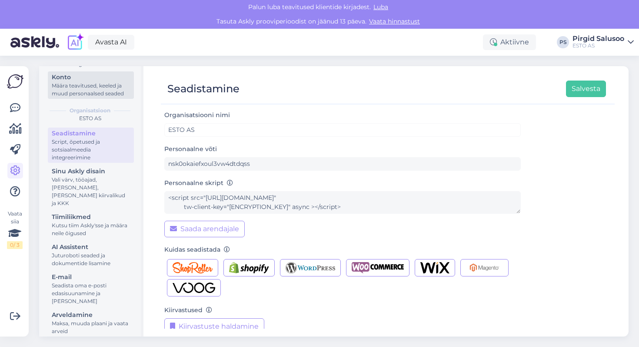
click at [106, 86] on div "Määra teavitused, keeled ja muud personaalsed seaded" at bounding box center [91, 90] width 78 height 16
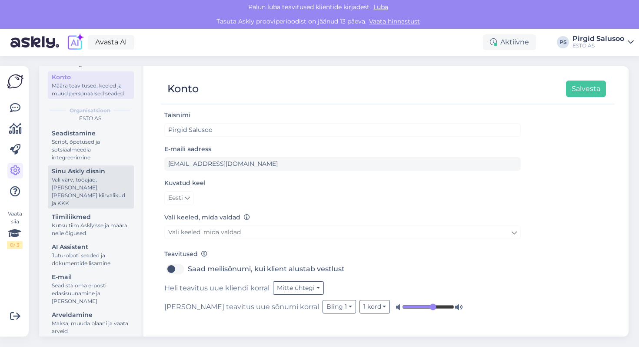
click at [121, 177] on div "Vali värv, tööajad, [PERSON_NAME], [PERSON_NAME] kiirvalikud ja KKK" at bounding box center [91, 191] width 78 height 31
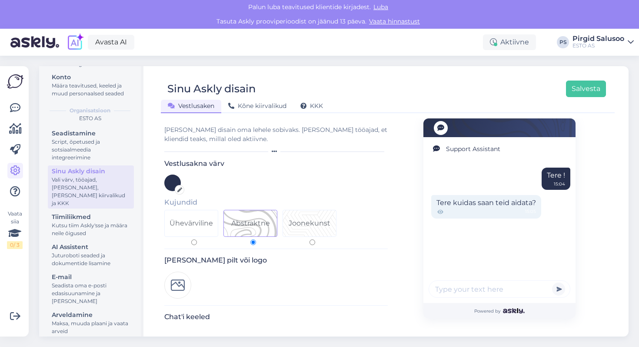
click at [329, 213] on div "Joonekunst" at bounding box center [309, 223] width 53 height 26
click at [315, 239] on input "Joonekunst" at bounding box center [313, 242] width 6 height 6
radio input "true"
click at [262, 221] on div "Abstraktne" at bounding box center [250, 223] width 39 height 10
click at [256, 239] on input "Abstraktne" at bounding box center [254, 242] width 6 height 6
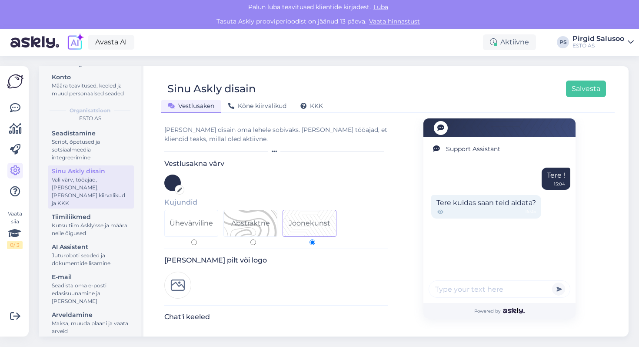
radio input "true"
click at [261, 104] on span "Kõne kiirvalikud" at bounding box center [257, 106] width 58 height 8
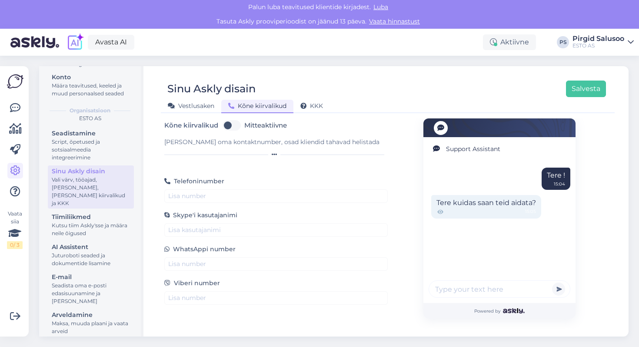
click at [161, 237] on div "Kõne kiirvalikud Mitteaktiivne [PERSON_NAME] oma kontaktnumber, osad kliendid t…" at bounding box center [388, 223] width 454 height 210
drag, startPoint x: 159, startPoint y: 250, endPoint x: 261, endPoint y: 251, distance: 102.2
click at [261, 251] on div "Sinu Askly disain Salvesta Vestlusaken Kõne kiirvalikud KKK Kõne kiirvalikud Mi…" at bounding box center [388, 201] width 482 height 270
click at [261, 251] on div "WhatsAppi number" at bounding box center [276, 257] width 224 height 27
click at [308, 112] on div "KKK" at bounding box center [312, 106] width 37 height 13
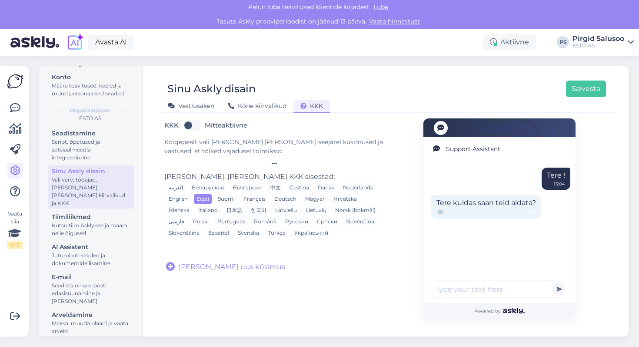
click at [207, 132] on div "KKK Mitteaktiivne" at bounding box center [276, 127] width 224 height 19
click at [205, 122] on label "Mitteaktiivne" at bounding box center [226, 125] width 43 height 14
click at [194, 122] on input "Mitteaktiivne" at bounding box center [192, 125] width 22 height 14
checkbox input "true"
click at [462, 127] on icon at bounding box center [465, 127] width 7 height 7
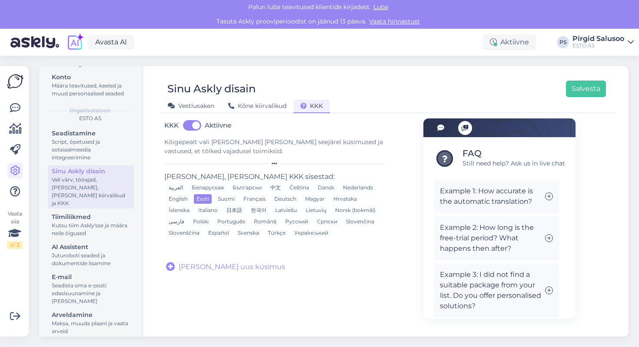
click at [444, 127] on div at bounding box center [441, 128] width 14 height 14
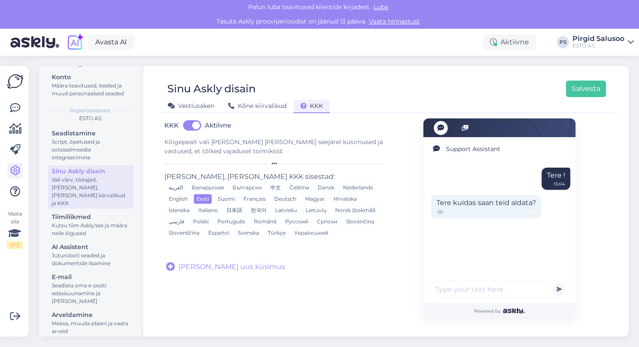
click at [179, 203] on div "English" at bounding box center [178, 199] width 24 height 10
click at [200, 204] on div "العربية Беларуская Български 中文 Čeština Dansk Nederlands English Eesti Suomi Fr…" at bounding box center [276, 210] width 224 height 57
click at [199, 202] on div "Eesti" at bounding box center [203, 199] width 18 height 10
click at [211, 264] on span "[PERSON_NAME] uus küsimus" at bounding box center [232, 266] width 107 height 10
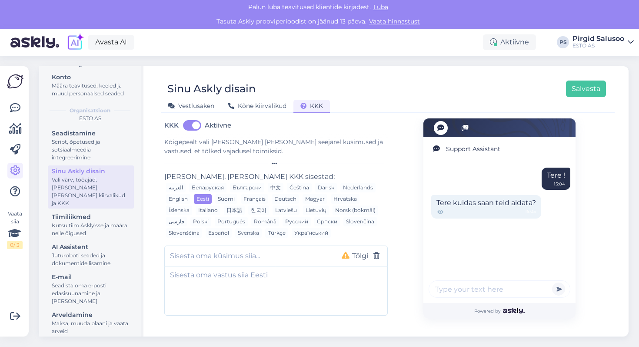
click at [239, 261] on input "text" at bounding box center [249, 255] width 158 height 11
click at [257, 279] on textarea at bounding box center [276, 289] width 223 height 46
click at [408, 213] on div "Support Assistant Tere ! 15:04 Tere kuidas saan teid aidata? 15:05 Powered by" at bounding box center [500, 232] width 224 height 229
click at [297, 268] on textarea at bounding box center [276, 289] width 223 height 46
click at [290, 255] on input "text" at bounding box center [249, 255] width 158 height 11
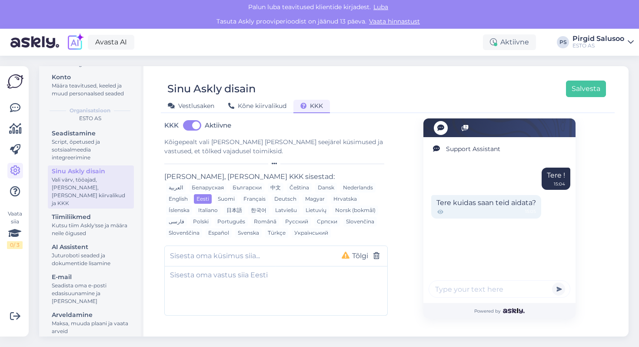
click at [462, 132] on div at bounding box center [465, 128] width 14 height 14
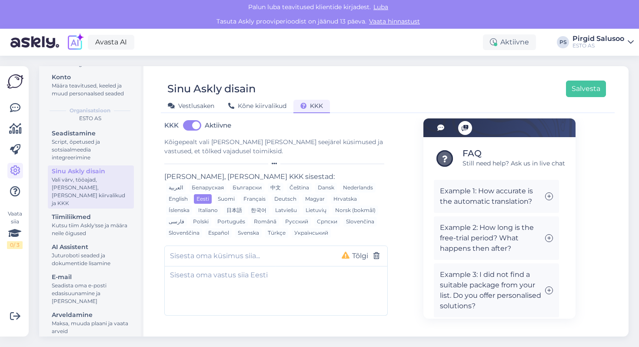
click at [437, 129] on div at bounding box center [441, 128] width 14 height 14
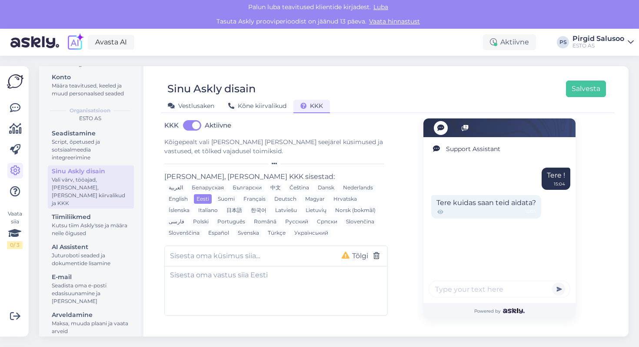
click at [442, 210] on icon at bounding box center [441, 212] width 6 height 4
click at [476, 291] on input "text" at bounding box center [500, 288] width 142 height 17
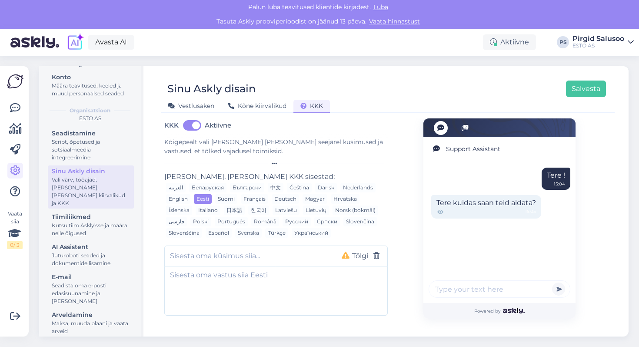
click at [476, 291] on input "text" at bounding box center [500, 288] width 142 height 17
click at [467, 282] on input "text" at bounding box center [500, 288] width 142 height 17
click at [467, 290] on input "text" at bounding box center [500, 288] width 142 height 17
click at [113, 242] on div "AI Assistent" at bounding box center [91, 246] width 78 height 9
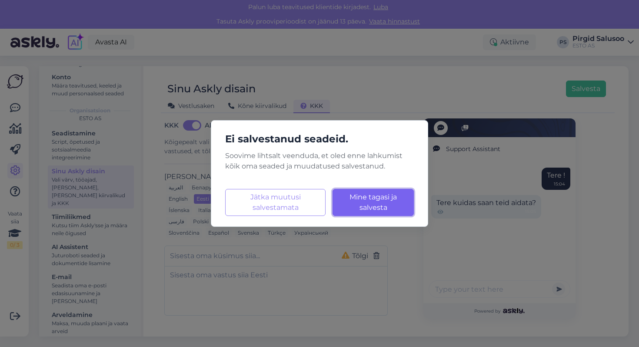
click at [355, 214] on button "Mine tagasi ja salvesta Laadimine..." at bounding box center [373, 202] width 81 height 27
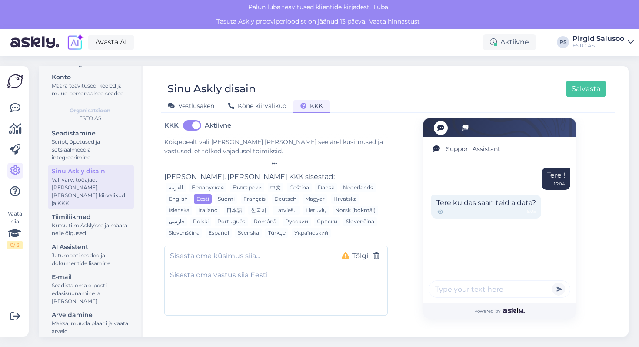
click at [134, 230] on div "Seadistamine Script, õpetused ja sotsiaalmeedia integreerimine Sinu Askly disai…" at bounding box center [91, 232] width 86 height 211
click at [123, 221] on div "Kutsu tiim Askly'sse ja määra neile õigused" at bounding box center [91, 229] width 78 height 16
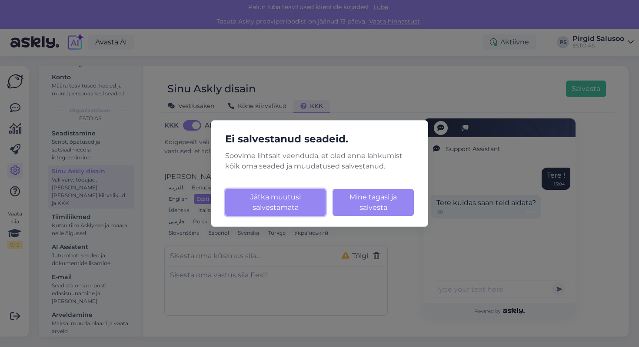
click at [280, 204] on button "Jätka muutusi salvestamata" at bounding box center [275, 202] width 100 height 27
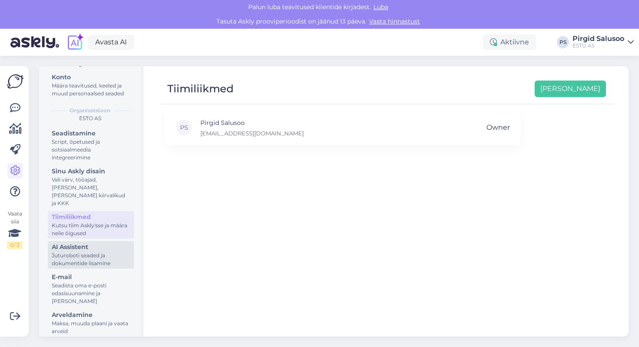
click at [127, 242] on div "AI Assistent" at bounding box center [91, 246] width 78 height 9
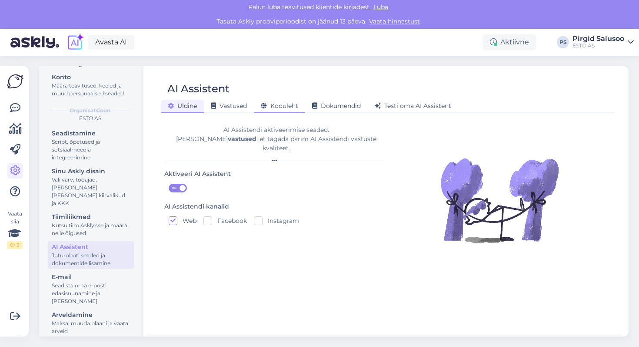
click at [295, 110] on div "Koduleht" at bounding box center [279, 106] width 51 height 13
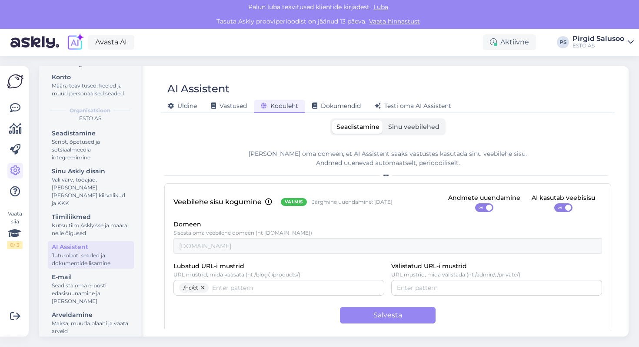
click at [416, 127] on span "Sinu veebilehed" at bounding box center [413, 127] width 51 height 8
click at [384, 120] on input "Sinu veebilehed" at bounding box center [384, 120] width 0 height 0
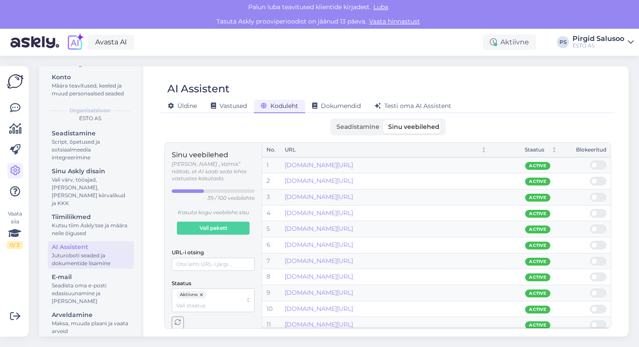
click at [273, 103] on span "Koduleht" at bounding box center [279, 106] width 37 height 8
click at [343, 128] on span "Seadistamine" at bounding box center [358, 127] width 43 height 8
click at [332, 120] on input "Seadistamine" at bounding box center [332, 120] width 0 height 0
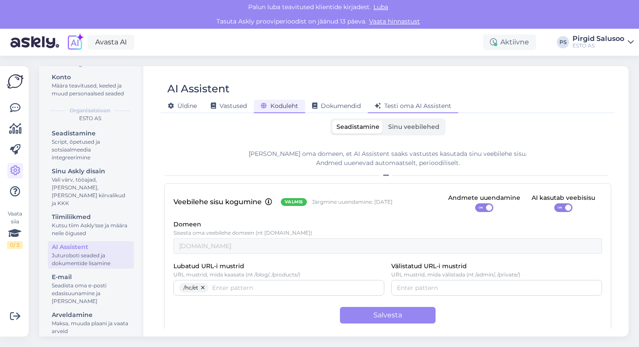
click at [401, 111] on div "Testi oma AI Assistent" at bounding box center [413, 106] width 90 height 13
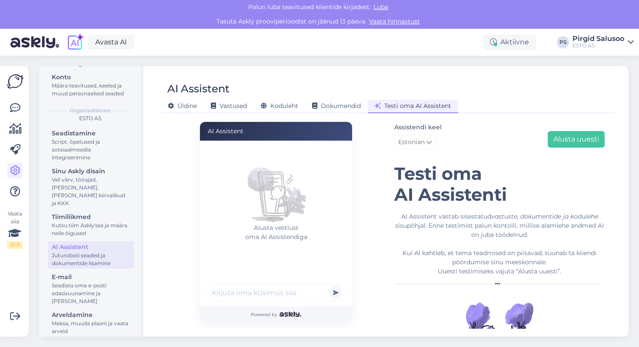
click at [283, 299] on div at bounding box center [276, 294] width 142 height 20
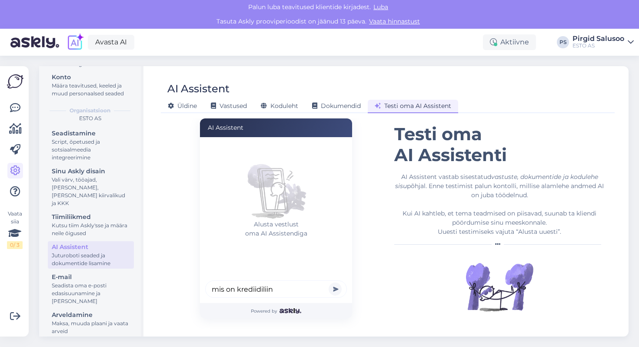
type input "mis on krediidiliin"
click at [329, 282] on button "submit" at bounding box center [335, 288] width 13 height 13
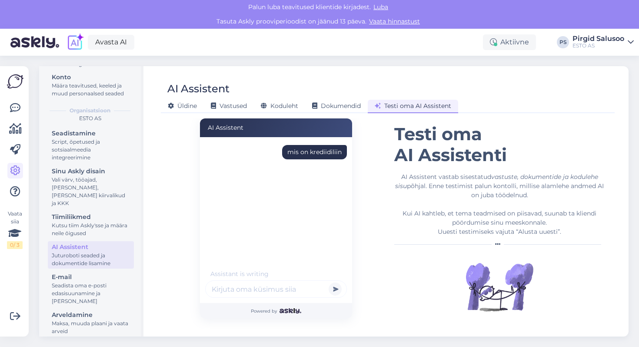
scroll to position [29, 0]
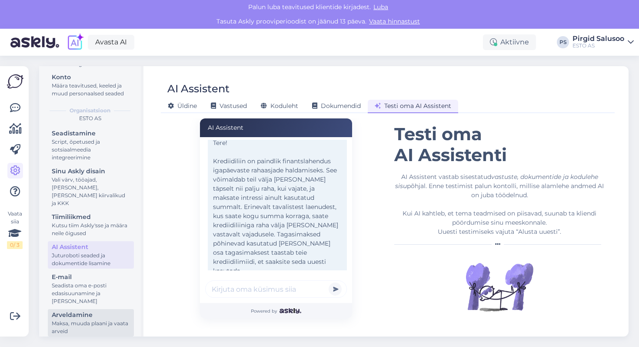
click at [97, 311] on div "Arveldamine" at bounding box center [91, 314] width 78 height 9
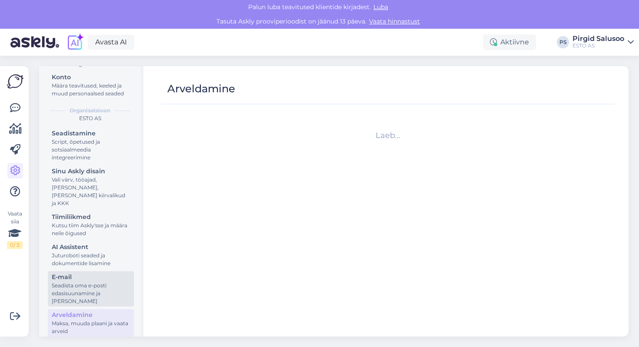
click at [107, 289] on div "Seadista oma e-posti edasisuunamine ja [PERSON_NAME]" at bounding box center [91, 292] width 78 height 23
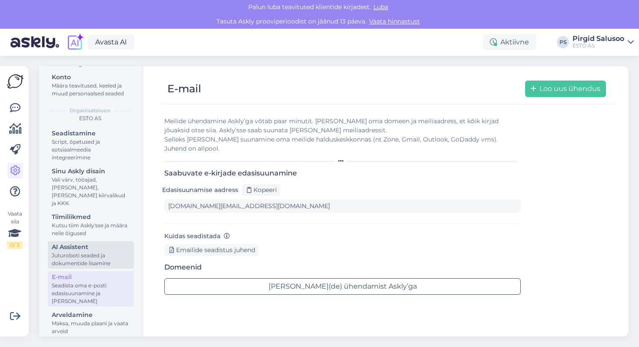
click at [111, 242] on div "AI Assistent" at bounding box center [91, 246] width 78 height 9
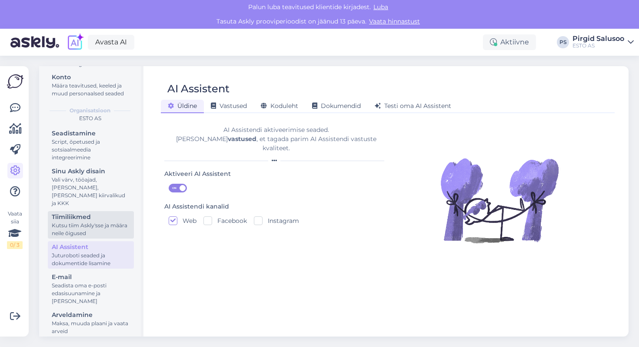
click at [109, 221] on div "Kutsu tiim Askly'sse ja määra neile õigused" at bounding box center [91, 229] width 78 height 16
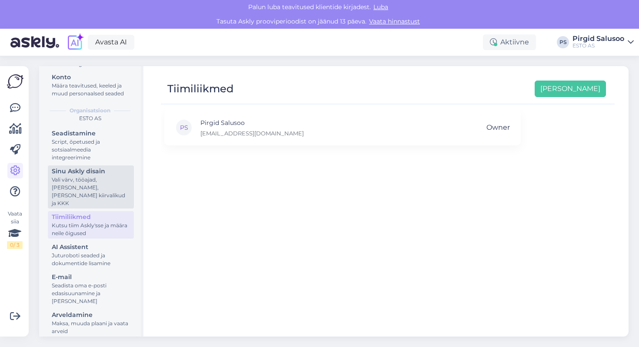
click at [104, 192] on div "Vali värv, tööajad, [PERSON_NAME], [PERSON_NAME] kiirvalikud ja KKK" at bounding box center [91, 191] width 78 height 31
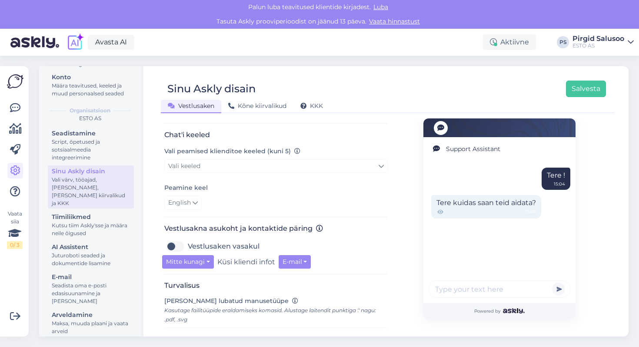
scroll to position [180, 0]
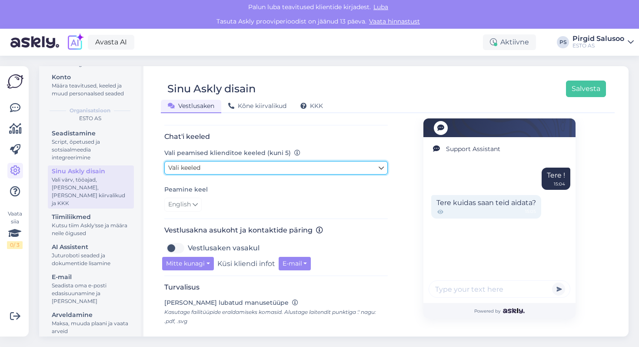
click at [261, 163] on link "Vali keeled" at bounding box center [276, 167] width 224 height 13
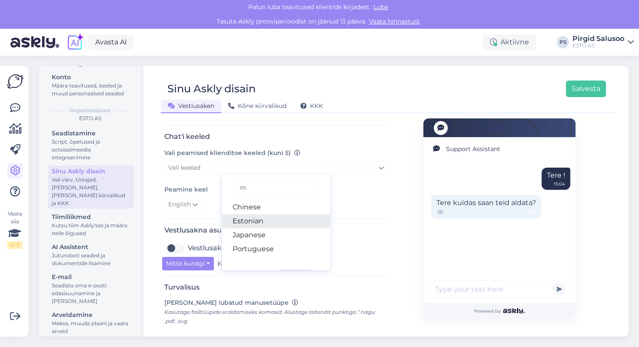
type input "es"
click at [274, 222] on link "Estonian" at bounding box center [276, 221] width 108 height 14
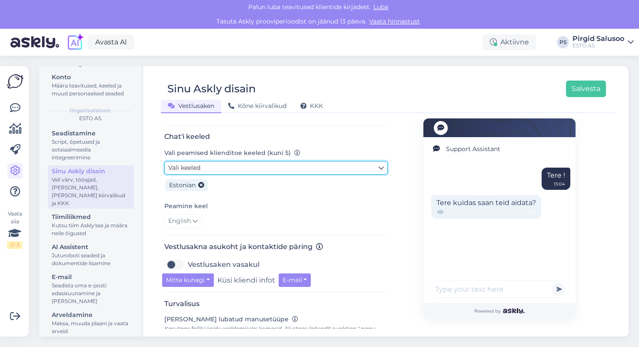
click at [282, 172] on link "Vali keeled" at bounding box center [276, 167] width 224 height 13
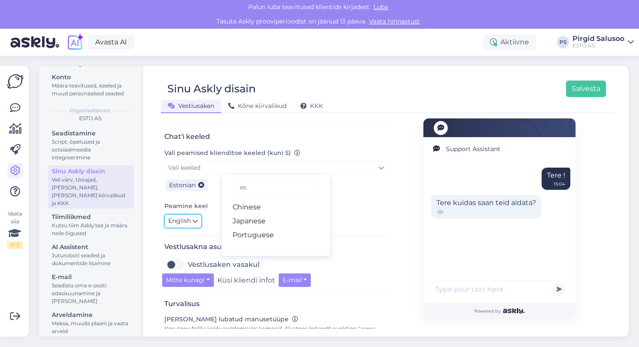
click at [188, 223] on span "English" at bounding box center [179, 221] width 23 height 10
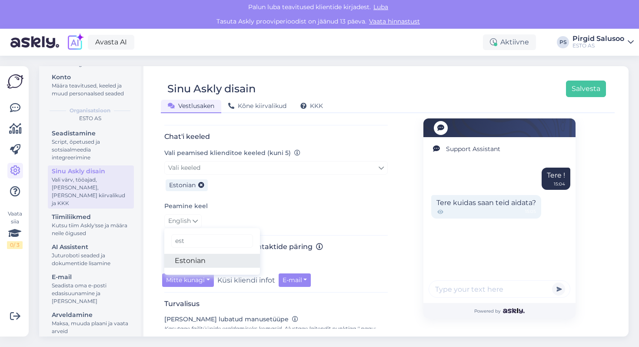
type input "est"
click at [195, 263] on link "Estonian" at bounding box center [212, 261] width 96 height 14
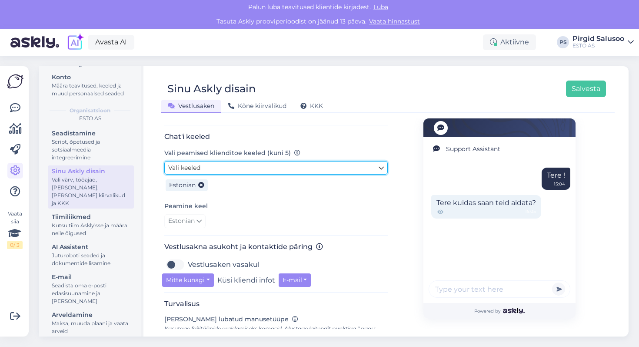
click at [217, 168] on link "Vali keeled" at bounding box center [276, 167] width 224 height 13
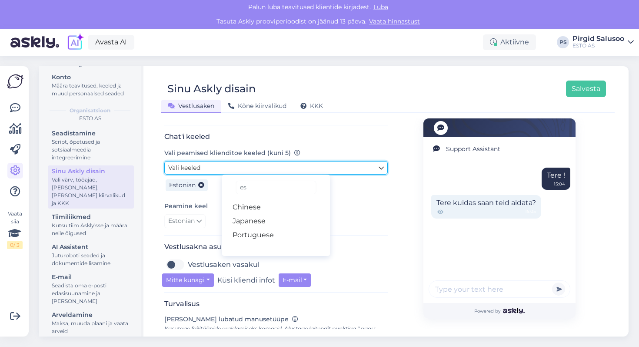
click at [217, 168] on link "Vali keeled" at bounding box center [276, 167] width 224 height 13
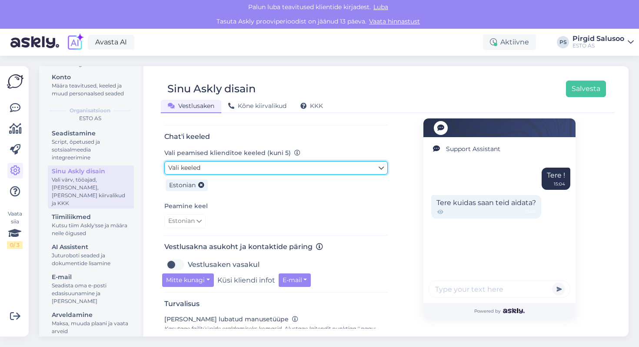
click at [217, 168] on link "Vali keeled" at bounding box center [276, 167] width 224 height 13
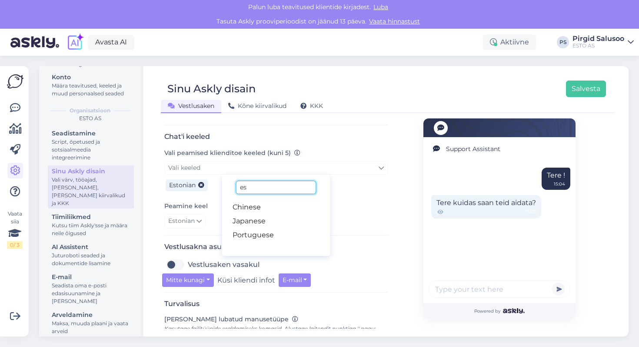
click at [268, 190] on input "es" at bounding box center [276, 186] width 80 height 13
drag, startPoint x: 268, startPoint y: 190, endPoint x: 183, endPoint y: 190, distance: 85.2
click at [183, 190] on div "Vali keeled es Chinese Japanese Portuguese Estonian" at bounding box center [276, 177] width 224 height 33
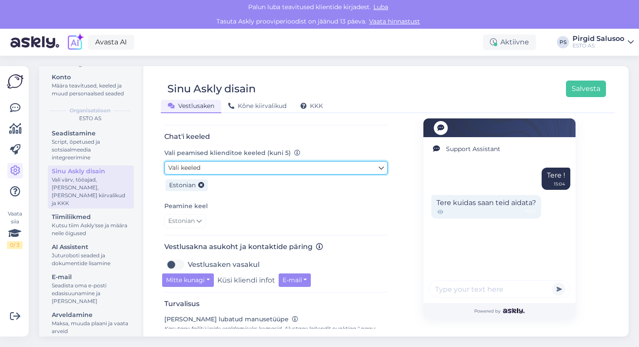
click at [217, 167] on link "Vali keeled" at bounding box center [276, 167] width 224 height 13
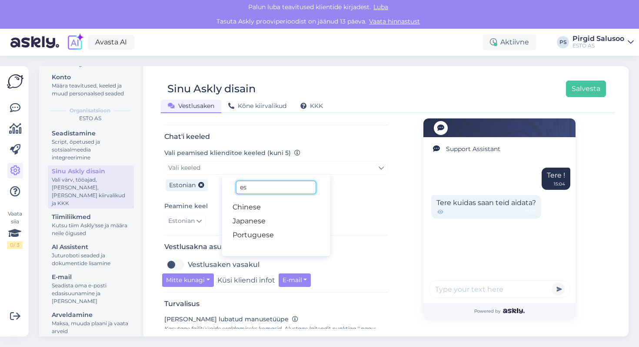
click at [260, 190] on input "es" at bounding box center [276, 186] width 80 height 13
type input "e"
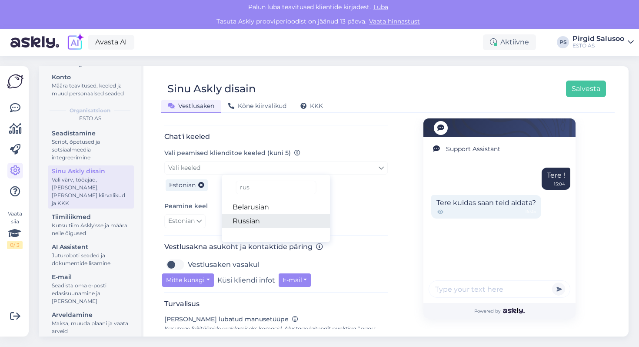
click at [263, 223] on link "Russian" at bounding box center [276, 221] width 108 height 14
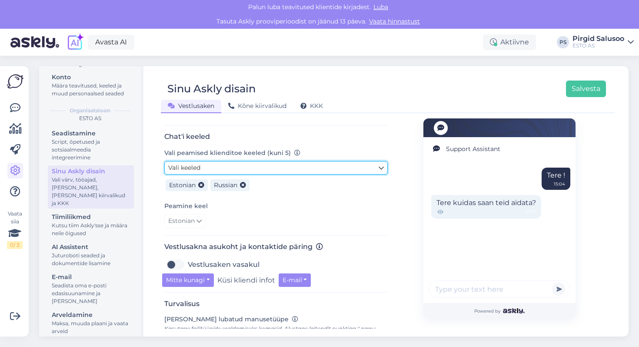
click at [251, 167] on link "Vali keeled" at bounding box center [276, 167] width 224 height 13
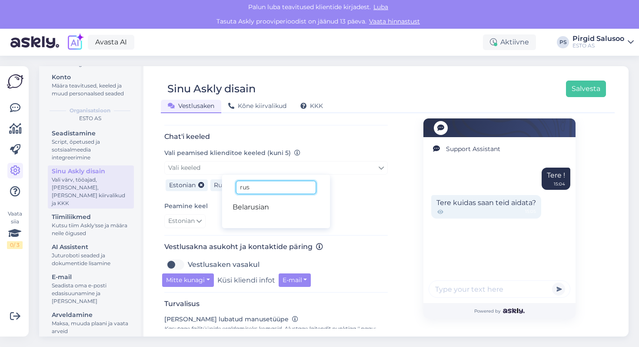
drag, startPoint x: 267, startPoint y: 189, endPoint x: 217, endPoint y: 188, distance: 49.2
click at [217, 188] on div "Vali keeled rus Belarusian Estonian Russian" at bounding box center [276, 177] width 224 height 33
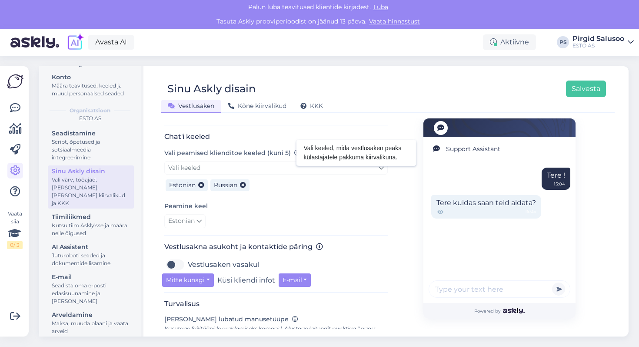
click at [293, 157] on div "Vali peamised klienditoe keeled (kuni 5) Vali keeled rus Belarusian Estonian Ru…" at bounding box center [276, 170] width 224 height 46
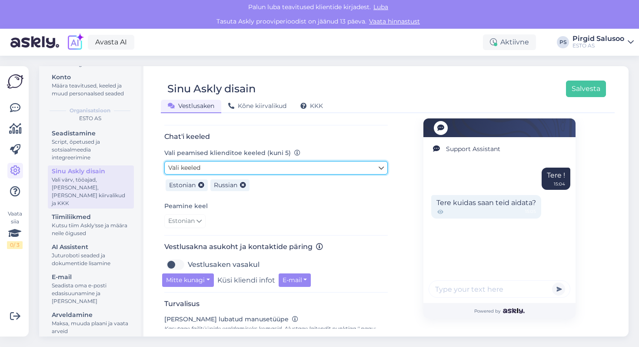
click at [292, 167] on link "Vali keeled" at bounding box center [276, 167] width 224 height 13
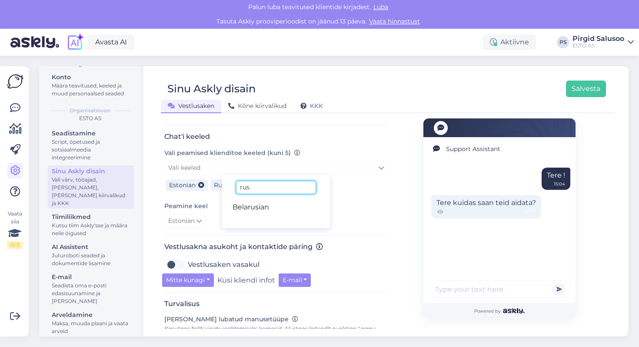
click at [290, 191] on input "rus" at bounding box center [276, 186] width 80 height 13
type input "r"
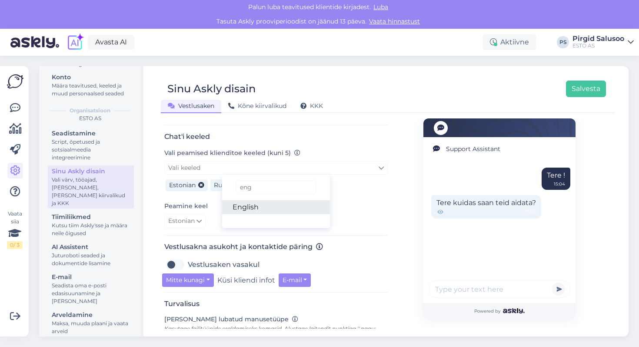
click at [286, 211] on link "English" at bounding box center [276, 207] width 108 height 14
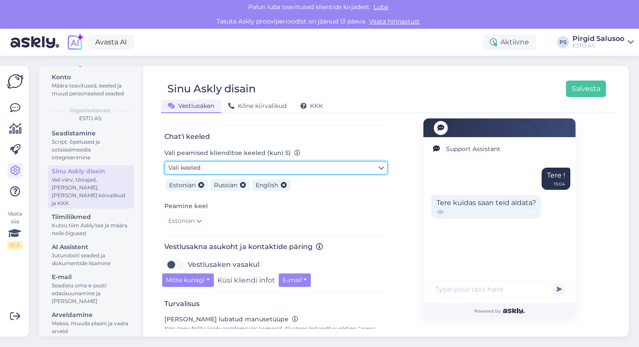
click at [291, 162] on link "Vali keeled" at bounding box center [276, 167] width 224 height 13
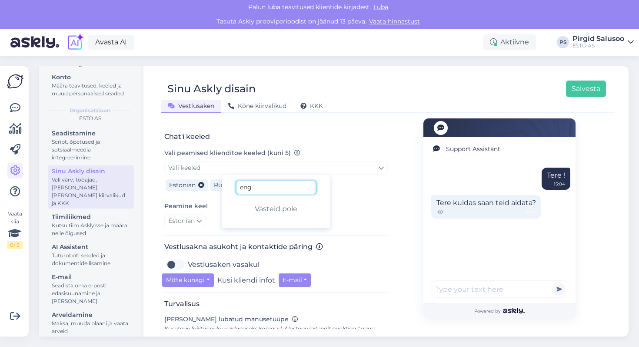
drag, startPoint x: 298, startPoint y: 191, endPoint x: 247, endPoint y: 190, distance: 50.9
click at [247, 191] on input "eng" at bounding box center [276, 186] width 80 height 13
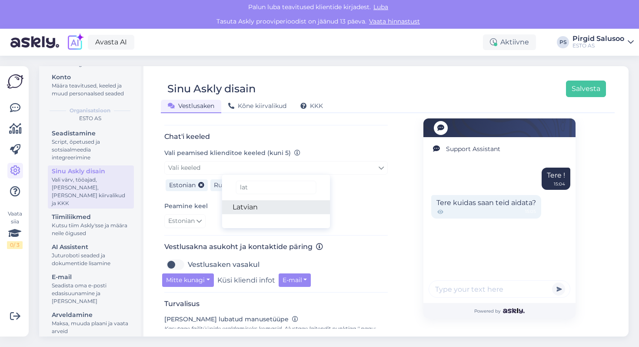
click at [286, 202] on link "Latvian" at bounding box center [276, 207] width 108 height 14
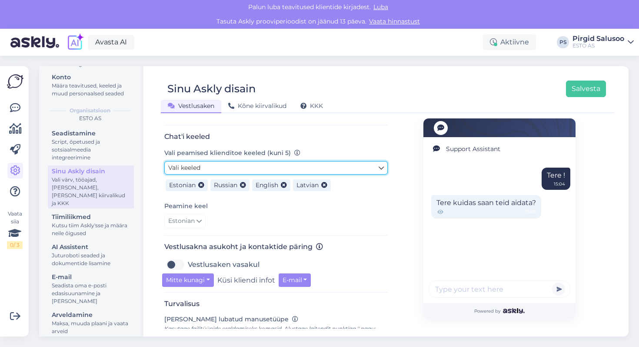
click at [284, 167] on link "Vali keeled" at bounding box center [276, 167] width 224 height 13
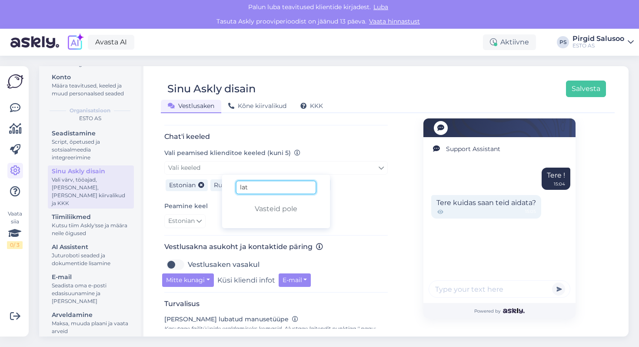
click at [284, 189] on input "lat" at bounding box center [276, 186] width 80 height 13
type input "lith"
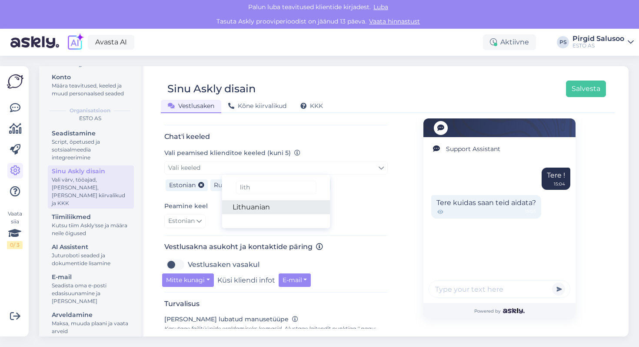
click at [287, 207] on link "Lithuanian" at bounding box center [276, 207] width 108 height 14
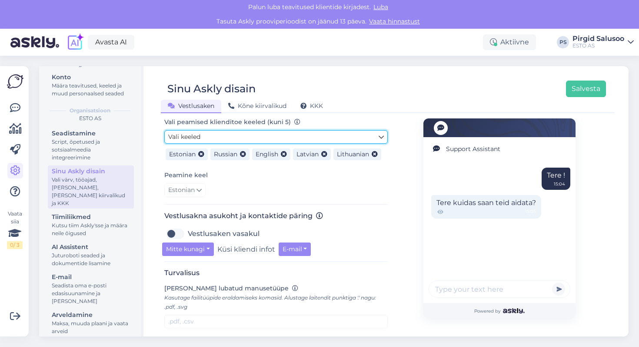
scroll to position [214, 0]
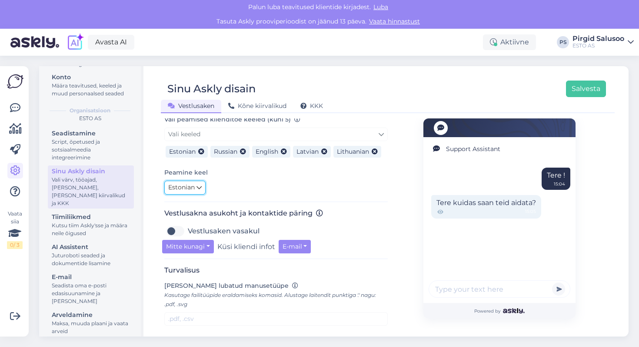
click at [187, 180] on link "Estonian" at bounding box center [184, 187] width 41 height 14
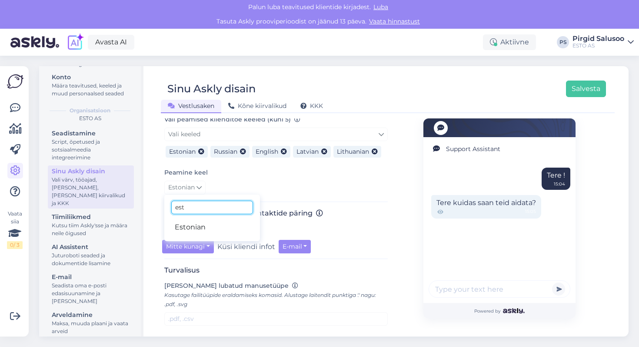
click at [206, 206] on input "est" at bounding box center [212, 206] width 82 height 13
type input "eng"
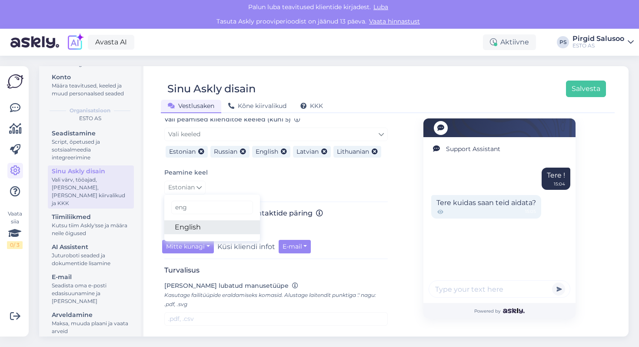
click at [206, 227] on link "English" at bounding box center [212, 227] width 96 height 14
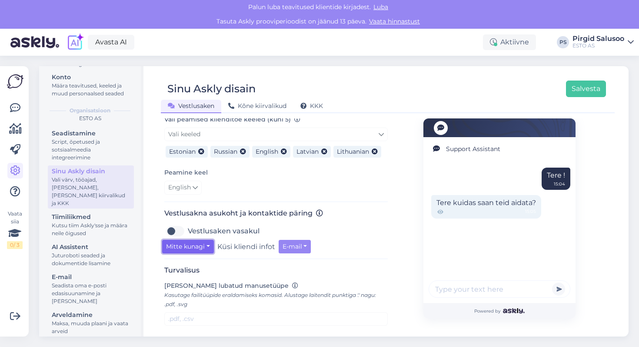
click at [208, 246] on button "Mitte kunagi" at bounding box center [188, 246] width 52 height 13
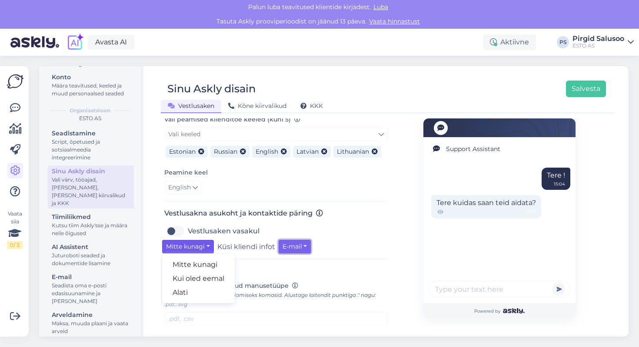
click at [303, 242] on button "E-mail" at bounding box center [295, 246] width 33 height 13
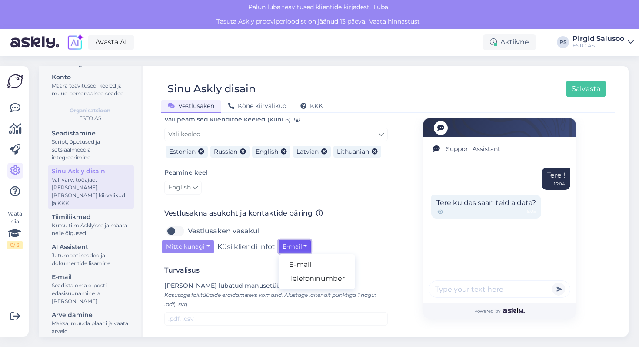
click at [309, 241] on button "E-mail" at bounding box center [295, 246] width 33 height 13
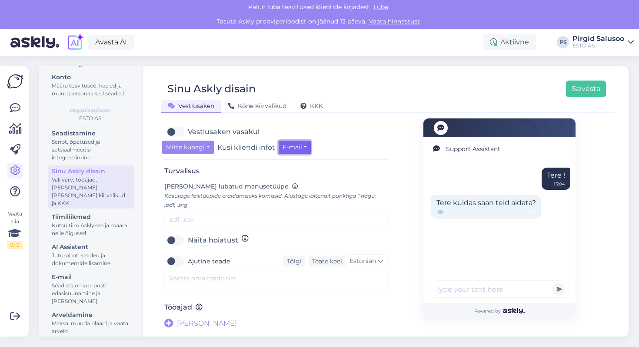
scroll to position [312, 0]
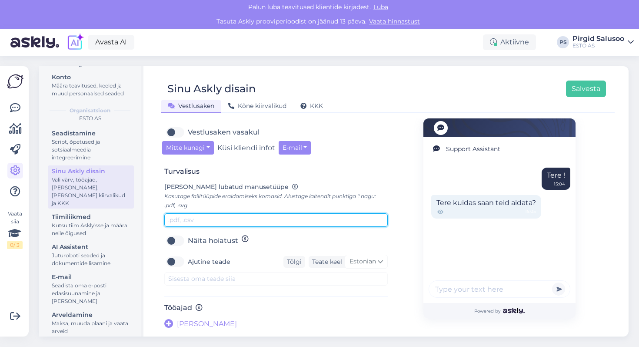
click at [182, 220] on input "text" at bounding box center [276, 219] width 224 height 13
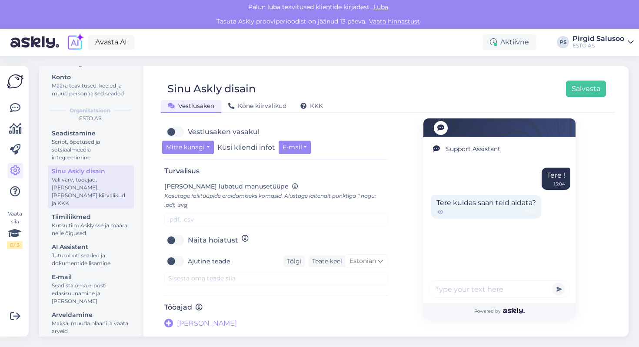
click at [198, 328] on div "Sinu Askly disain Salvesta Vestlusaken Kõne kiirvalikud KKK Vali disain oma leh…" at bounding box center [388, 201] width 482 height 270
click at [188, 323] on span "[PERSON_NAME]" at bounding box center [207, 323] width 60 height 10
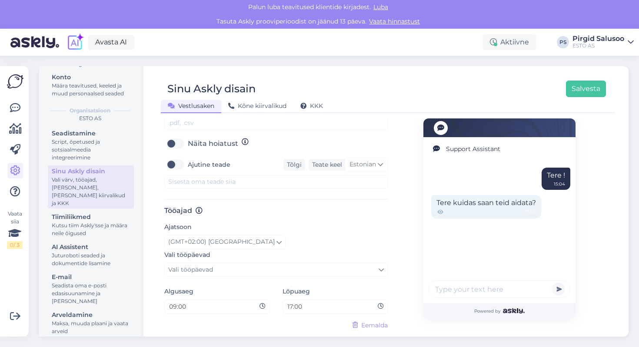
scroll to position [428, 0]
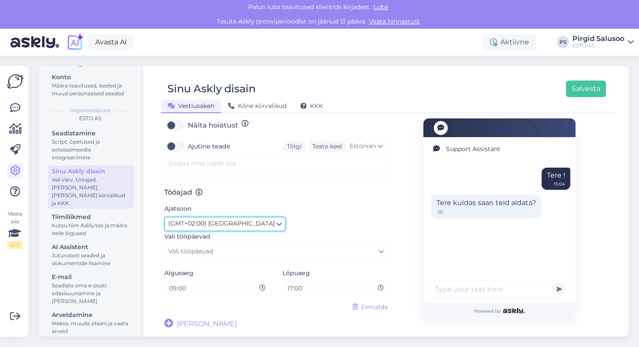
click at [215, 227] on span "(GMT+02:00) [GEOGRAPHIC_DATA]" at bounding box center [221, 224] width 107 height 10
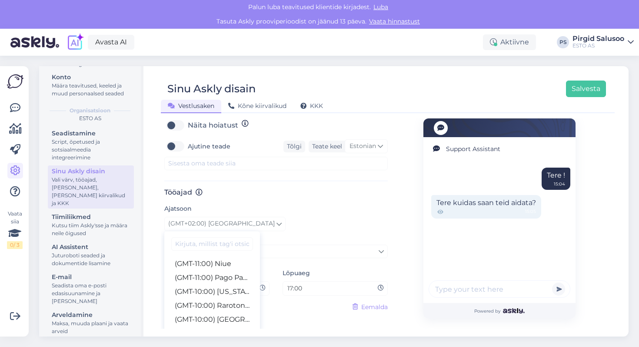
click at [268, 204] on div "Ajatsoon (GMT+02:00) [GEOGRAPHIC_DATA] (GMT-11:00) [GEOGRAPHIC_DATA] (GMT-11:00…" at bounding box center [276, 216] width 224 height 27
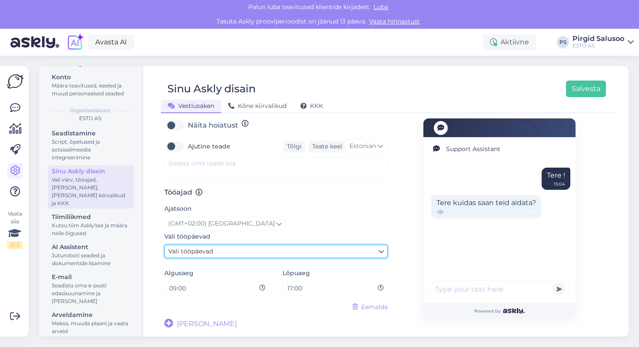
click at [232, 252] on link "Vali tööpäevad" at bounding box center [276, 250] width 224 height 13
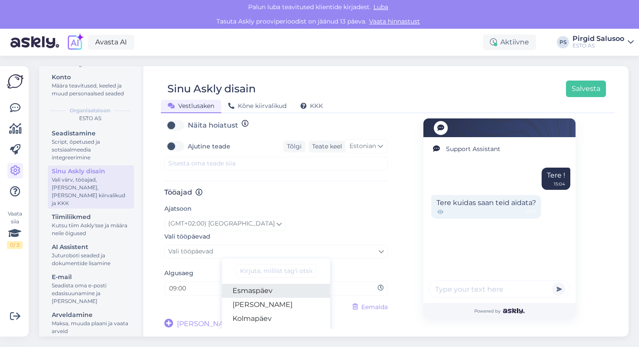
click at [256, 284] on link "Esmaspäev" at bounding box center [276, 291] width 108 height 14
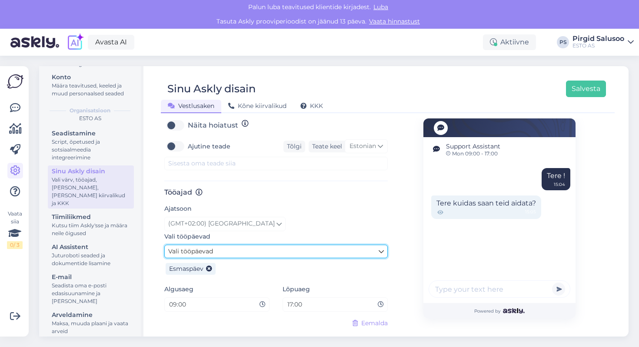
click at [248, 254] on link "Vali tööpäevad" at bounding box center [276, 250] width 224 height 13
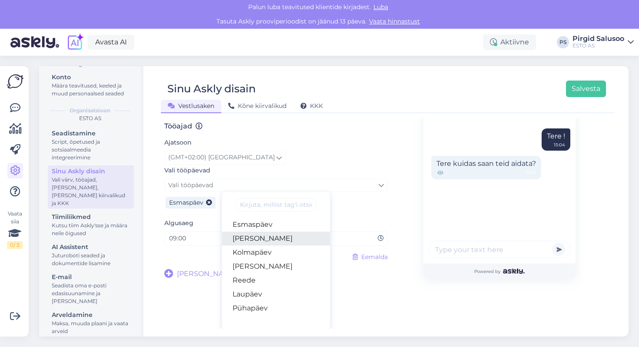
click at [264, 239] on link "[PERSON_NAME]" at bounding box center [276, 238] width 108 height 14
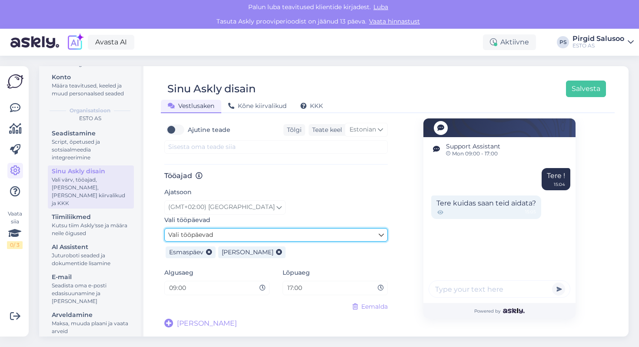
scroll to position [444, 0]
click at [268, 235] on link "Vali tööpäevad" at bounding box center [276, 234] width 224 height 13
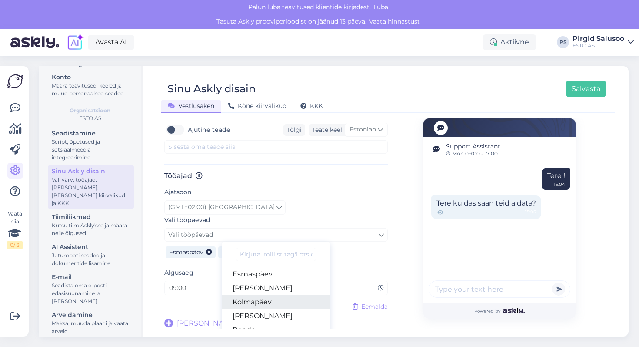
click at [278, 297] on link "Kolmapäev" at bounding box center [276, 302] width 108 height 14
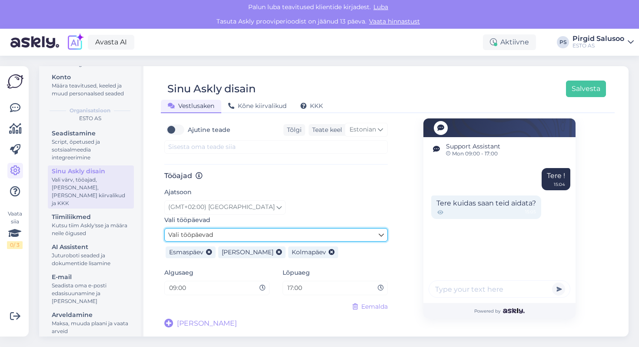
click at [290, 235] on link "Vali tööpäevad" at bounding box center [276, 234] width 224 height 13
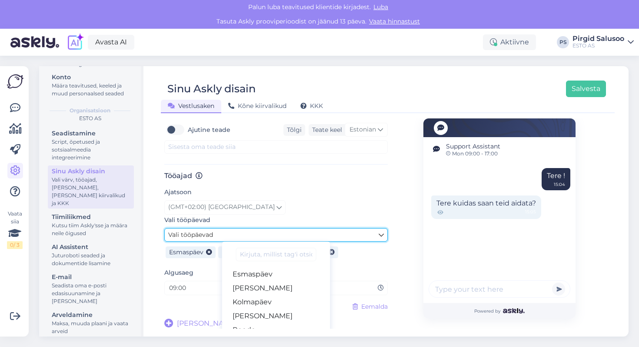
scroll to position [487, 0]
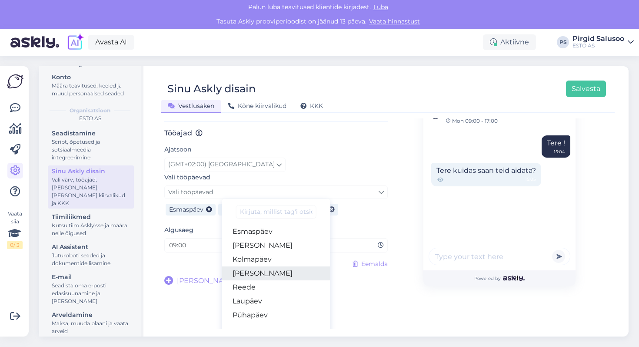
click at [289, 272] on link "[PERSON_NAME]" at bounding box center [276, 273] width 108 height 14
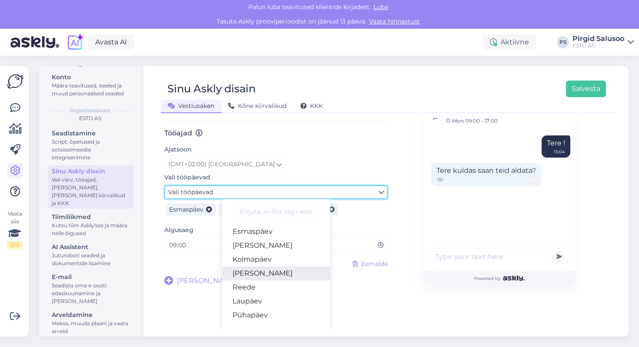
scroll to position [444, 0]
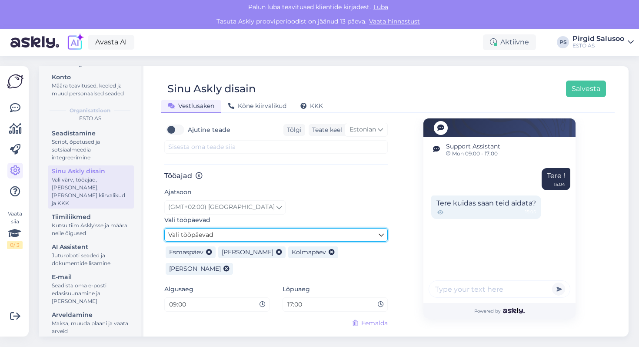
click at [317, 236] on link "Vali tööpäevad" at bounding box center [276, 234] width 224 height 13
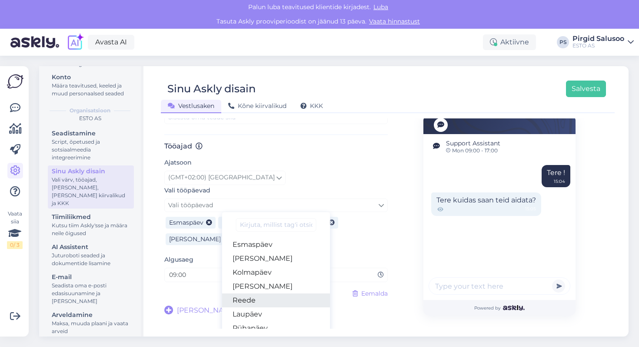
click at [291, 303] on link "Reede" at bounding box center [276, 300] width 108 height 14
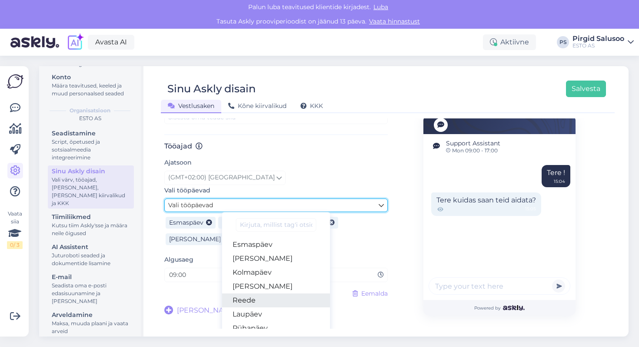
scroll to position [461, 0]
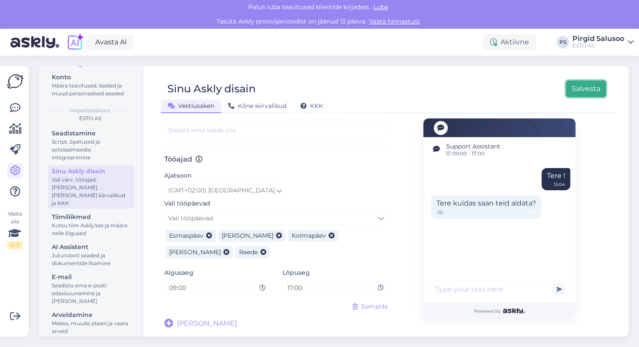
click at [595, 83] on button "Salvesta" at bounding box center [586, 88] width 40 height 17
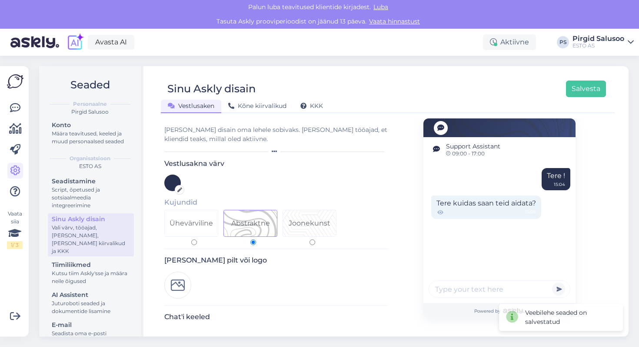
scroll to position [81, 0]
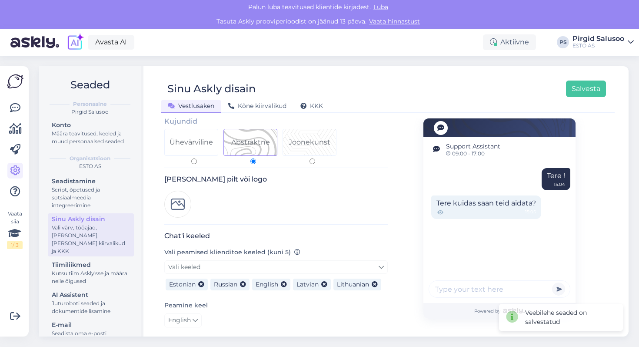
click at [479, 291] on input "text" at bounding box center [500, 288] width 142 height 17
drag, startPoint x: 479, startPoint y: 291, endPoint x: 516, endPoint y: 284, distance: 37.7
click at [516, 284] on input "text" at bounding box center [500, 288] width 142 height 17
click at [441, 213] on icon at bounding box center [441, 212] width 8 height 8
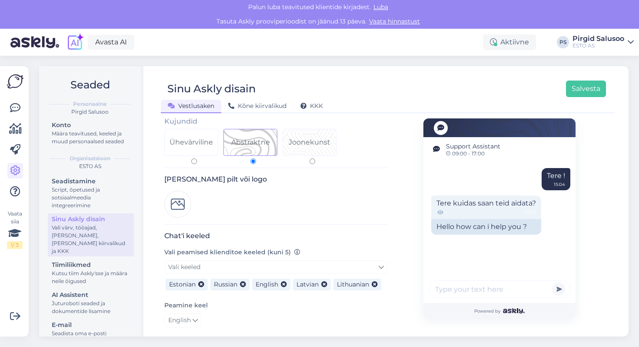
click at [441, 213] on icon at bounding box center [441, 212] width 8 height 8
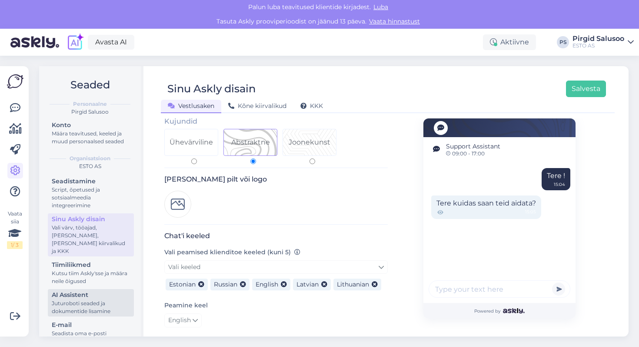
click at [79, 290] on div "AI Assistent" at bounding box center [91, 294] width 78 height 9
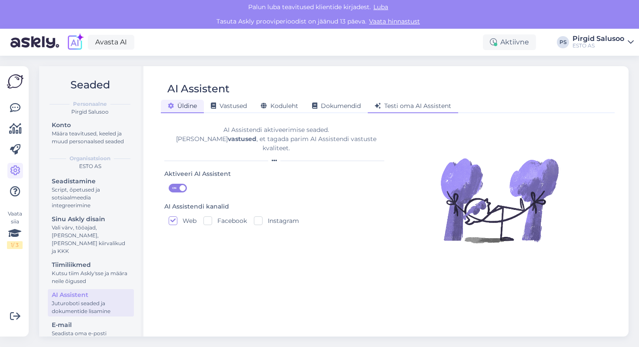
click at [401, 104] on span "Testi oma AI Assistent" at bounding box center [413, 106] width 77 height 8
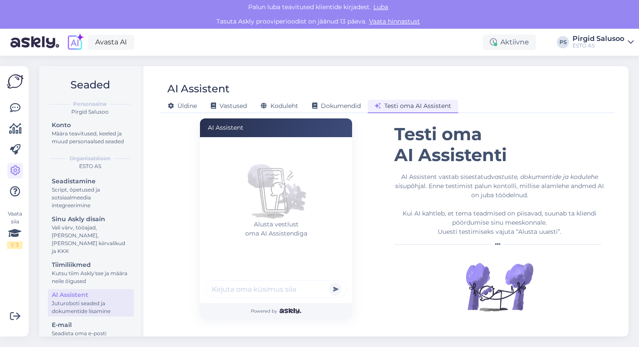
click at [254, 293] on input "text" at bounding box center [276, 288] width 142 height 17
type input "test"
click at [329, 282] on button "submit" at bounding box center [335, 288] width 13 height 13
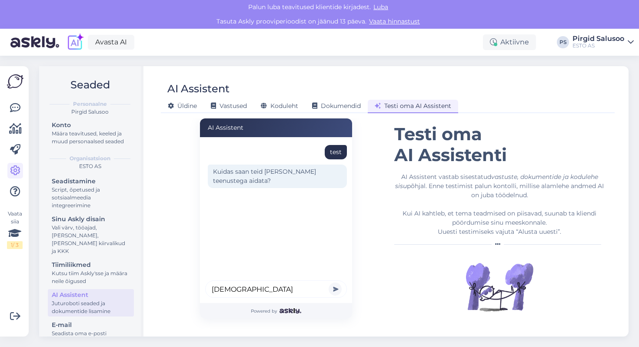
type input "[DEMOGRAPHIC_DATA]"
click at [329, 282] on button "submit" at bounding box center [335, 288] width 13 height 13
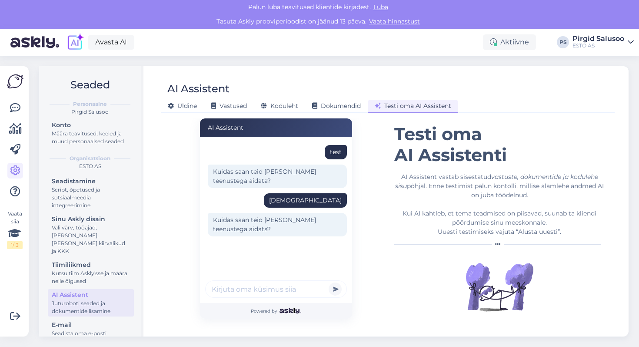
type input "w"
click at [227, 299] on div "w" at bounding box center [276, 290] width 142 height 20
click at [231, 287] on input "w" at bounding box center [276, 288] width 142 height 17
type input "wWRESTDYFG'"
click at [329, 282] on button "submit" at bounding box center [335, 288] width 13 height 13
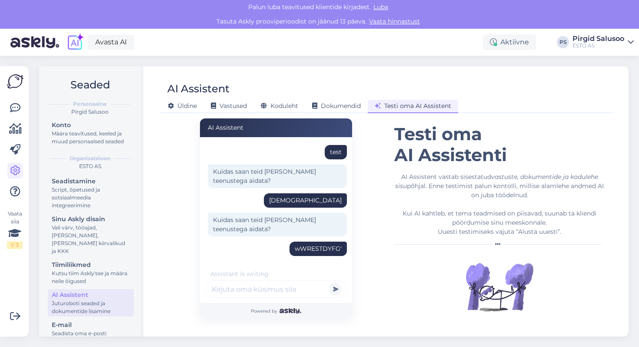
scroll to position [25, 0]
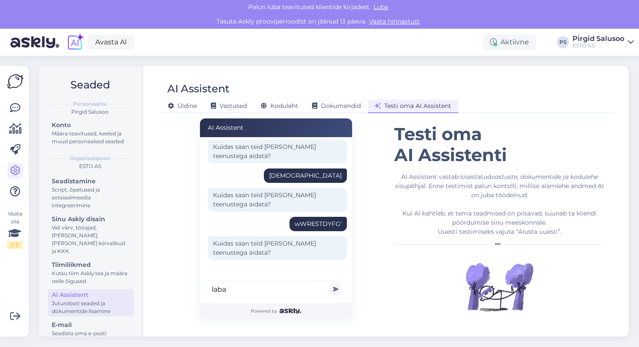
type input "laba"
click at [329, 282] on button "submit" at bounding box center [335, 288] width 13 height 13
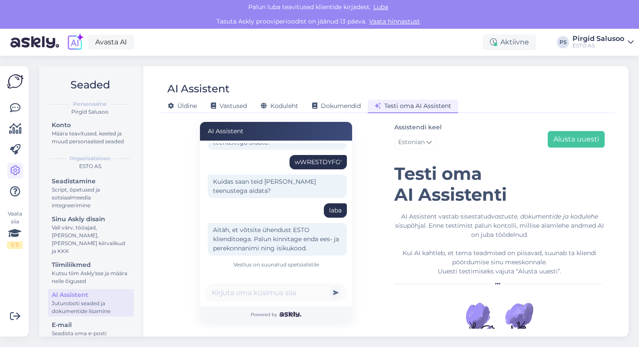
scroll to position [3, 0]
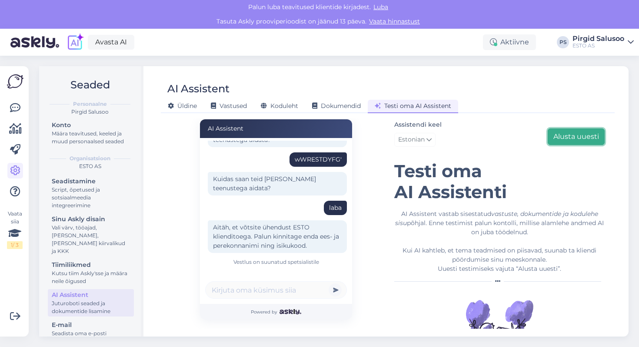
click at [566, 141] on button "Alusta uuesti" at bounding box center [576, 136] width 57 height 17
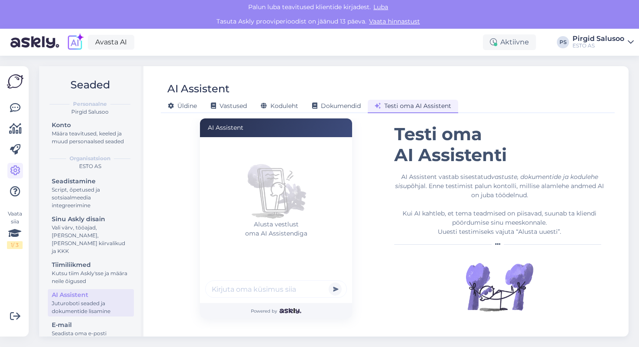
click at [239, 292] on input "text" at bounding box center [276, 288] width 142 height 17
type input "tere"
click at [329, 282] on button "submit" at bounding box center [335, 288] width 13 height 13
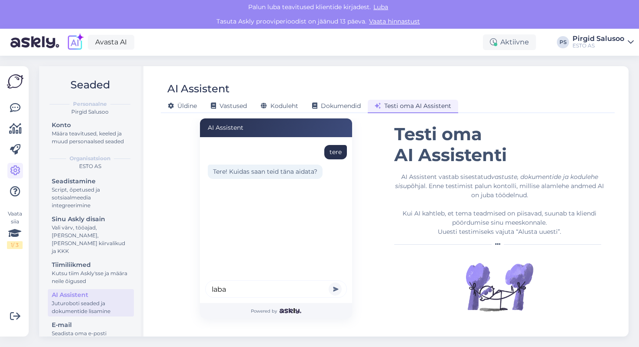
type input "laba"
click at [329, 282] on button "submit" at bounding box center [335, 288] width 13 height 13
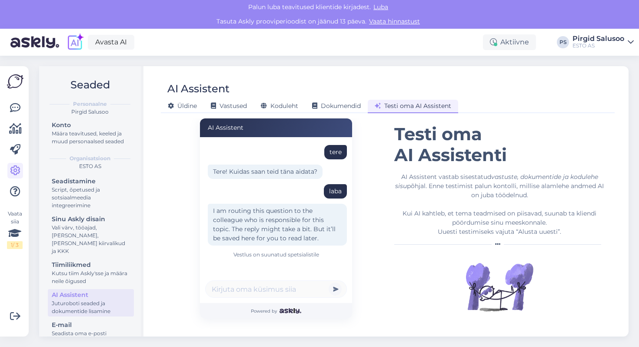
click at [200, 289] on div "tere Tere! Kuidas saan teid [PERSON_NAME] aidata? laba I am routing this questi…" at bounding box center [276, 220] width 152 height 166
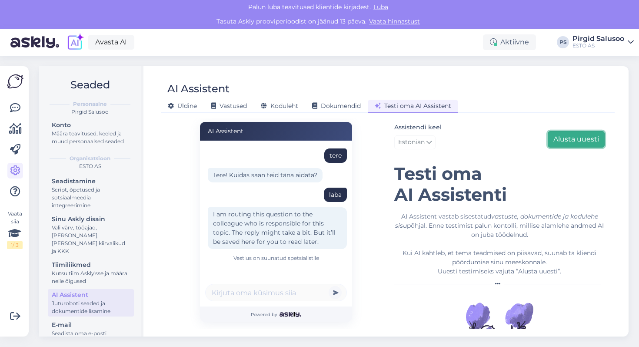
click at [596, 134] on button "Alusta uuesti" at bounding box center [576, 139] width 57 height 17
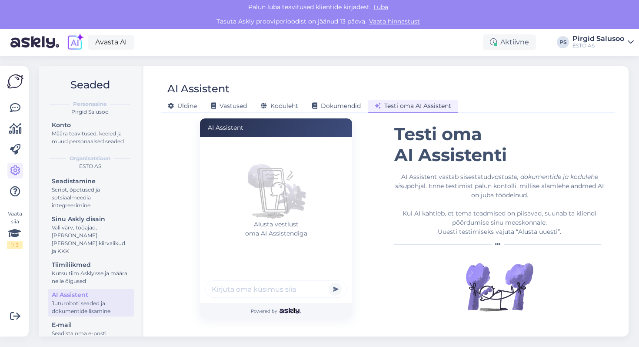
click at [283, 281] on input "text" at bounding box center [276, 288] width 142 height 17
type input "Hello"
click at [329, 282] on button "submit" at bounding box center [335, 288] width 13 height 13
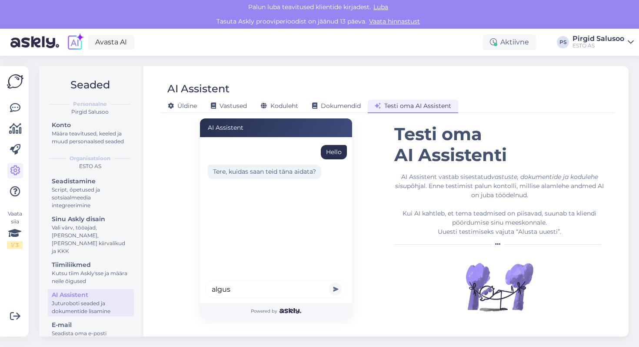
type input "algus"
click at [329, 282] on button "submit" at bounding box center [335, 288] width 13 height 13
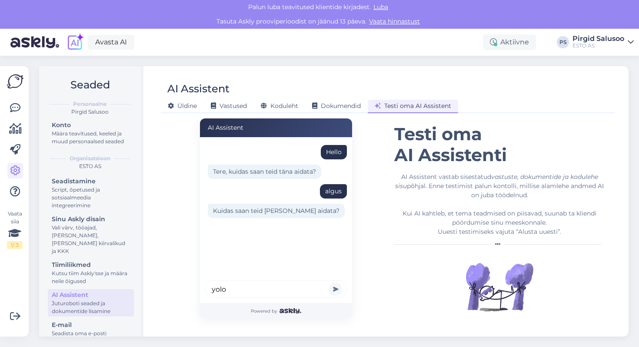
type input "yolo"
click at [329, 282] on button "submit" at bounding box center [335, 288] width 13 height 13
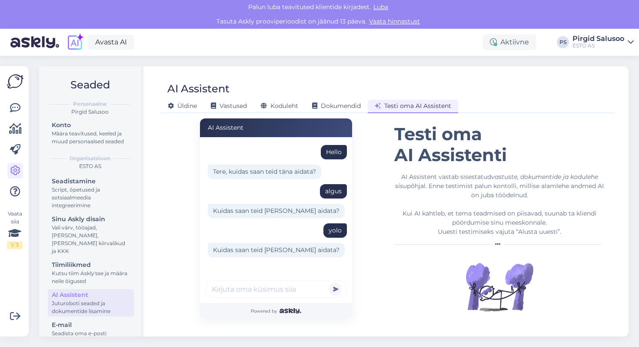
click at [14, 84] on img at bounding box center [15, 81] width 17 height 17
click at [16, 111] on icon at bounding box center [15, 108] width 10 height 10
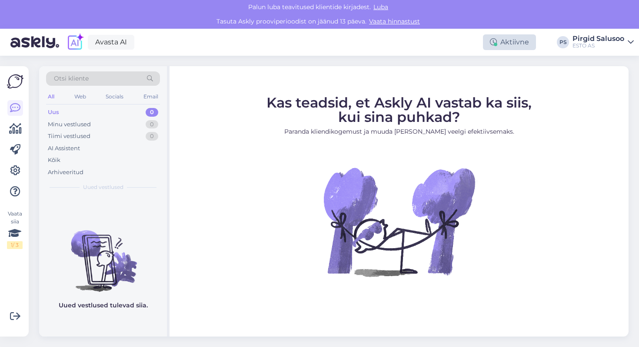
click at [520, 40] on div "Aktiivne" at bounding box center [509, 42] width 53 height 16
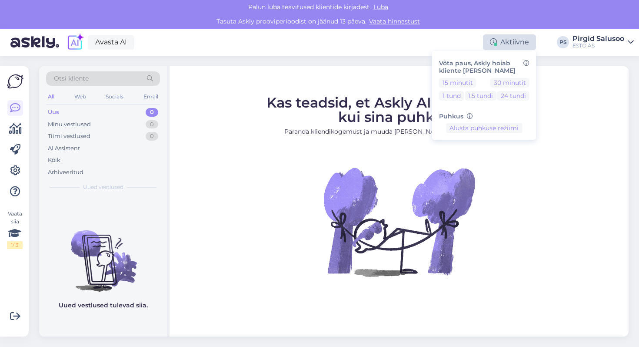
click at [517, 43] on div "Aktiivne" at bounding box center [509, 42] width 53 height 16
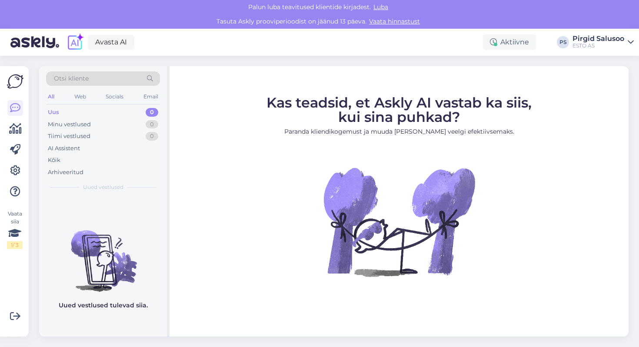
click at [610, 38] on div "Pirgid Salusoo" at bounding box center [599, 38] width 52 height 7
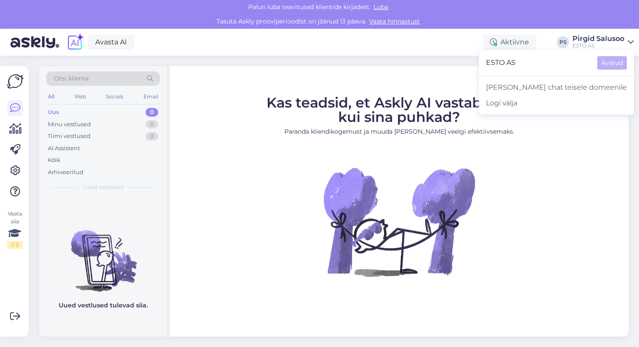
click at [610, 38] on div "Pirgid Salusoo" at bounding box center [599, 38] width 52 height 7
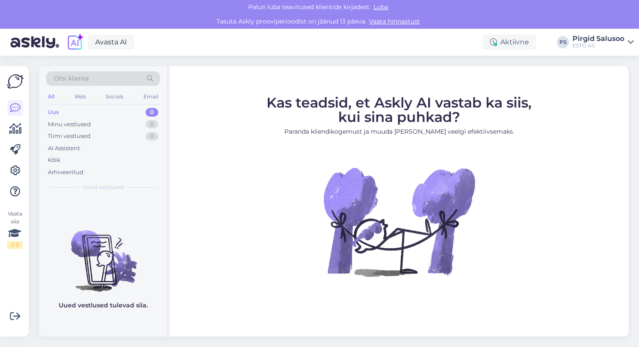
click at [608, 40] on div "Pirgid Salusoo" at bounding box center [599, 38] width 52 height 7
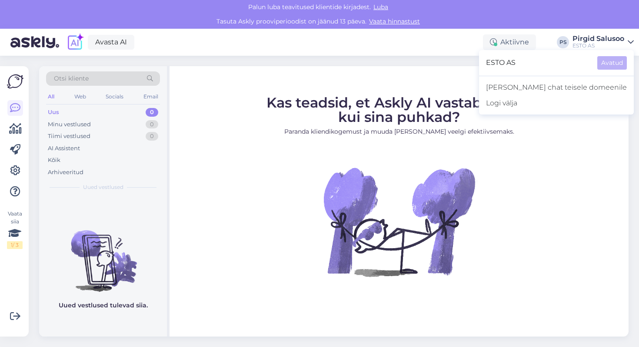
click at [608, 40] on div "Pirgid Salusoo" at bounding box center [599, 38] width 52 height 7
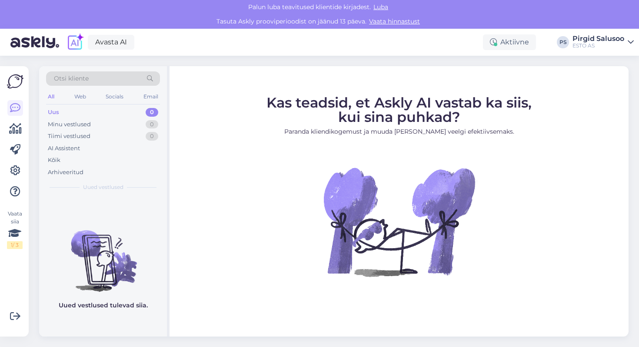
click at [74, 45] on img at bounding box center [75, 42] width 18 height 18
click at [95, 44] on link "Avasta AI" at bounding box center [111, 42] width 47 height 15
